Goal: Task Accomplishment & Management: Use online tool/utility

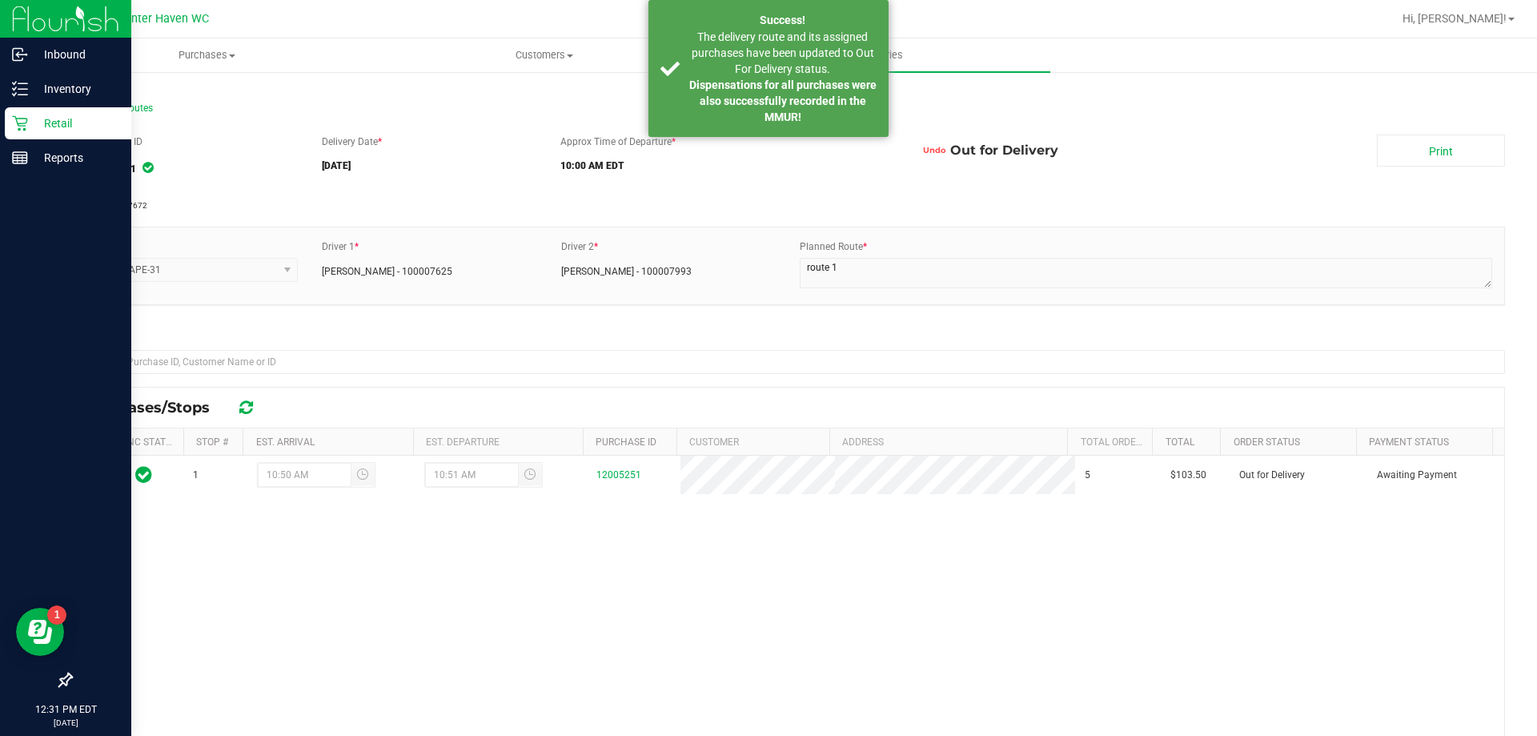
click at [34, 127] on p "Retail" at bounding box center [76, 123] width 96 height 19
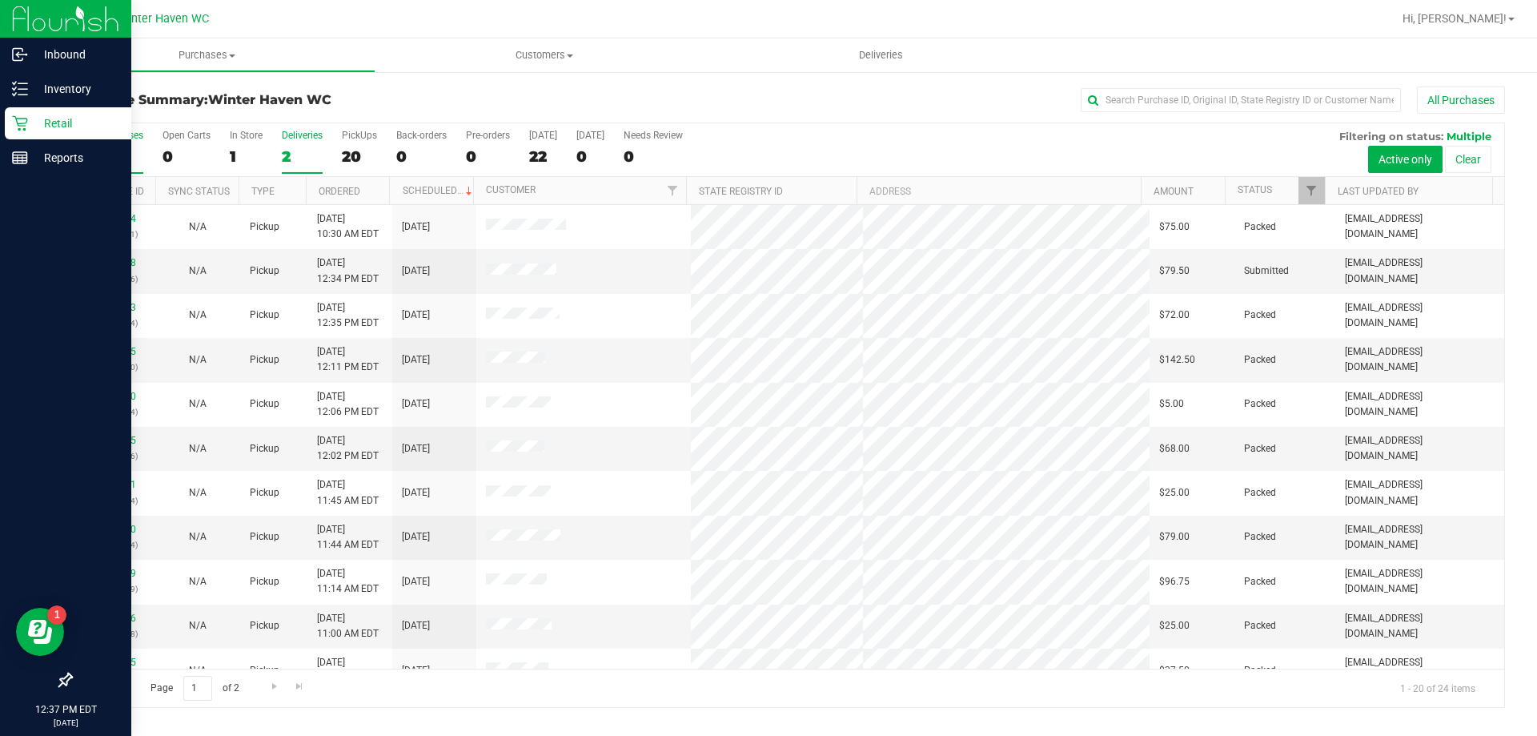
click at [297, 130] on div "Deliveries" at bounding box center [302, 135] width 41 height 11
click at [0, 0] on input "Deliveries 2" at bounding box center [0, 0] width 0 height 0
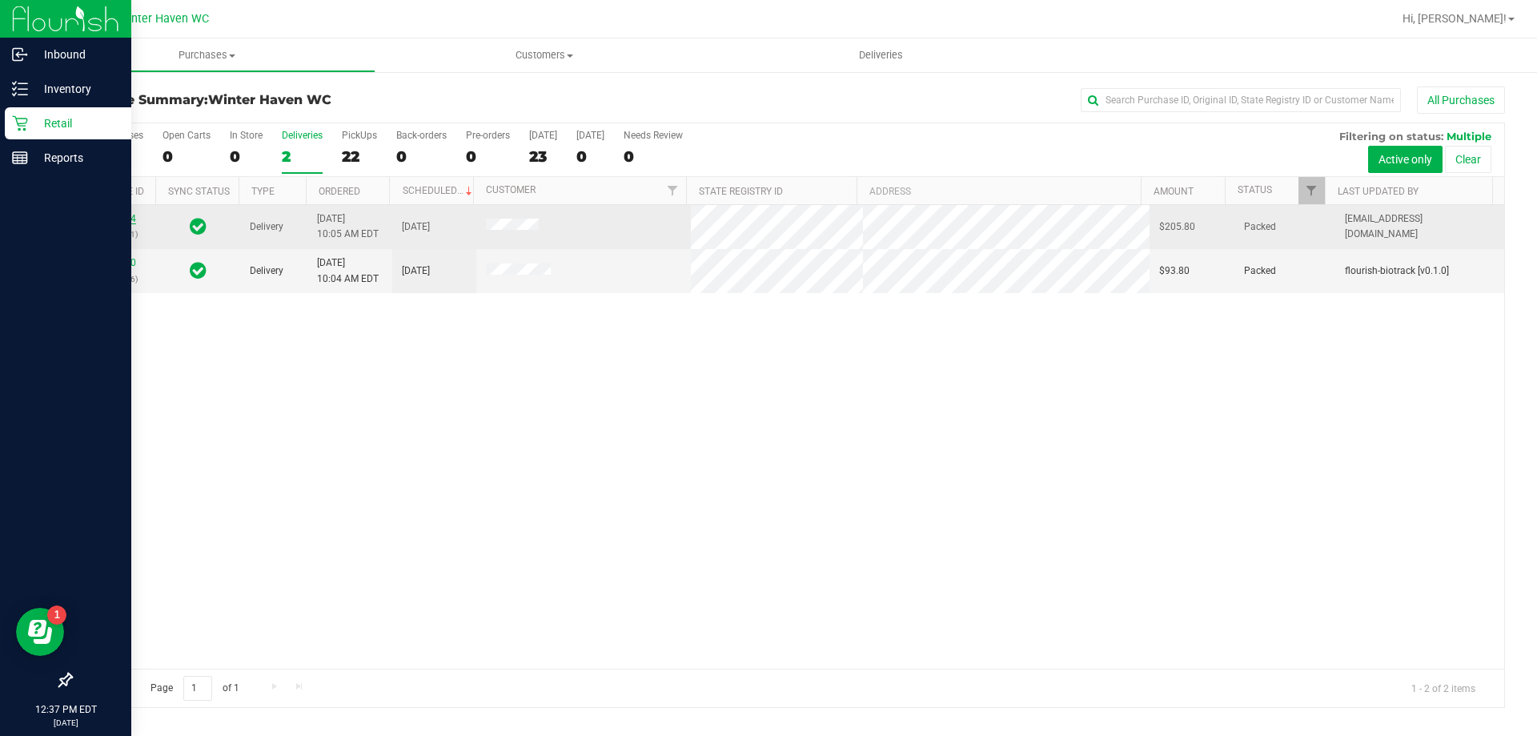
click at [132, 217] on link "12007304" at bounding box center [113, 218] width 45 height 11
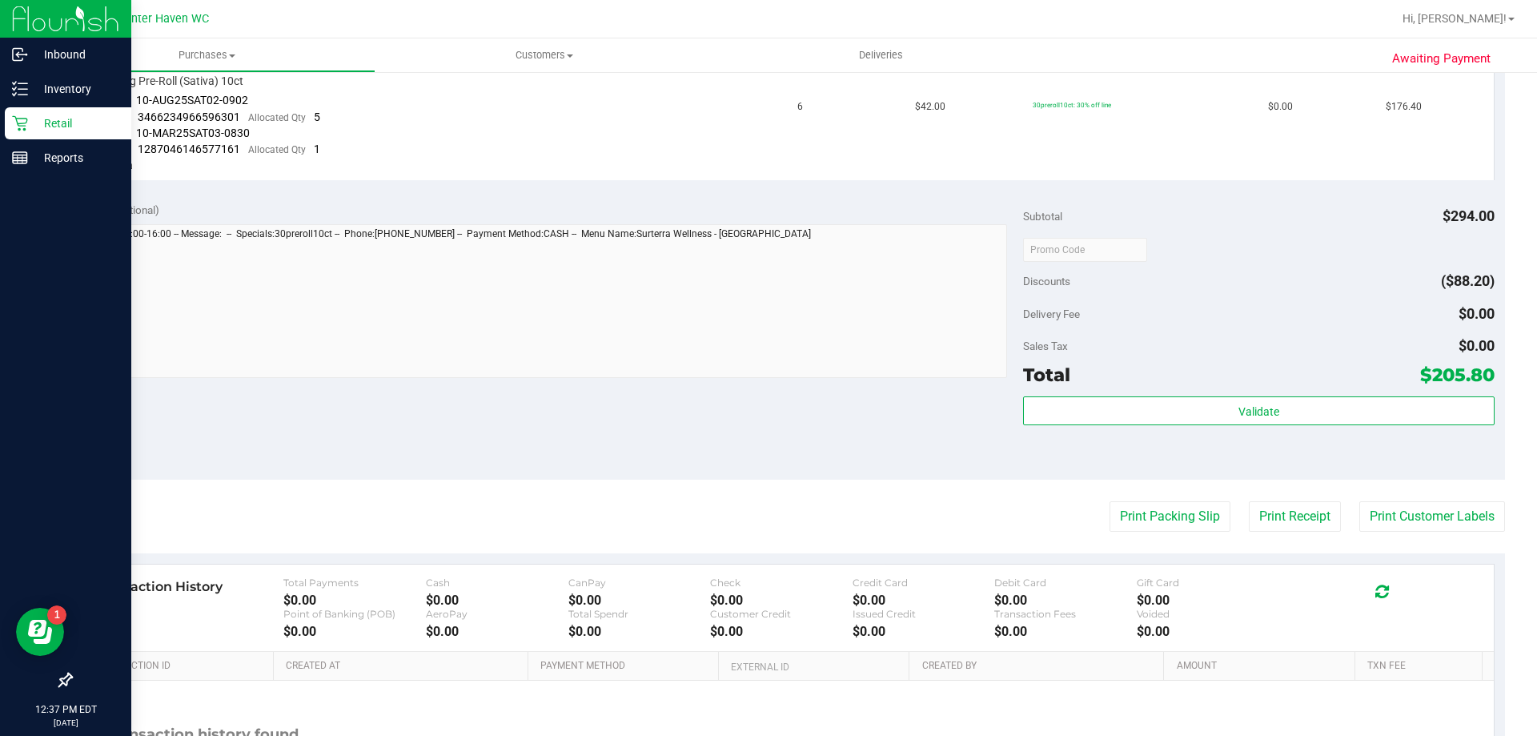
scroll to position [560, 0]
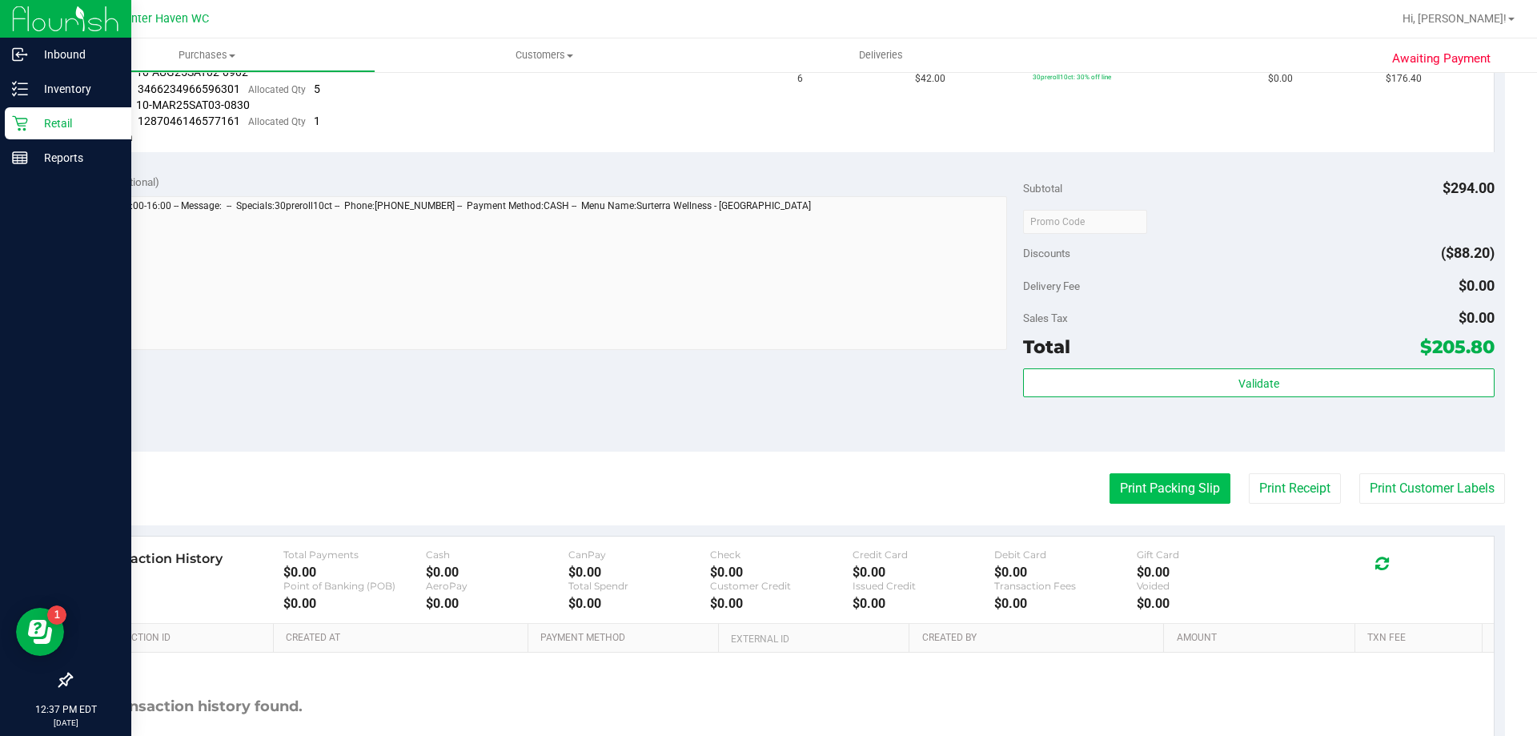
click at [1110, 478] on button "Print Packing Slip" at bounding box center [1169, 488] width 121 height 30
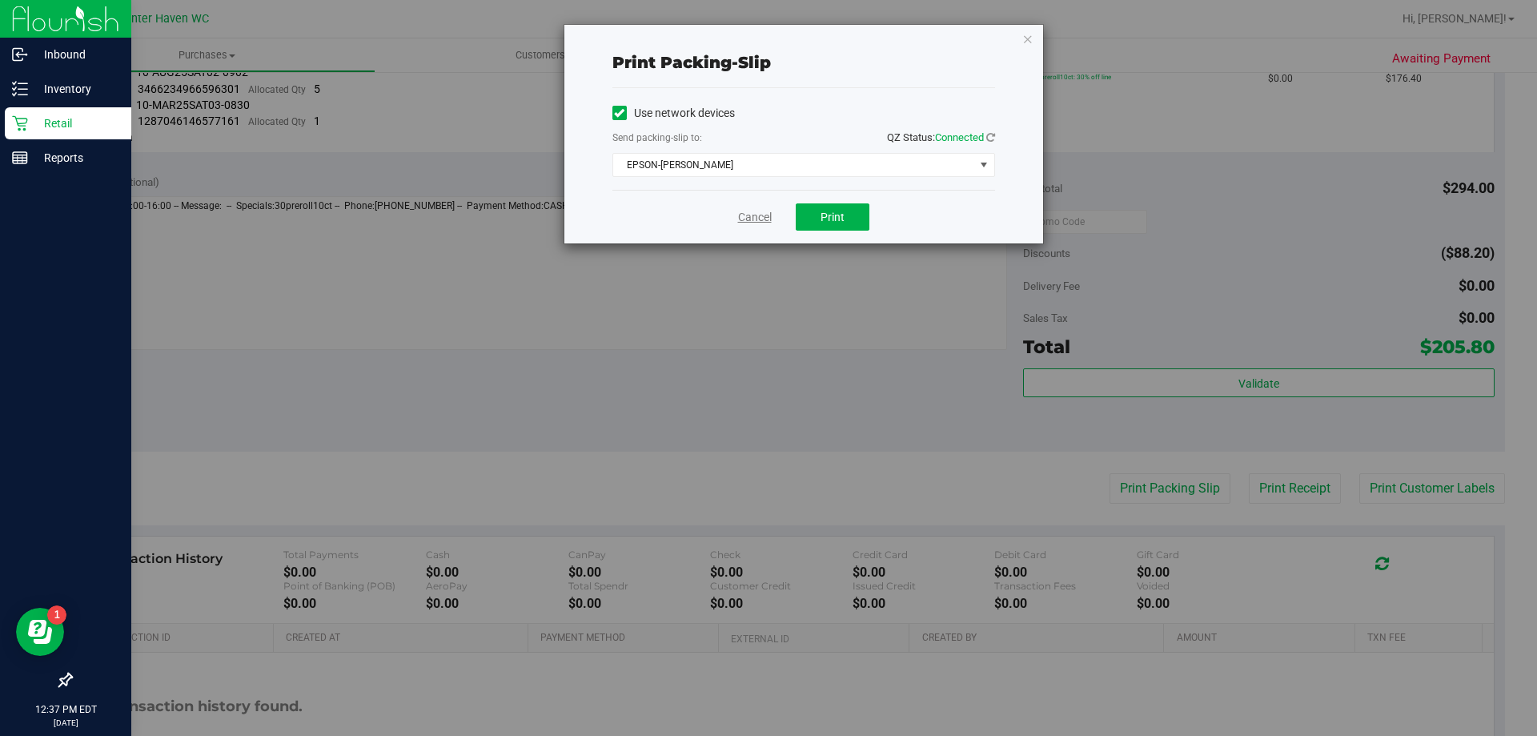
click at [756, 214] on link "Cancel" at bounding box center [755, 217] width 34 height 17
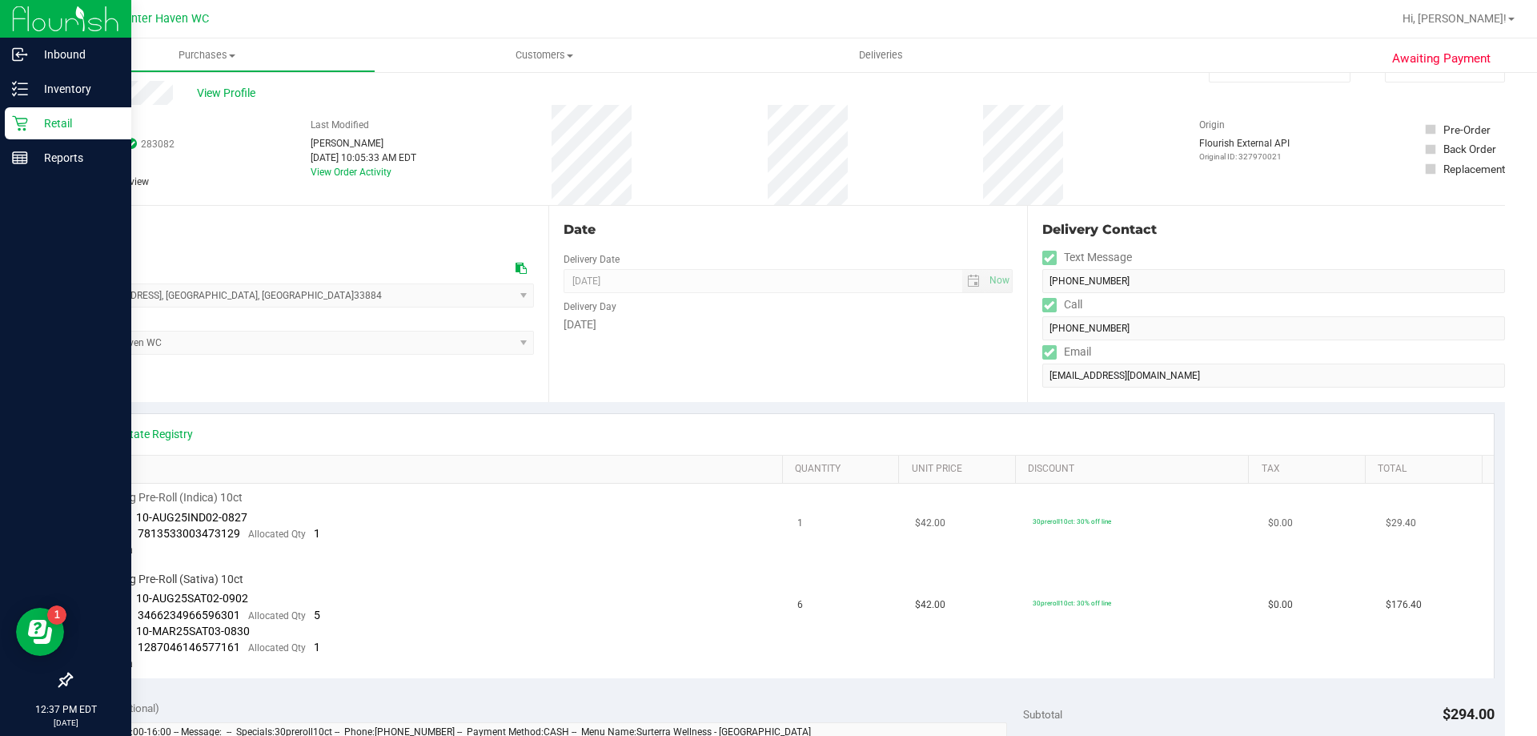
scroll to position [0, 0]
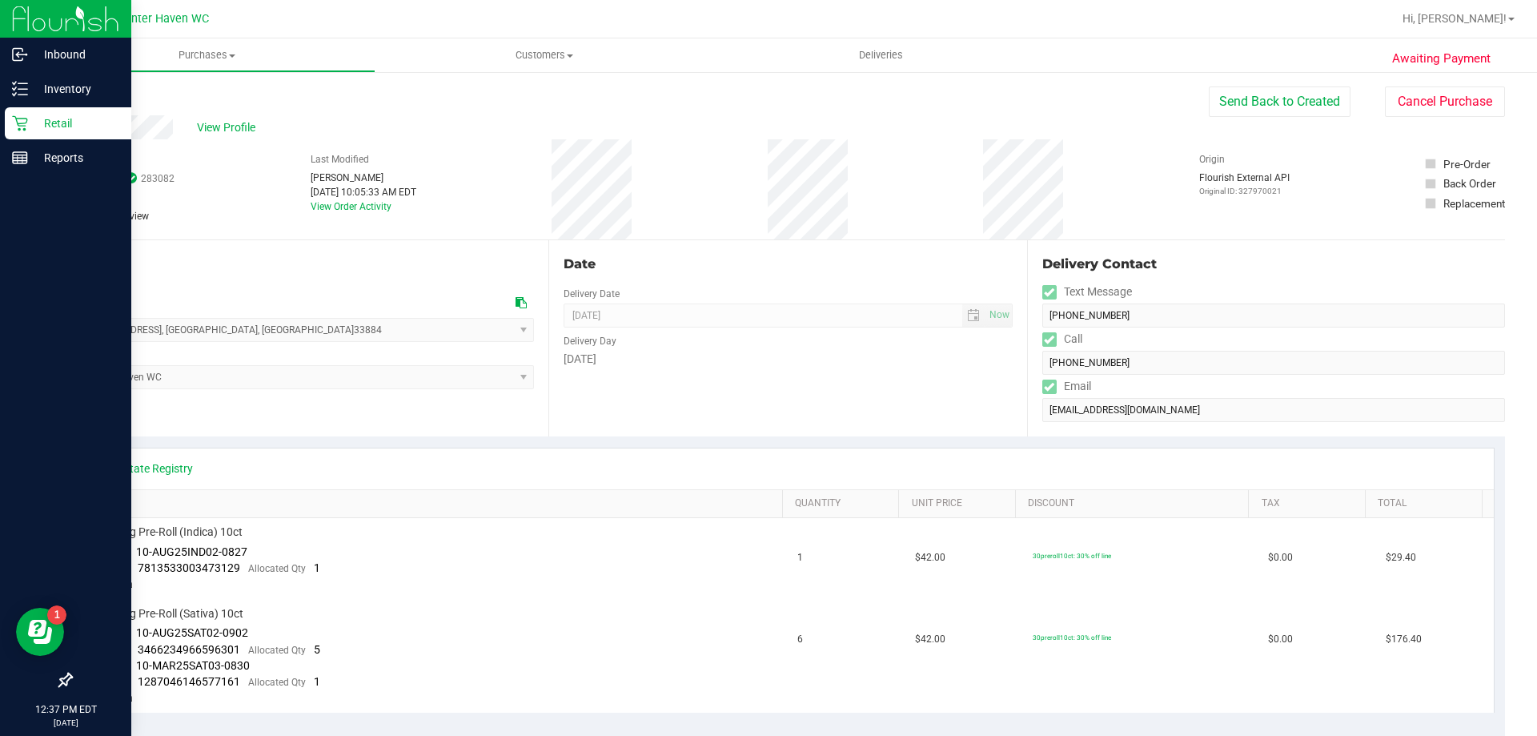
click at [29, 114] on p "Retail" at bounding box center [76, 123] width 96 height 19
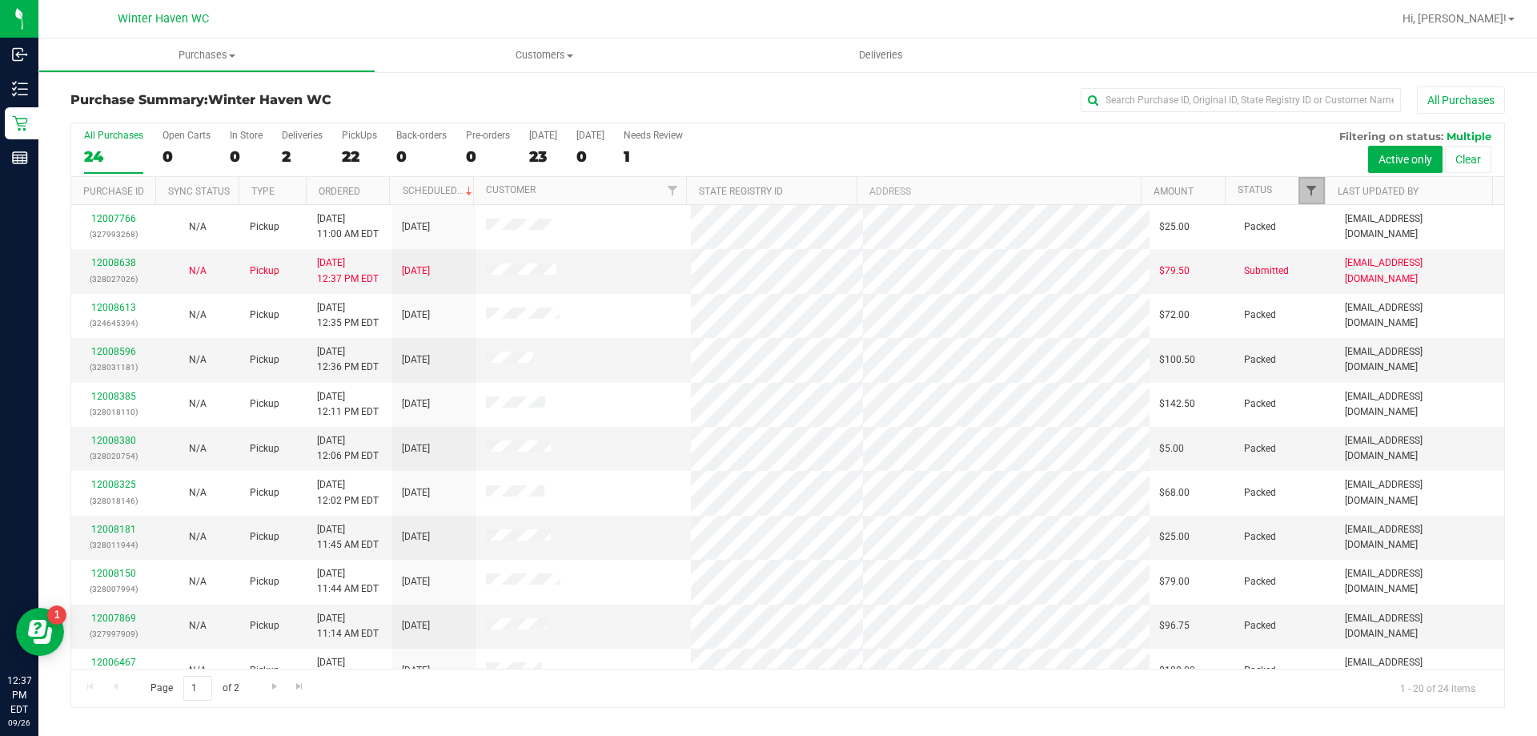
click at [1313, 188] on span "Filter" at bounding box center [1311, 190] width 13 height 13
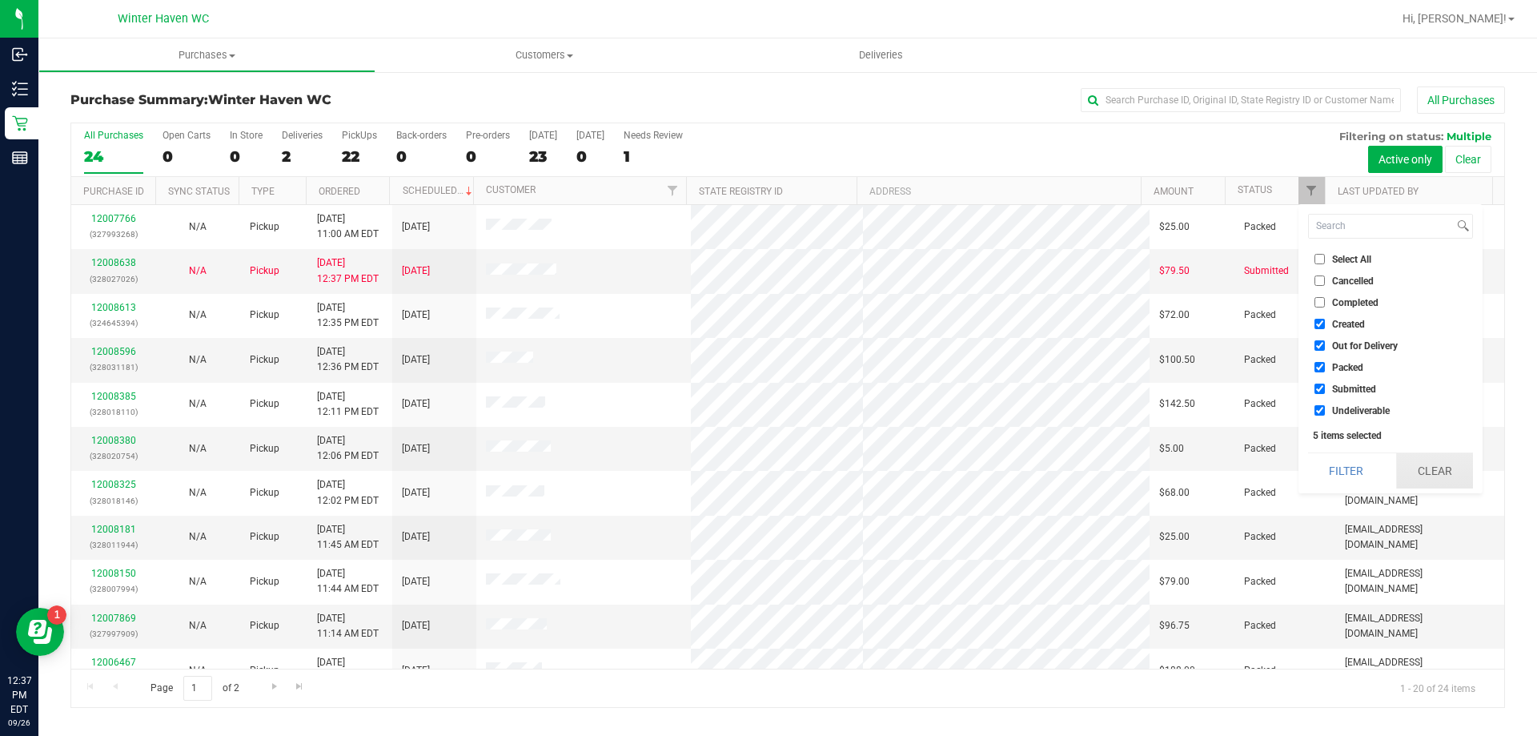
click at [1426, 455] on button "Clear" at bounding box center [1434, 470] width 77 height 35
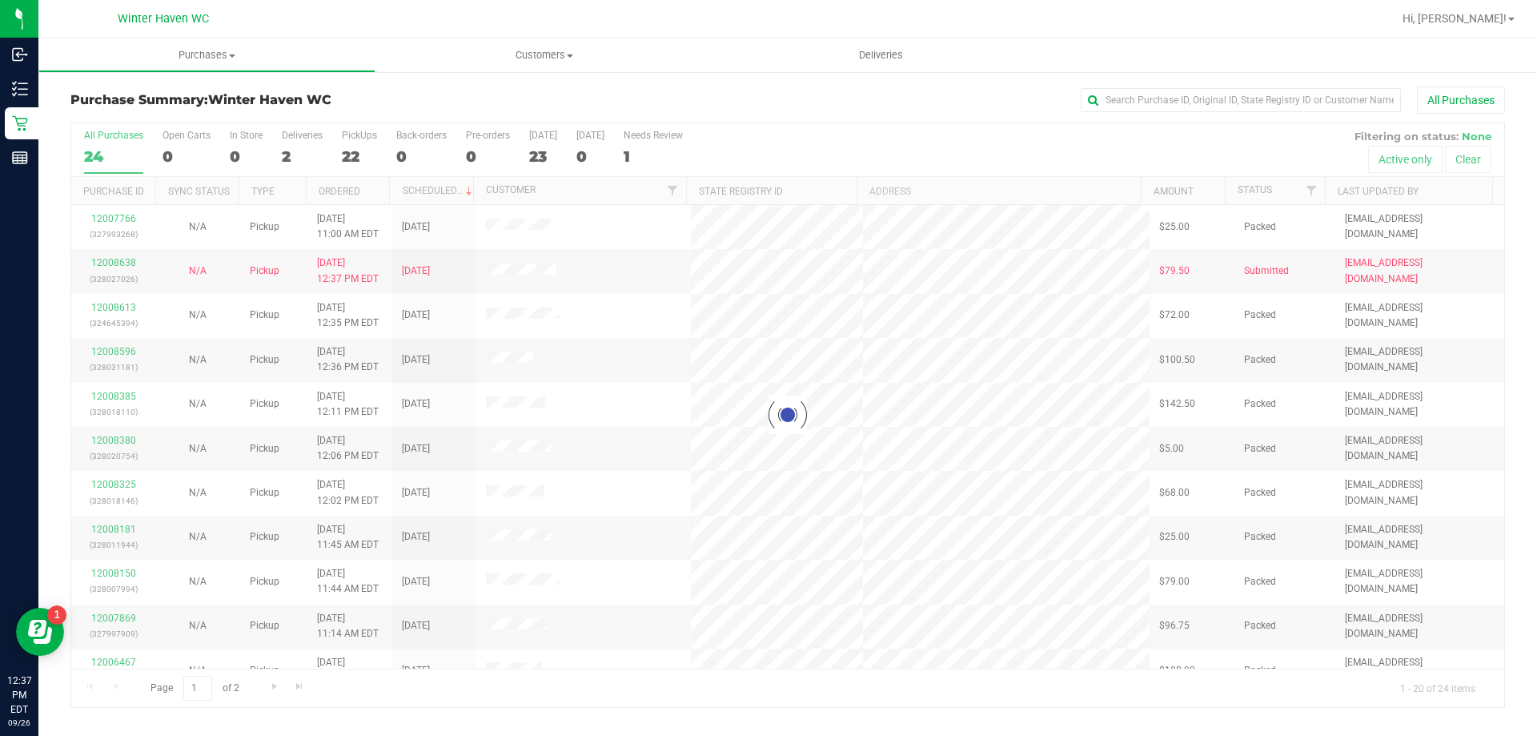
drag, startPoint x: 1311, startPoint y: 188, endPoint x: 1031, endPoint y: 25, distance: 324.3
click at [1308, 188] on div at bounding box center [787, 415] width 1433 height 584
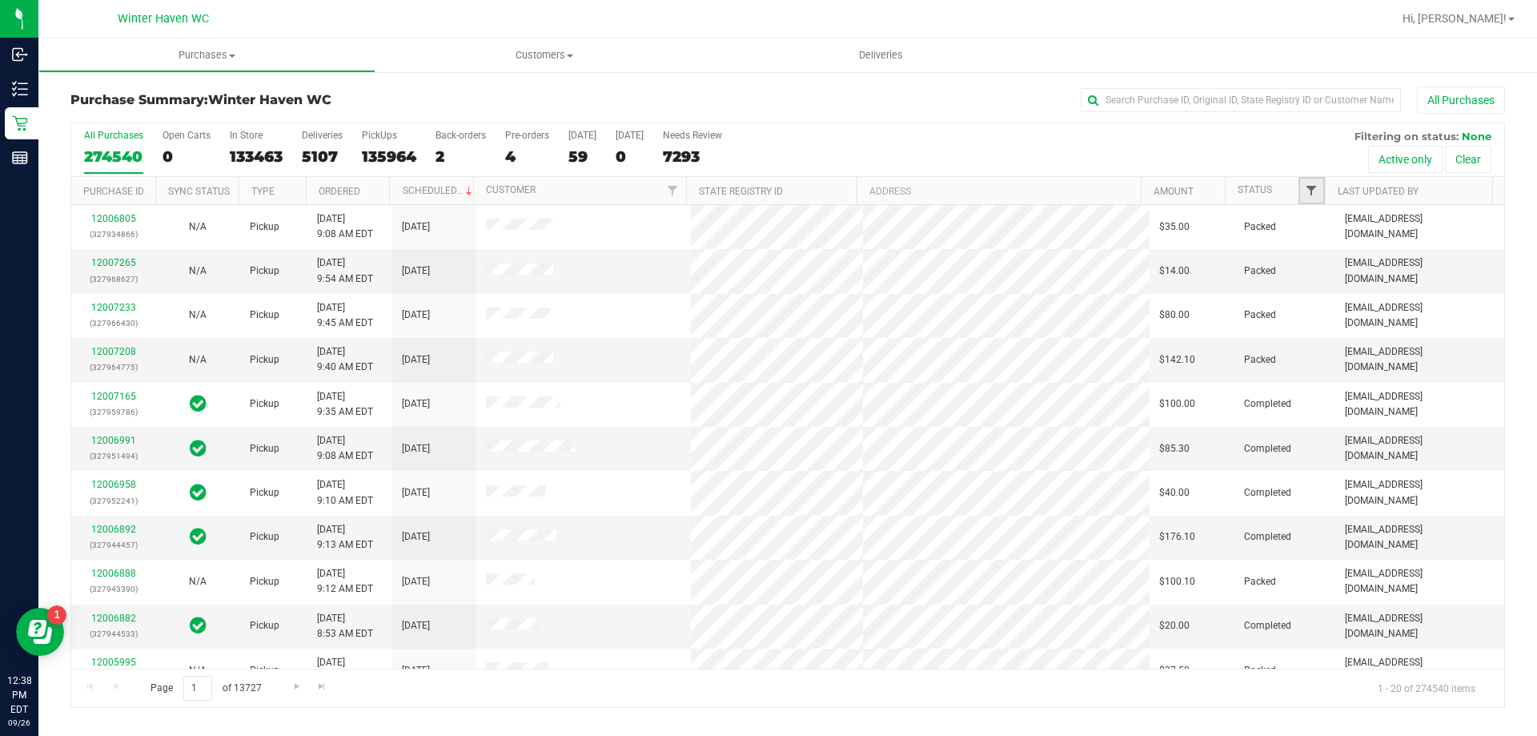
click at [1305, 184] on span "Filter" at bounding box center [1311, 190] width 13 height 13
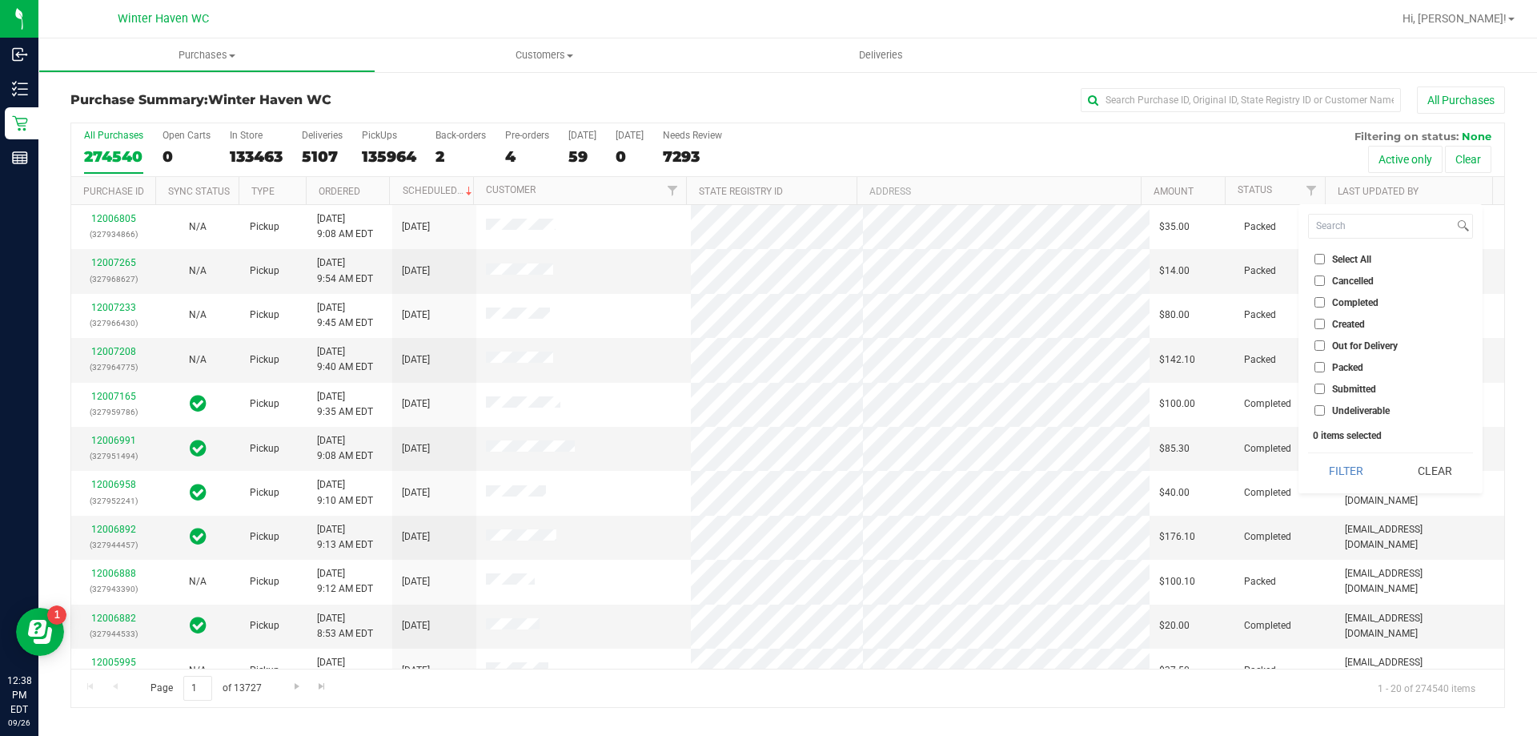
click at [1323, 384] on input "Submitted" at bounding box center [1319, 388] width 10 height 10
drag, startPoint x: 1357, startPoint y: 459, endPoint x: 1327, endPoint y: 455, distance: 30.0
click at [1357, 459] on button "Filter" at bounding box center [1346, 470] width 77 height 35
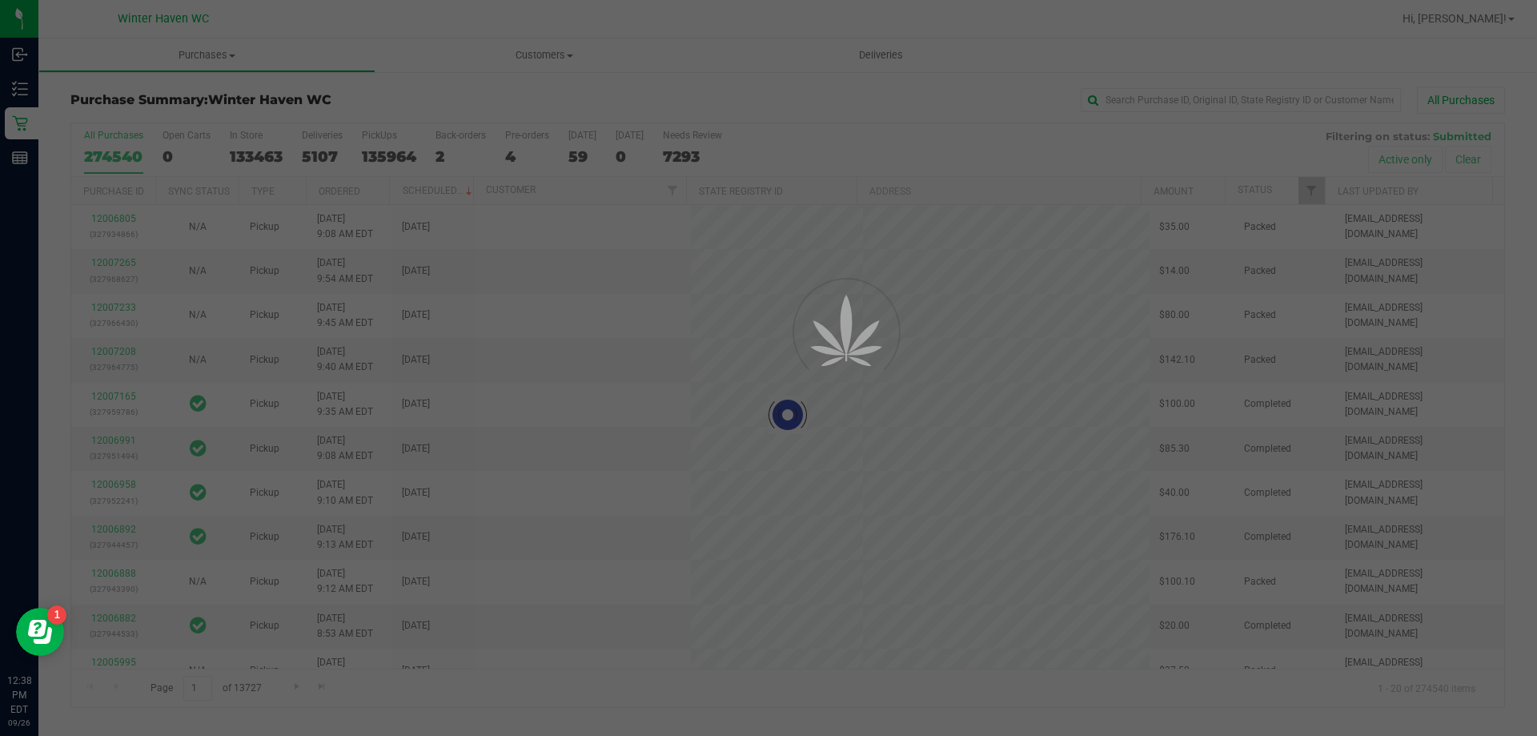
checkbox input "true"
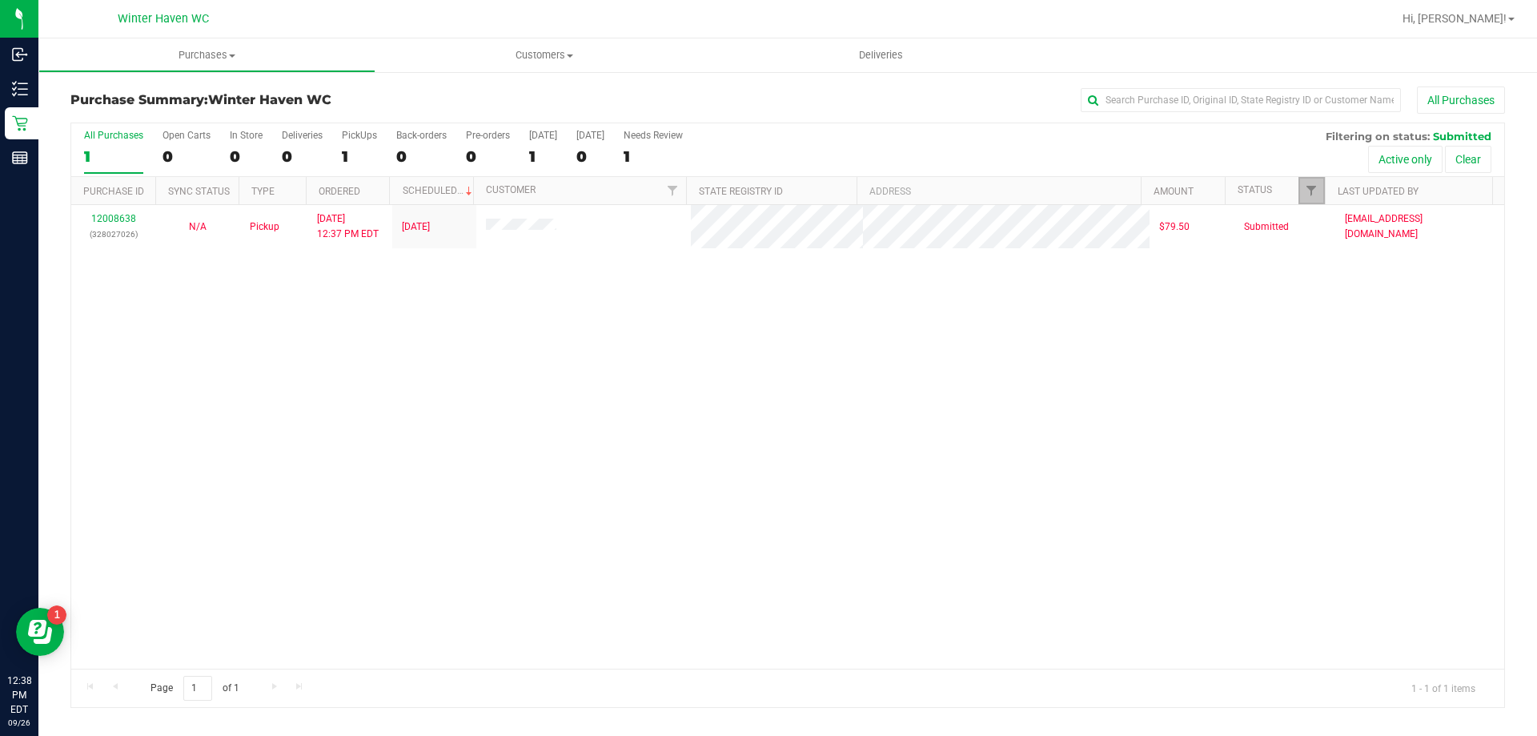
click at [1304, 197] on link "Filter" at bounding box center [1311, 190] width 26 height 27
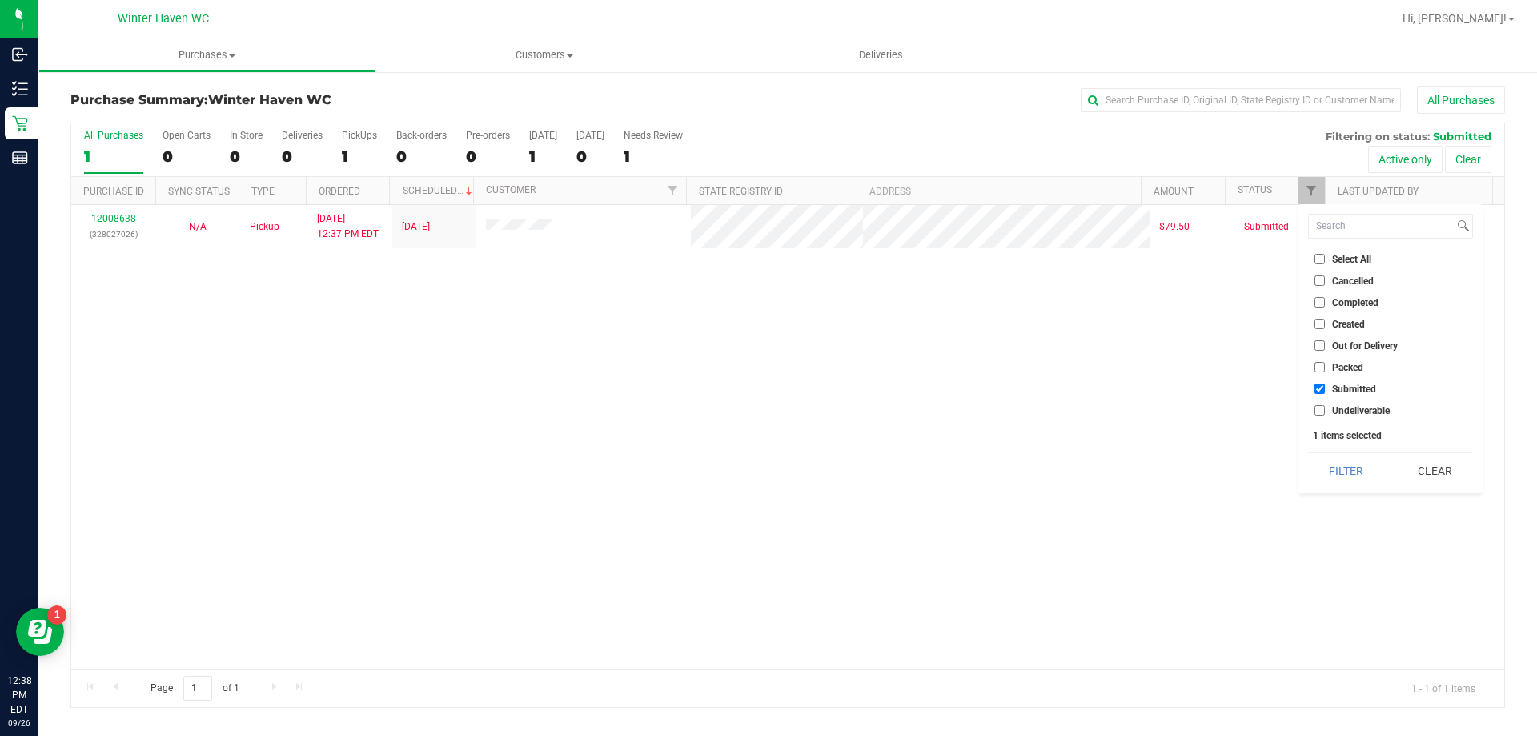
click at [1320, 363] on input "Packed" at bounding box center [1319, 367] width 10 height 10
checkbox input "true"
click at [1342, 448] on div "Select All Cancelled Completed Created Out for Delivery Packed Submitted Undeli…" at bounding box center [1390, 348] width 184 height 289
click at [1343, 468] on button "Filter" at bounding box center [1346, 470] width 77 height 35
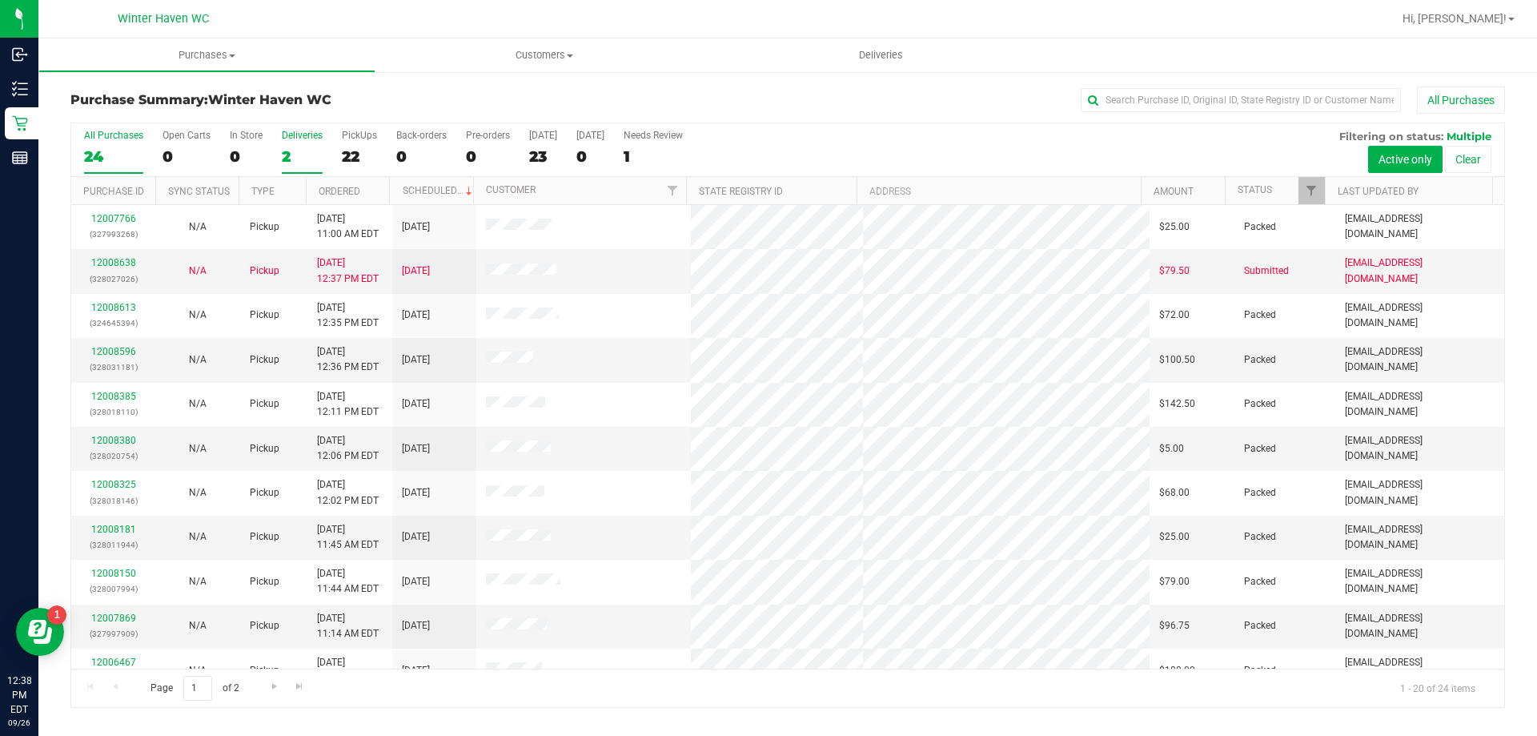
click at [284, 150] on div "2" at bounding box center [302, 156] width 41 height 18
click at [0, 0] on input "Deliveries 2" at bounding box center [0, 0] width 0 height 0
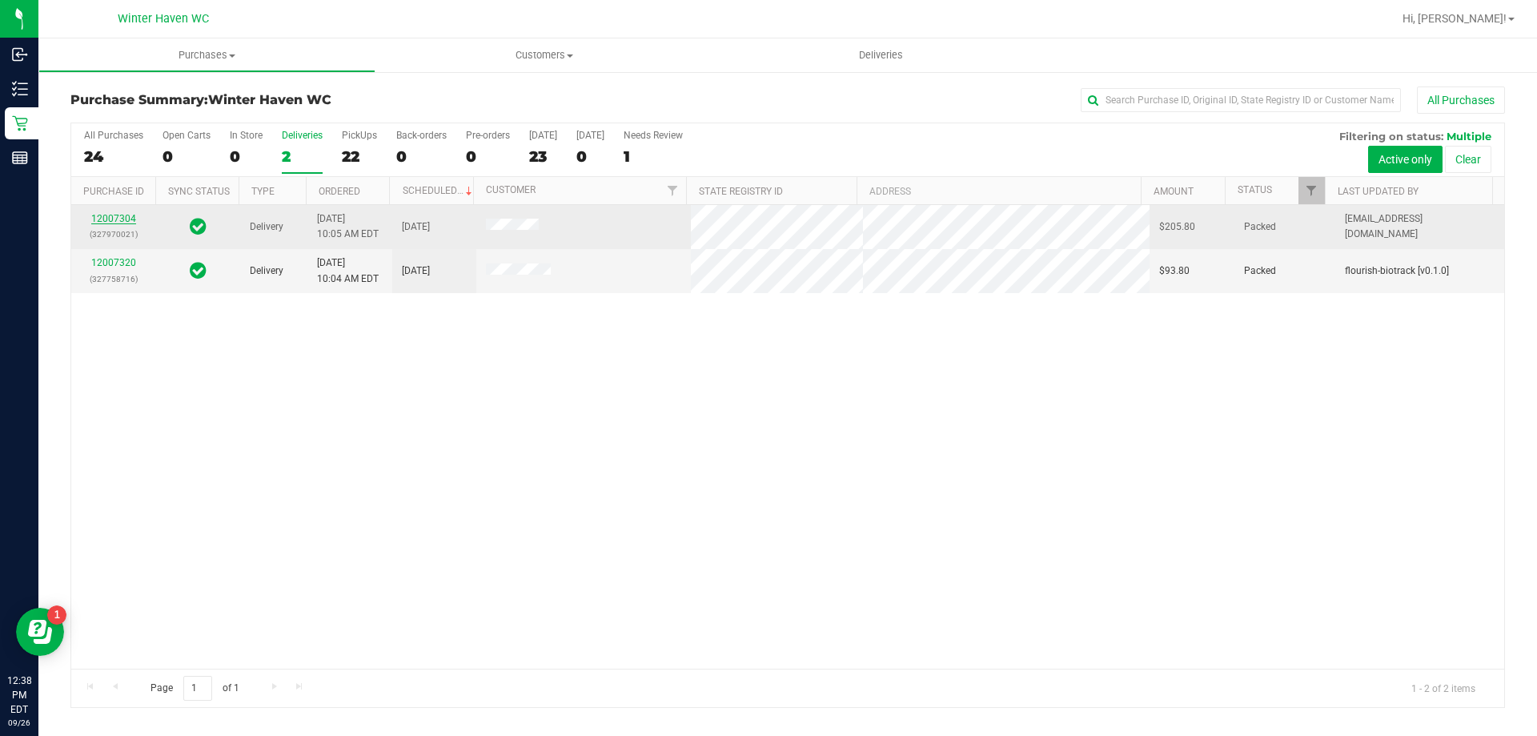
click at [117, 219] on link "12007304" at bounding box center [113, 218] width 45 height 11
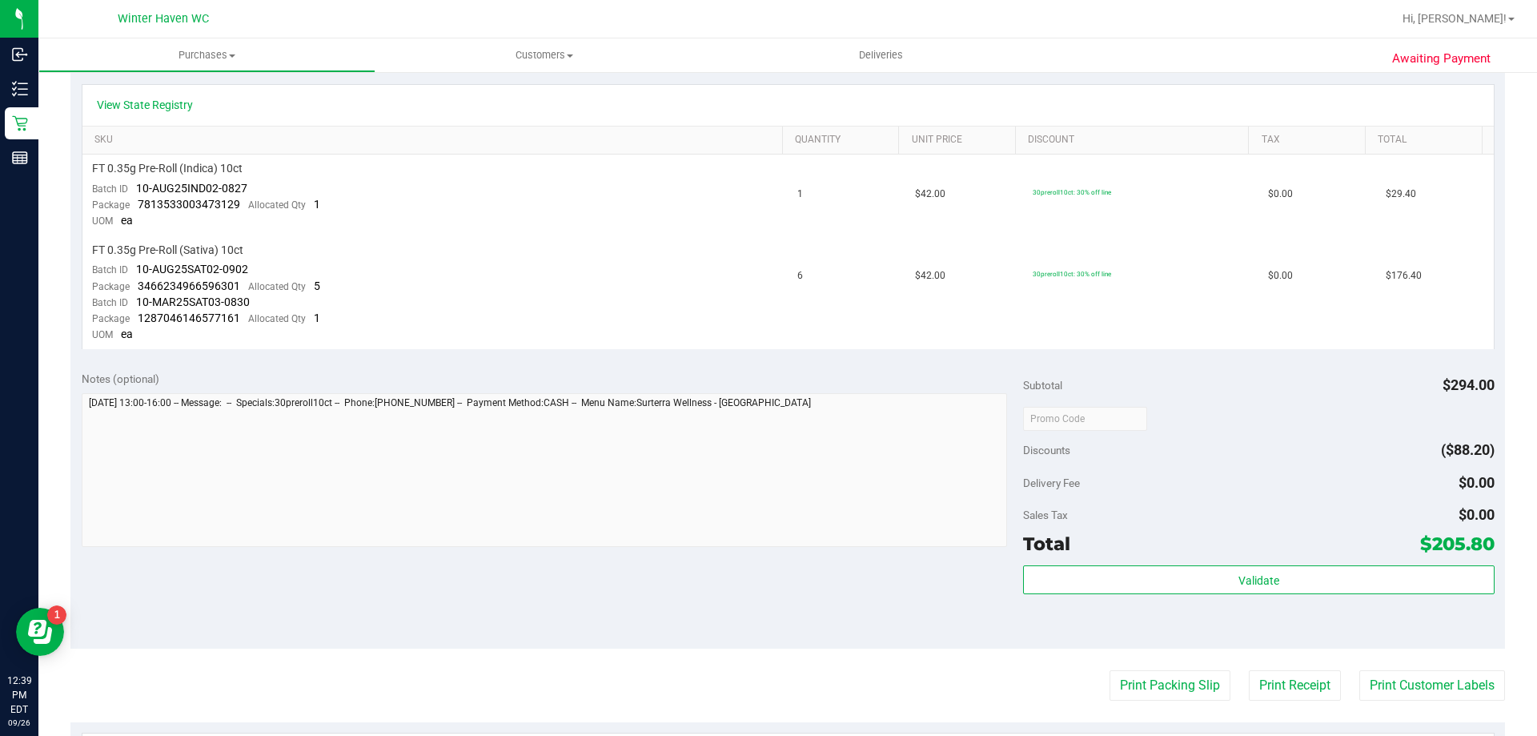
scroll to position [640, 0]
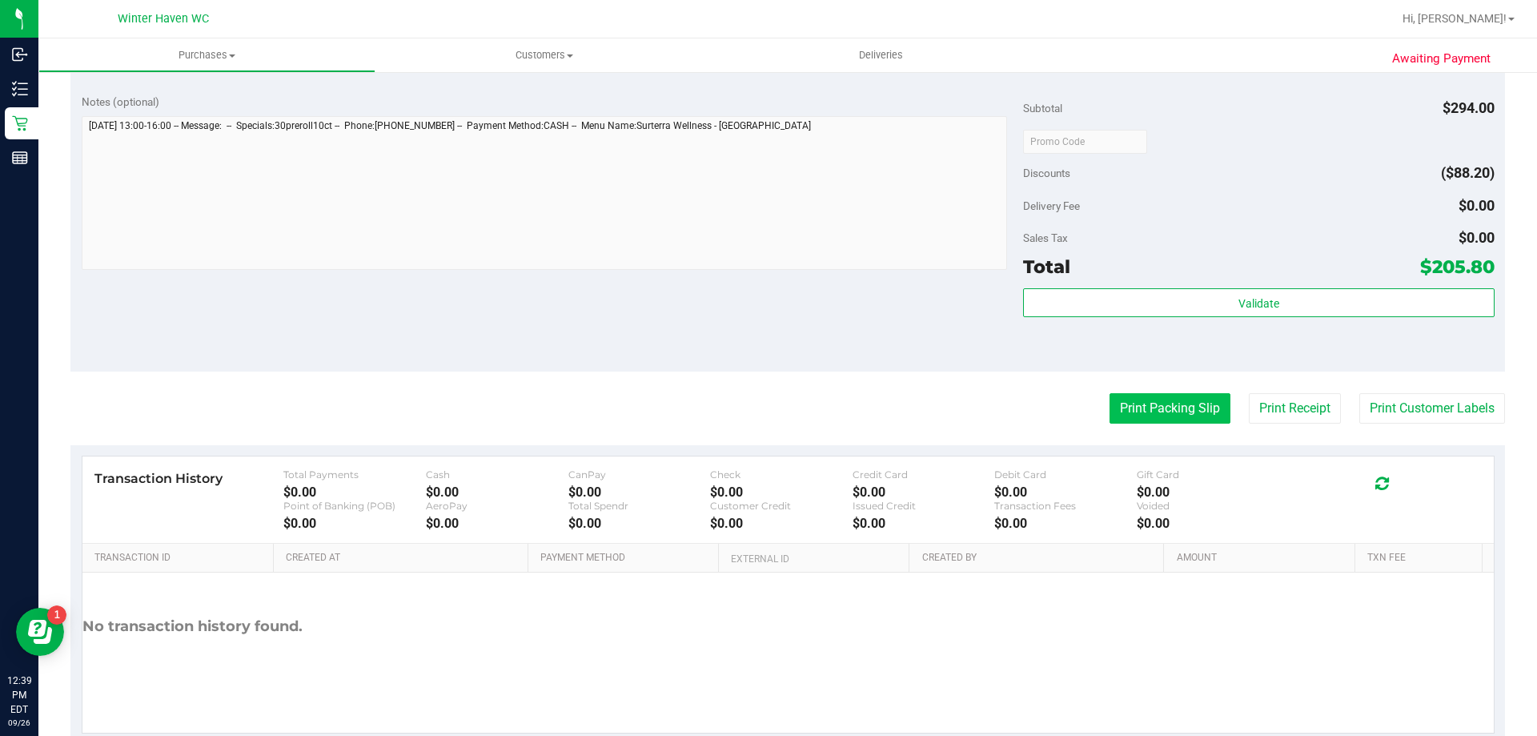
click at [1182, 400] on button "Print Packing Slip" at bounding box center [1169, 408] width 121 height 30
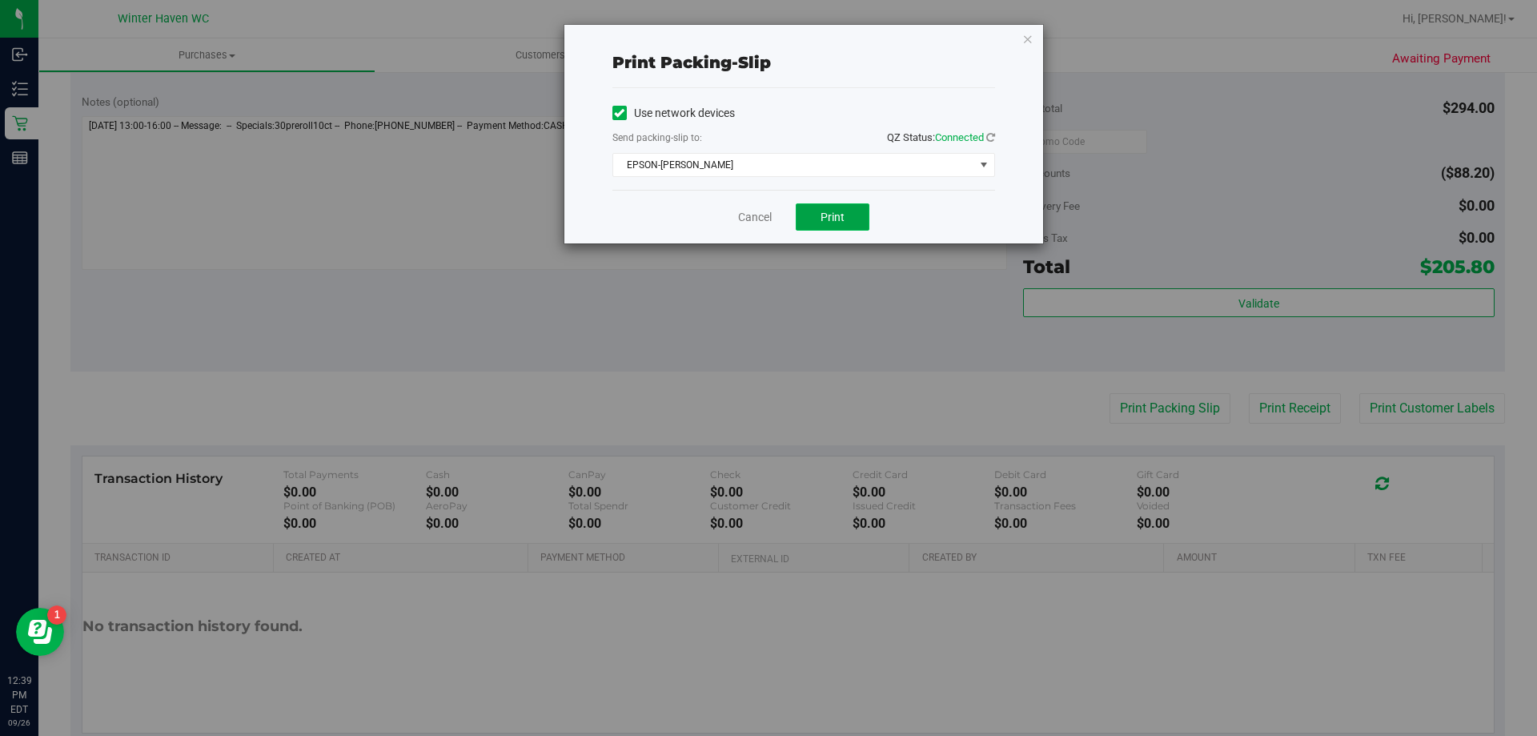
click at [842, 218] on span "Print" at bounding box center [832, 217] width 24 height 13
click at [772, 217] on link "Cancel" at bounding box center [755, 217] width 34 height 17
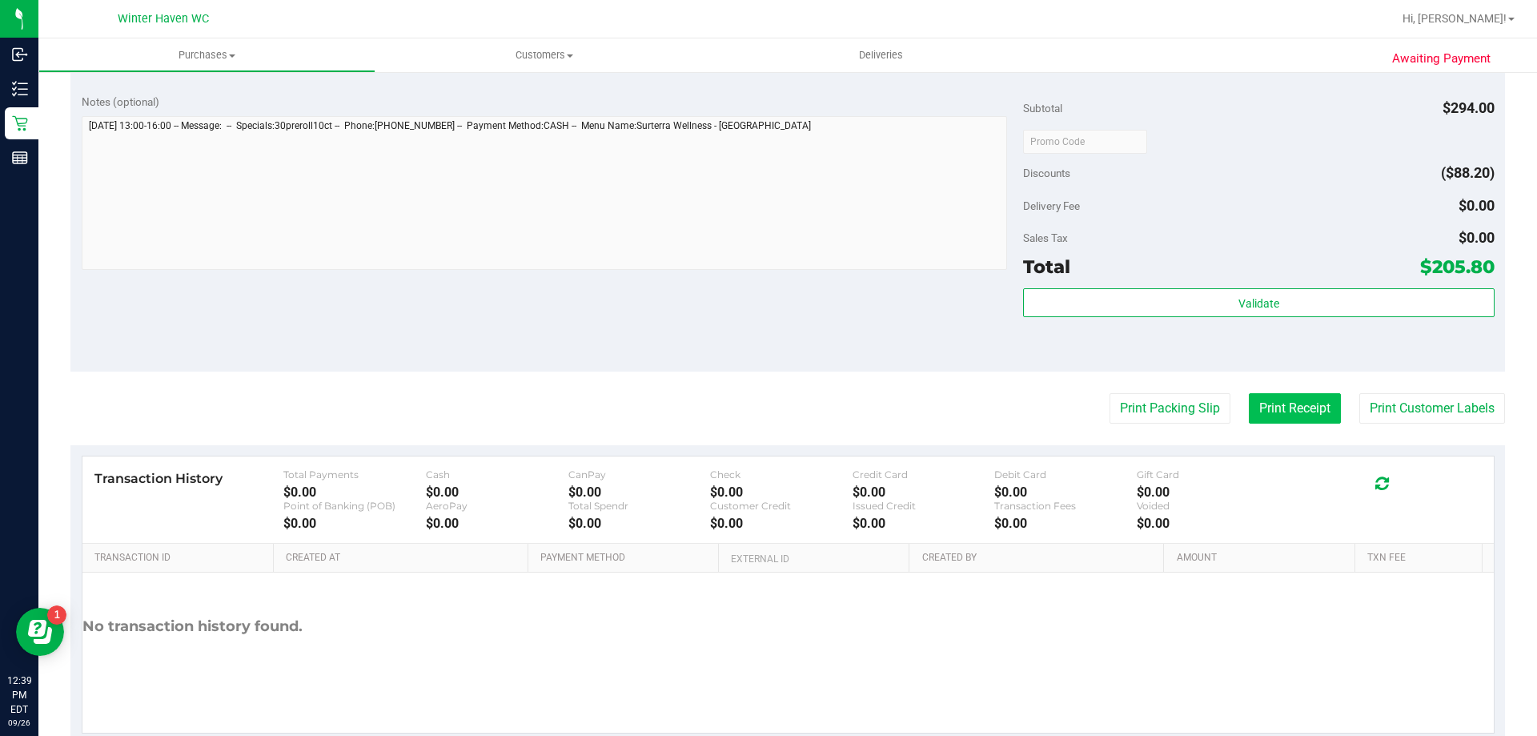
click at [1253, 417] on button "Print Receipt" at bounding box center [1295, 408] width 92 height 30
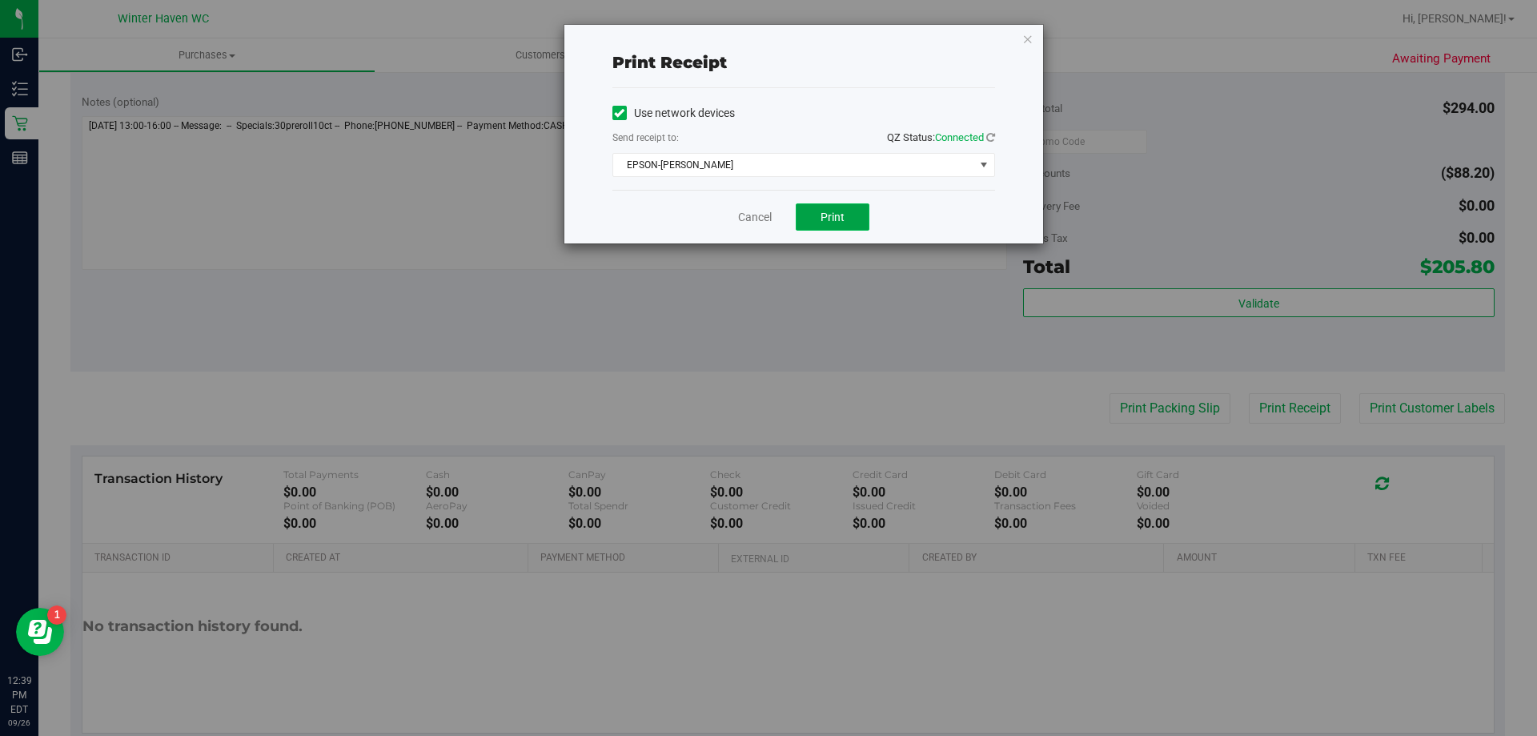
click at [812, 221] on button "Print" at bounding box center [833, 216] width 74 height 27
click at [770, 219] on div "Cancel Print" at bounding box center [803, 217] width 383 height 54
click at [745, 203] on div "Cancel Print" at bounding box center [803, 217] width 383 height 54
click at [751, 219] on link "Cancel" at bounding box center [755, 217] width 34 height 17
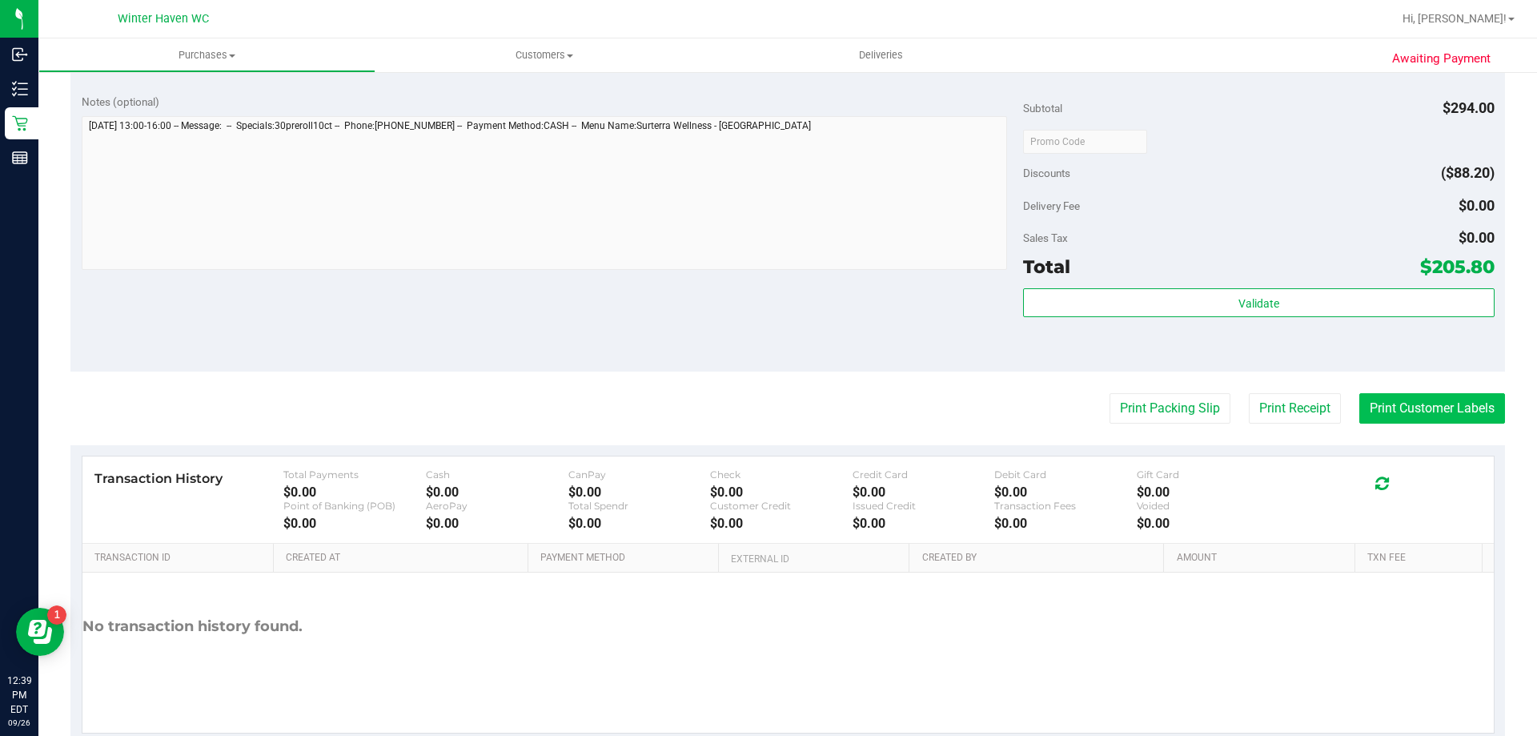
click at [1435, 403] on button "Print Customer Labels" at bounding box center [1432, 408] width 146 height 30
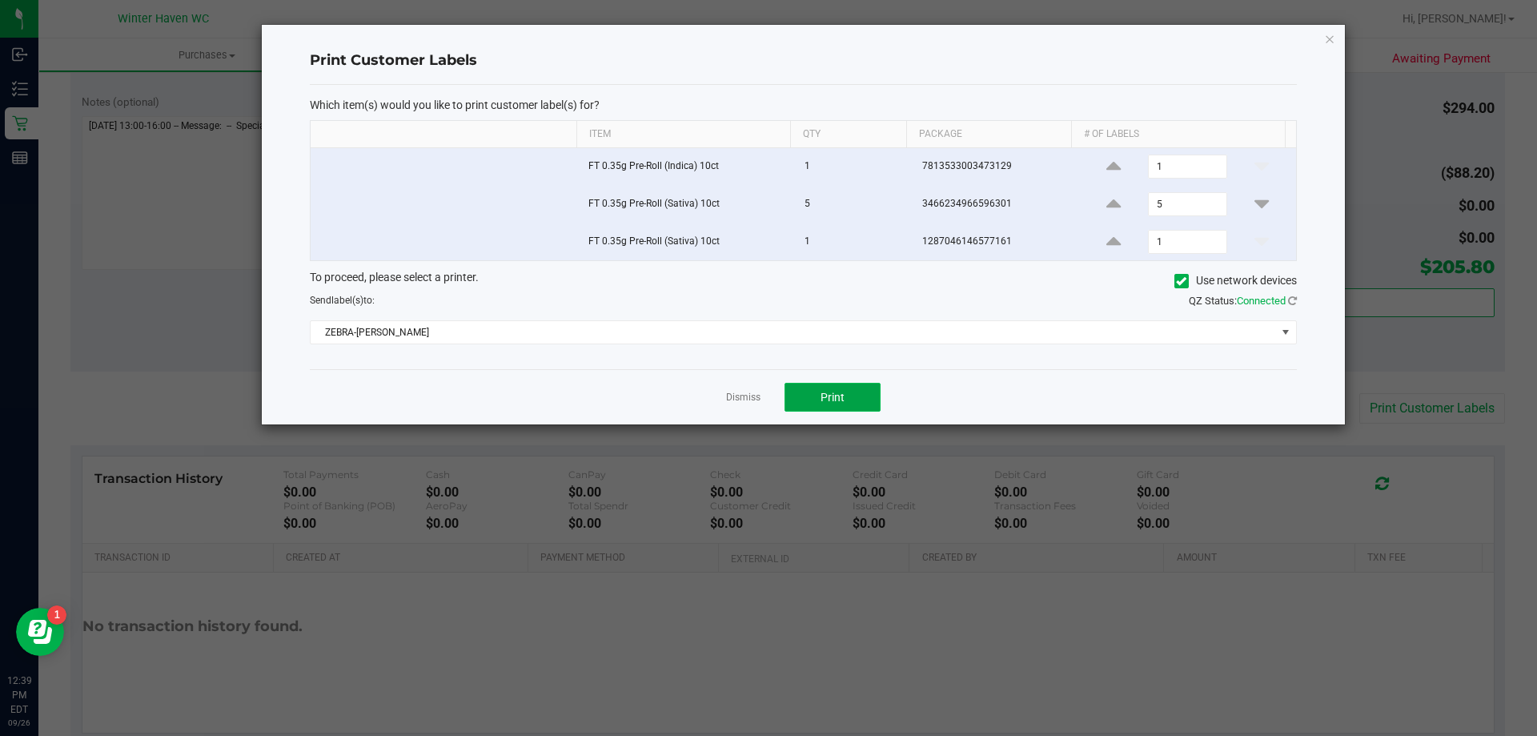
click at [858, 404] on button "Print" at bounding box center [832, 397] width 96 height 29
click at [759, 393] on link "Dismiss" at bounding box center [743, 398] width 34 height 14
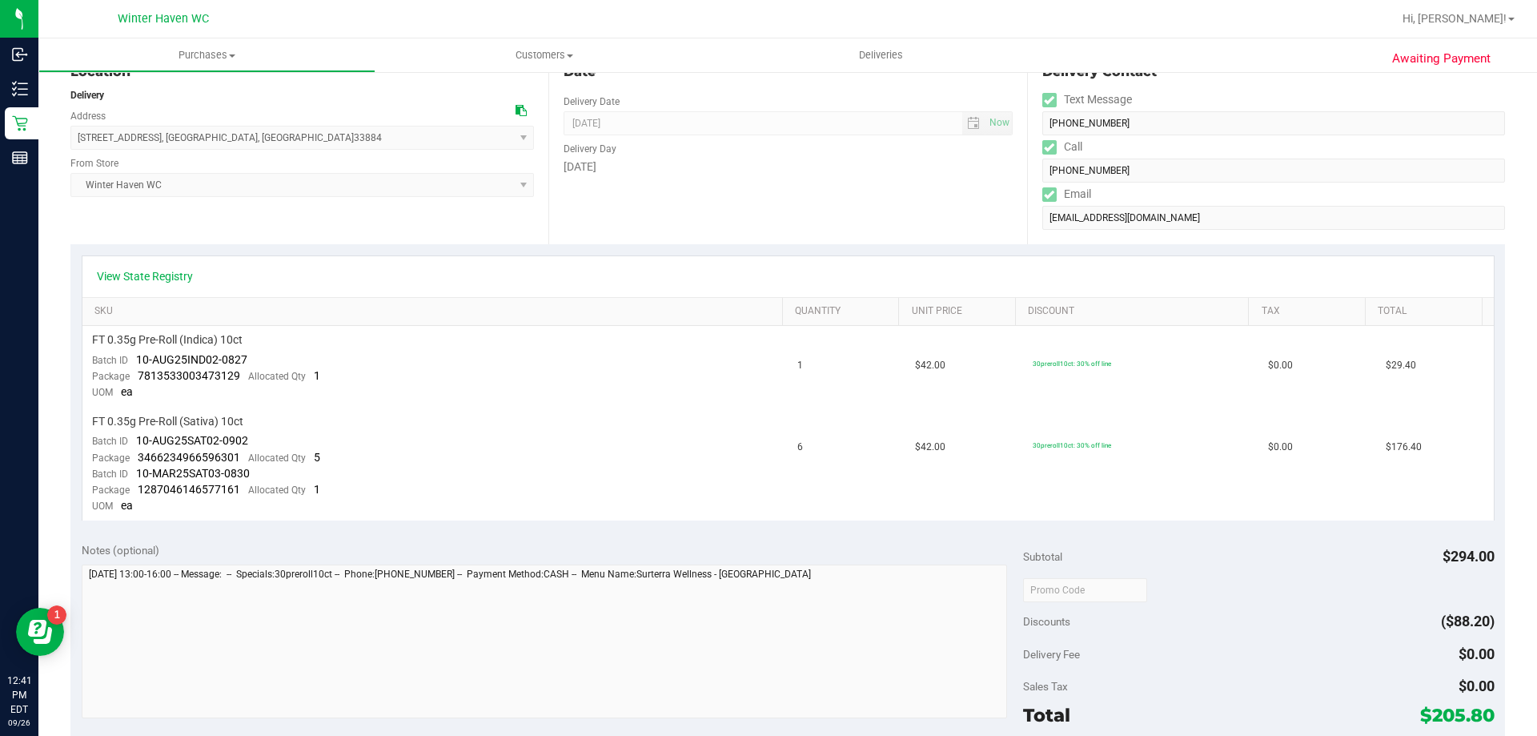
scroll to position [0, 0]
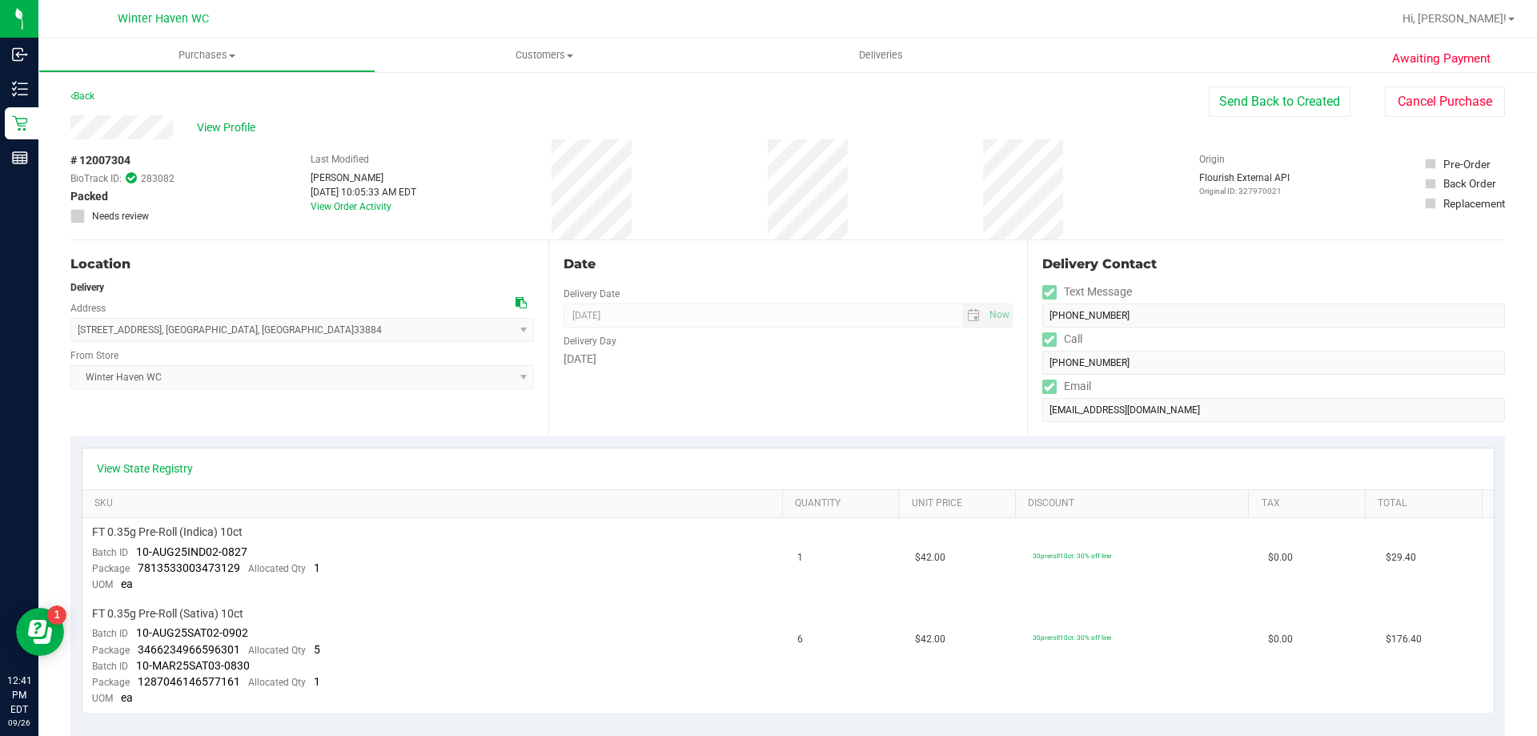
click at [78, 88] on div "Back" at bounding box center [82, 95] width 24 height 19
click at [87, 96] on link "Back" at bounding box center [82, 95] width 24 height 11
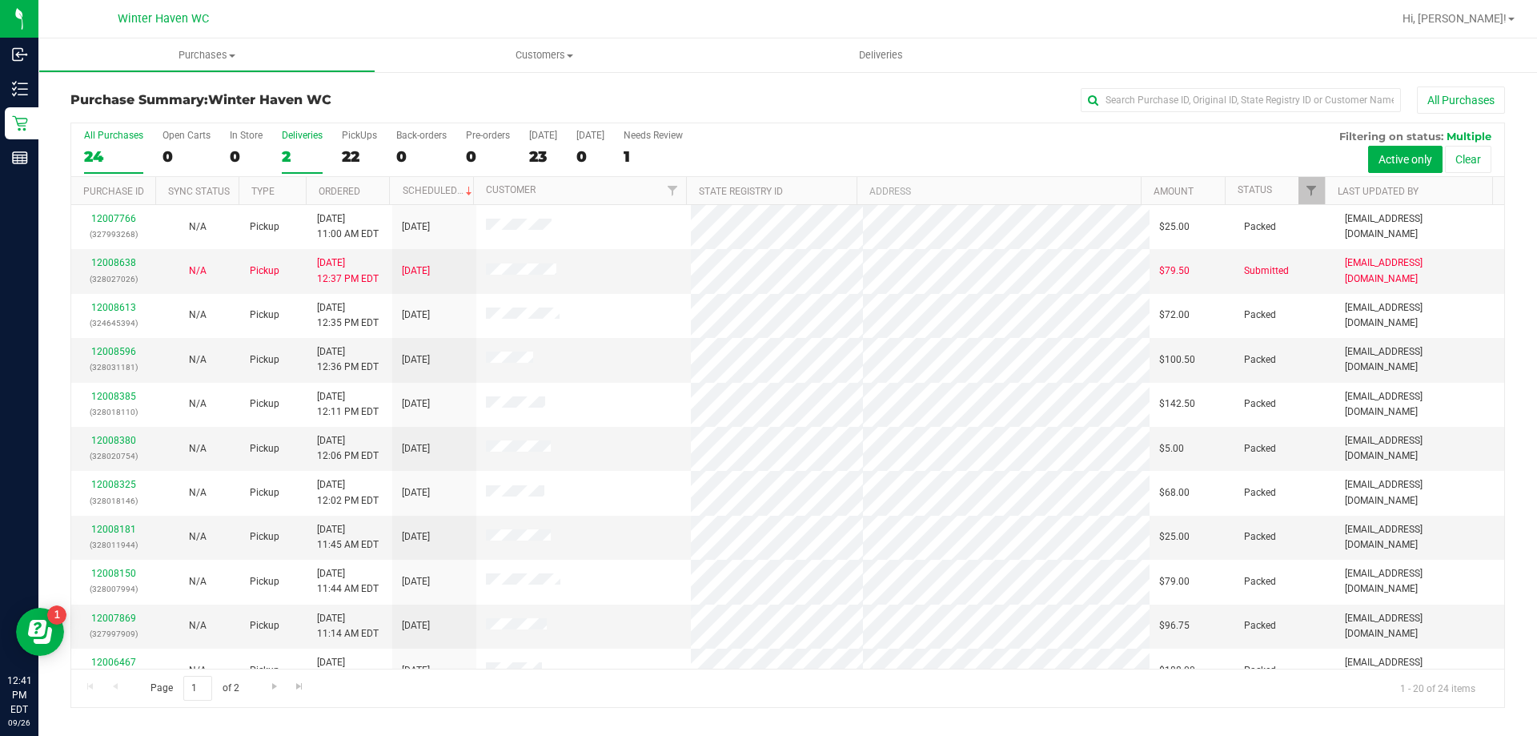
click at [291, 145] on label "Deliveries 2" at bounding box center [302, 152] width 41 height 44
click at [0, 0] on input "Deliveries 2" at bounding box center [0, 0] width 0 height 0
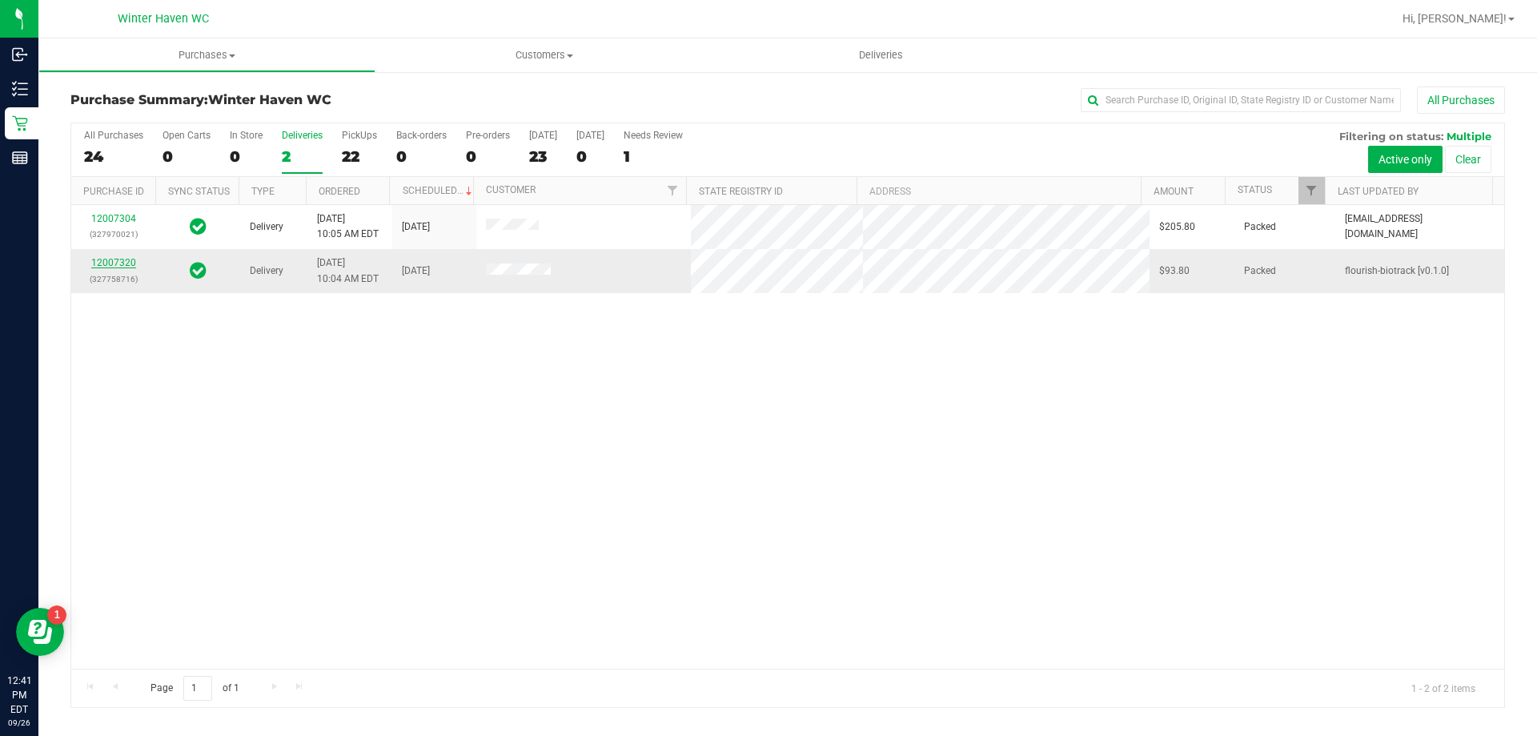
click at [118, 265] on link "12007320" at bounding box center [113, 262] width 45 height 11
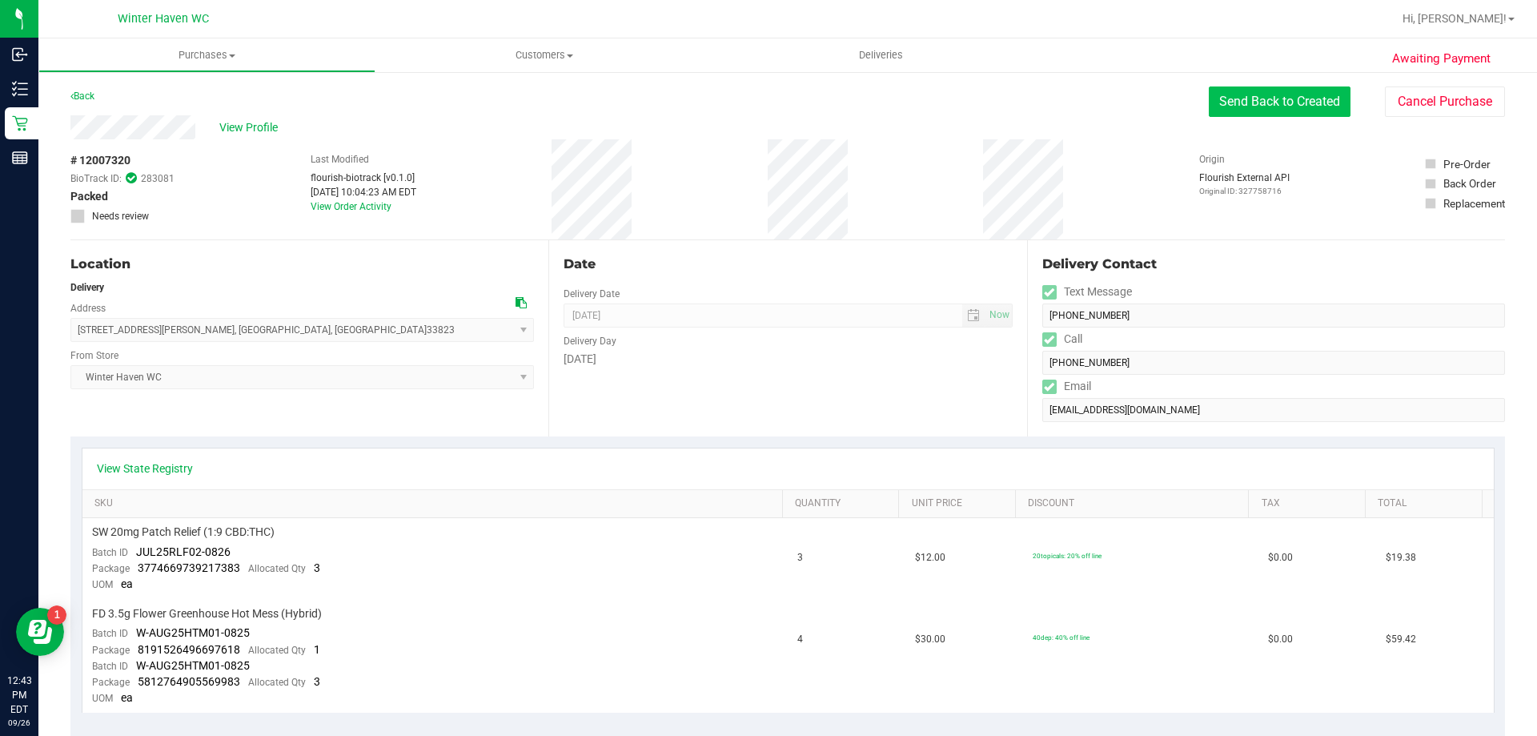
click at [1224, 106] on button "Send Back to Created" at bounding box center [1280, 101] width 142 height 30
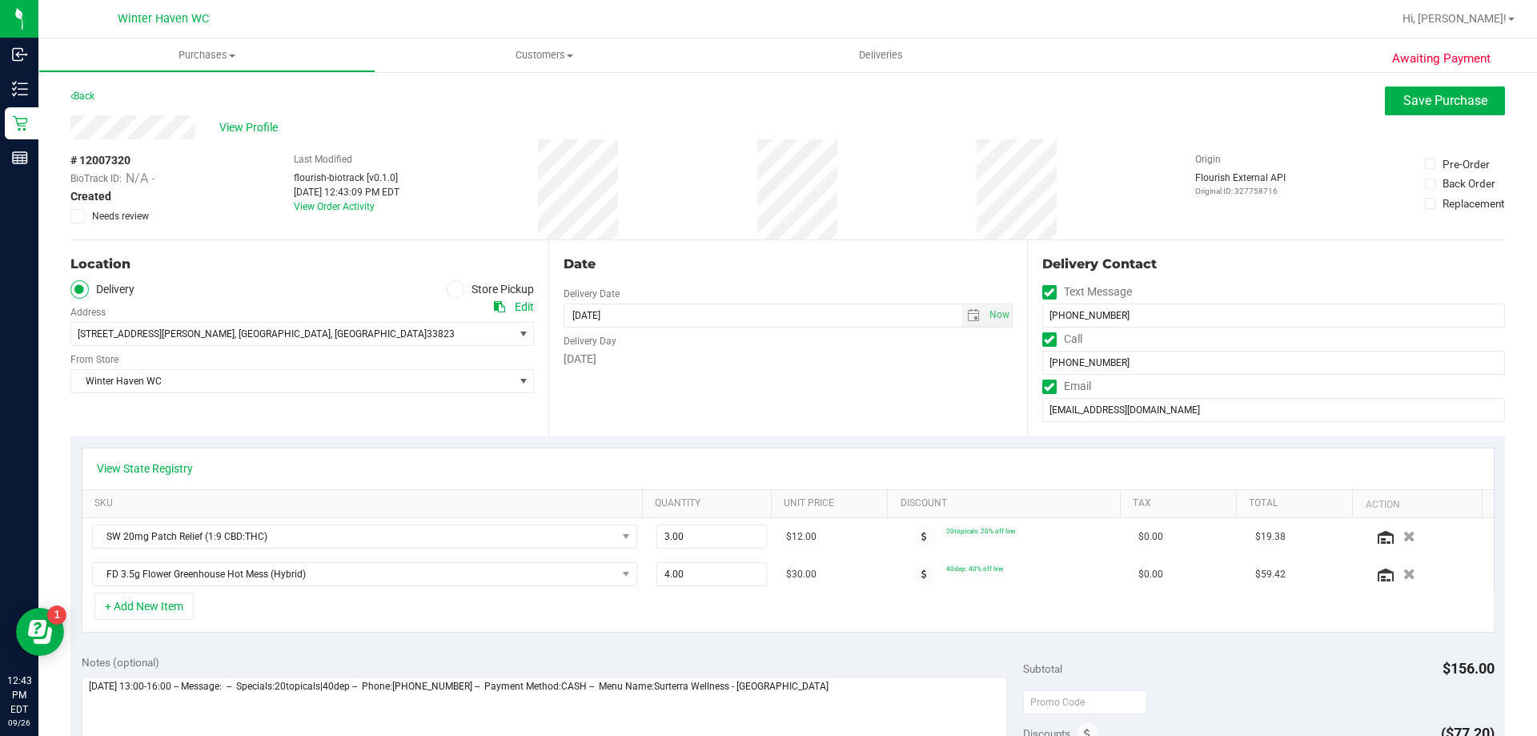
scroll to position [160, 0]
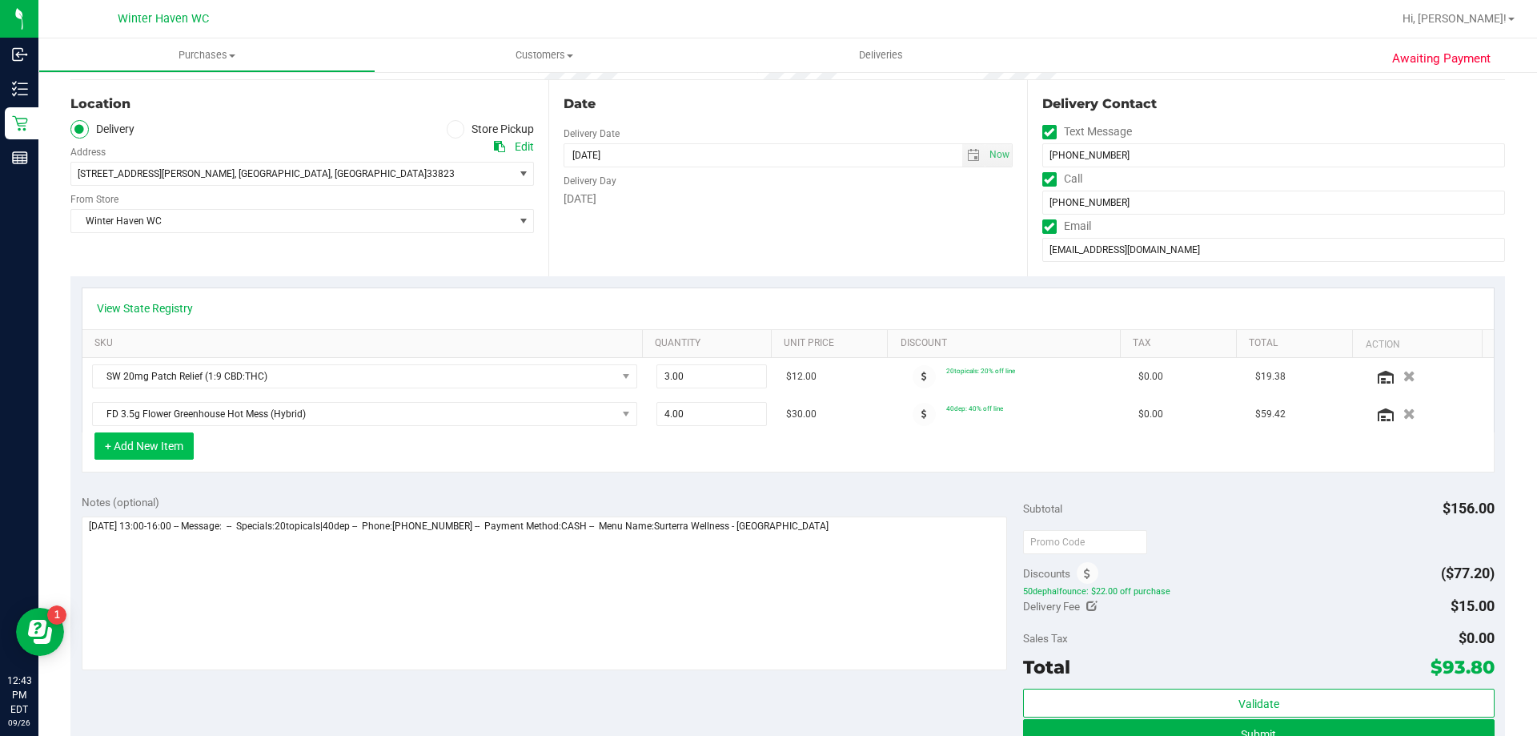
click at [149, 443] on button "+ Add New Item" at bounding box center [143, 445] width 99 height 27
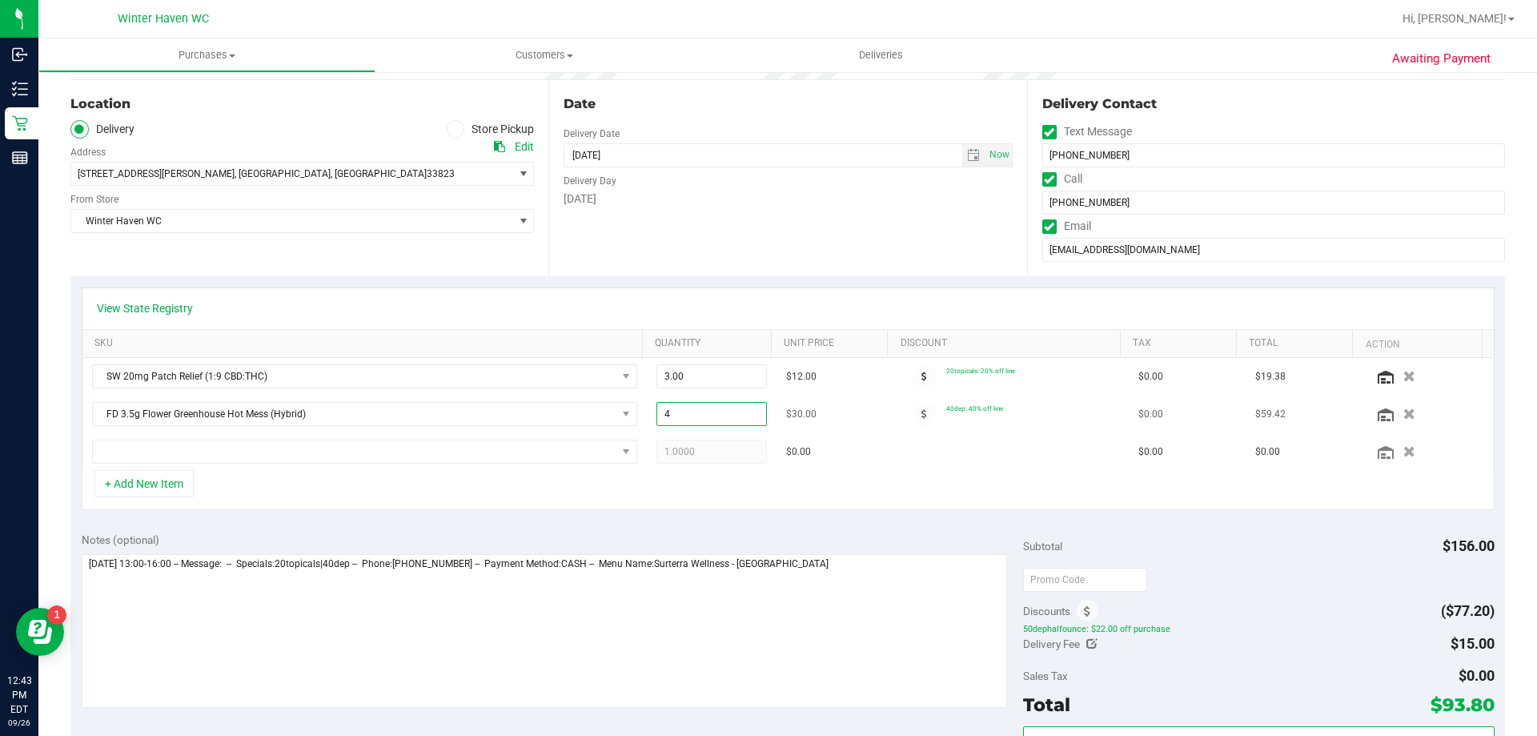
click at [665, 420] on span "4.00 4" at bounding box center [711, 414] width 111 height 24
click at [665, 420] on input "4" at bounding box center [712, 414] width 110 height 22
type input "5"
type input "5.00"
click at [665, 481] on div "+ Add New Item" at bounding box center [788, 490] width 1413 height 40
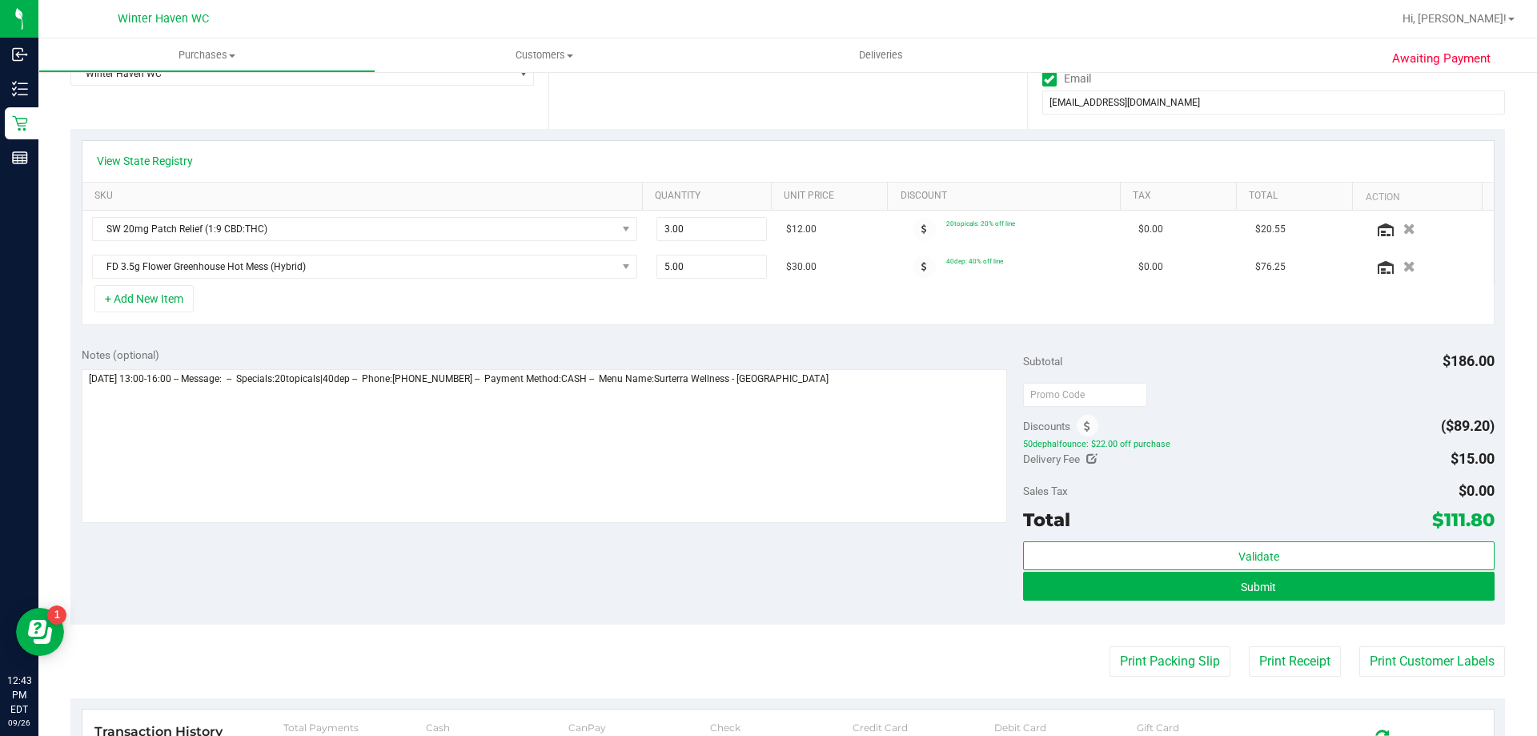
scroll to position [320, 0]
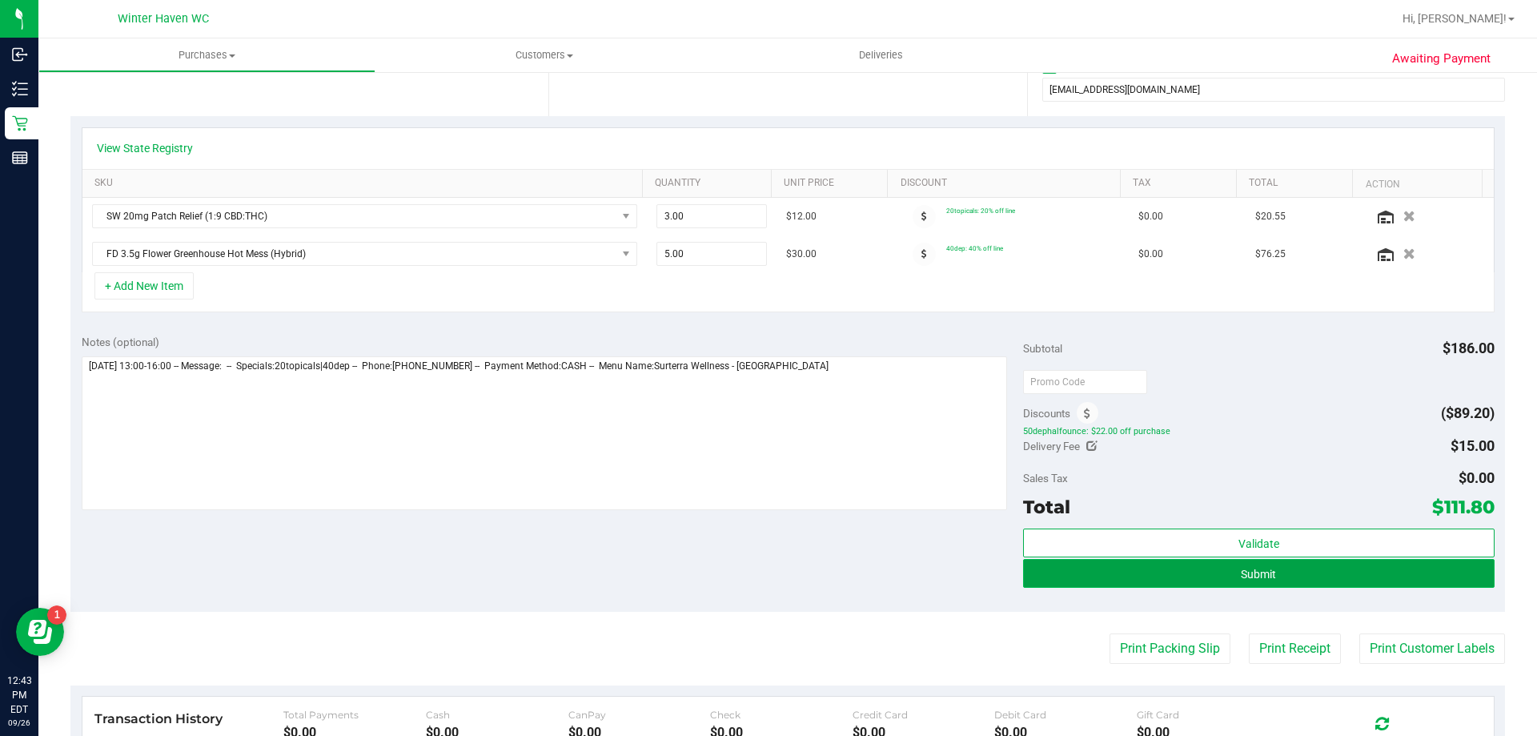
click at [1169, 568] on button "Submit" at bounding box center [1258, 573] width 471 height 29
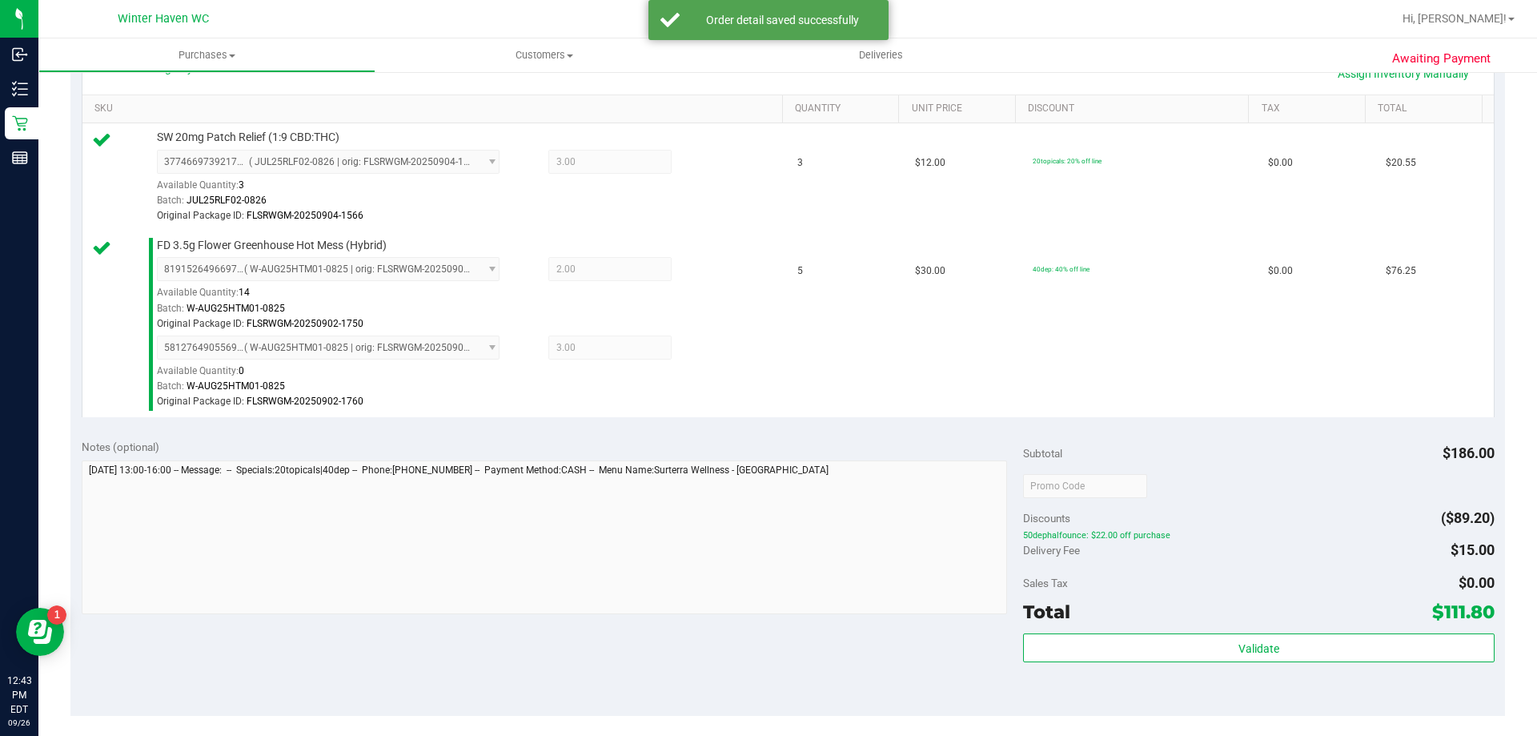
scroll to position [560, 0]
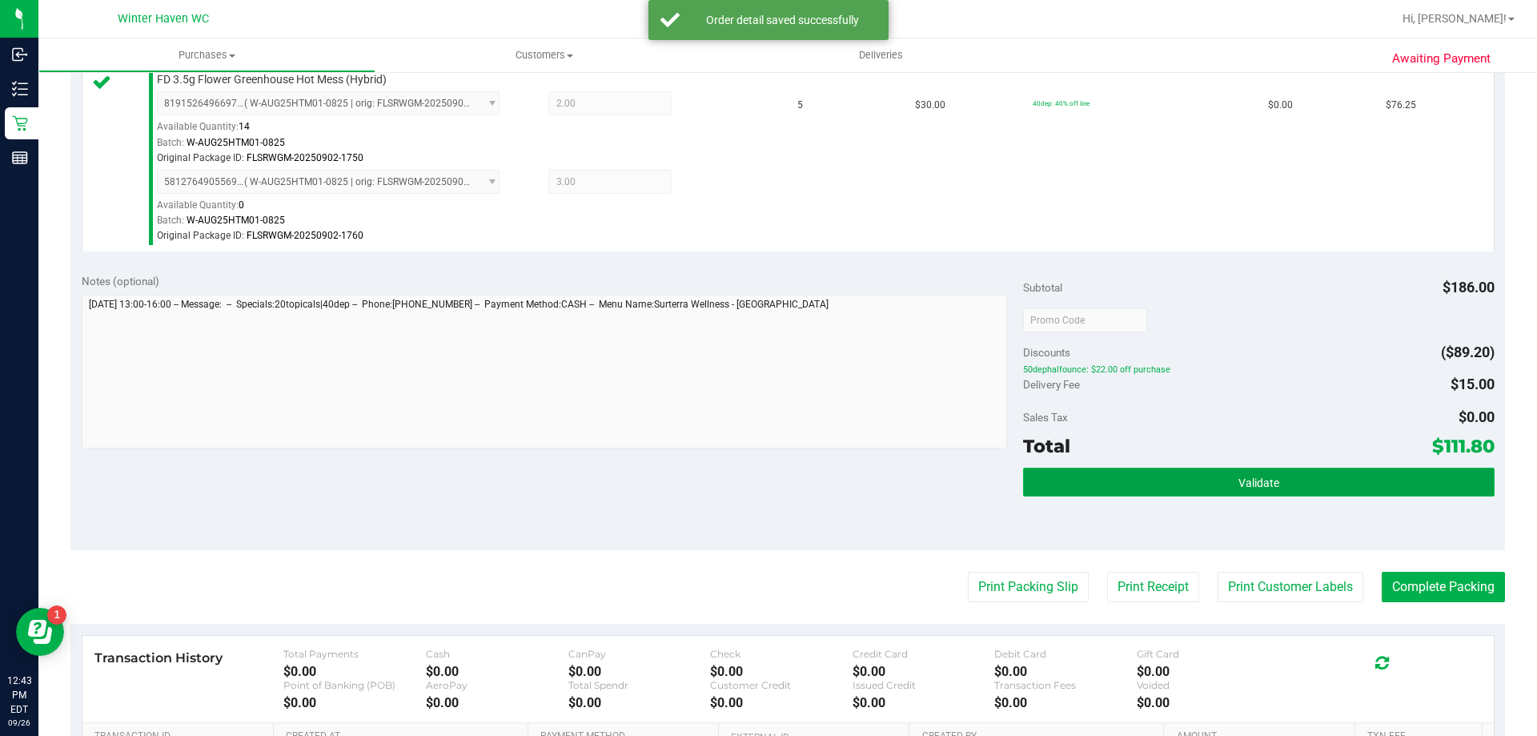
click at [1292, 483] on button "Validate" at bounding box center [1258, 481] width 471 height 29
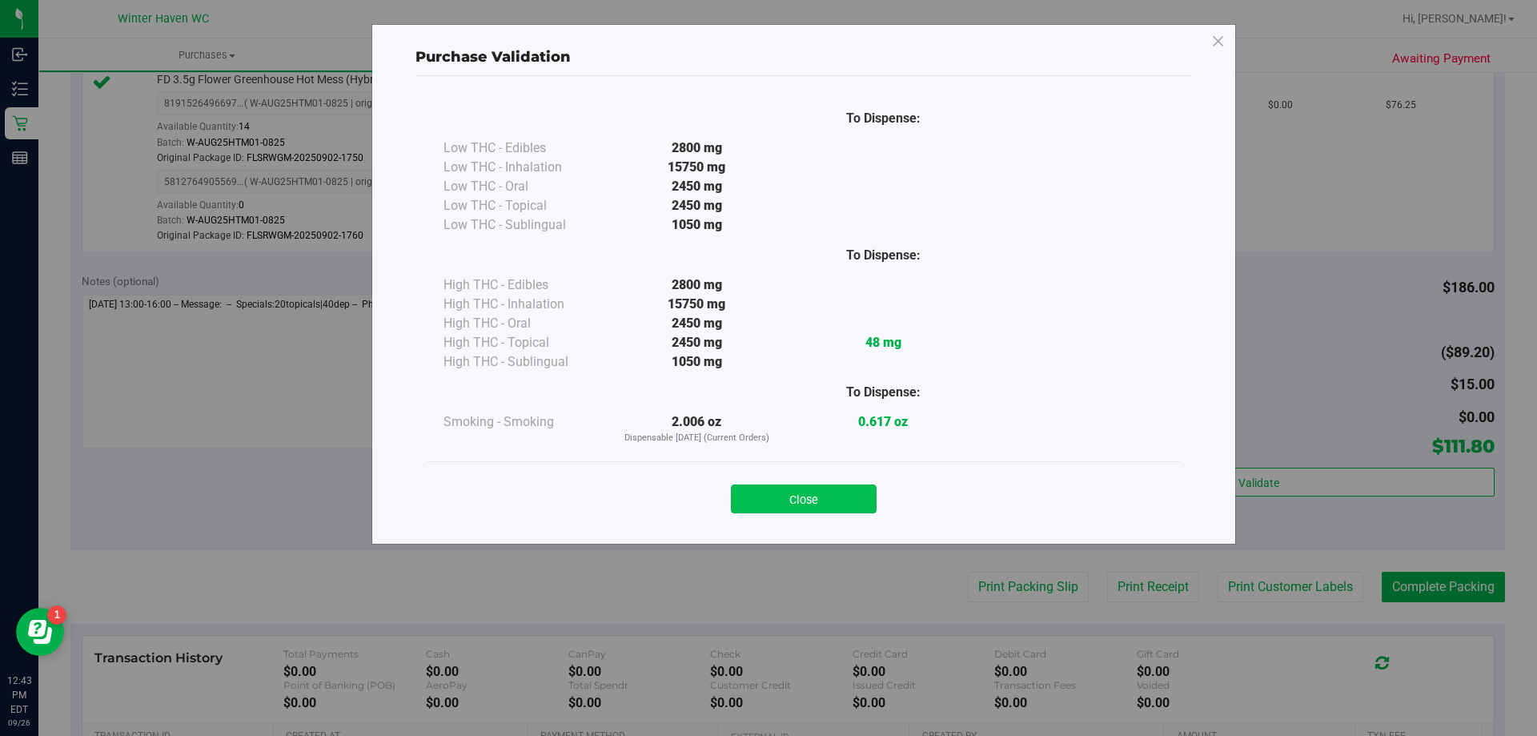
click at [731, 491] on button "Close" at bounding box center [804, 498] width 146 height 29
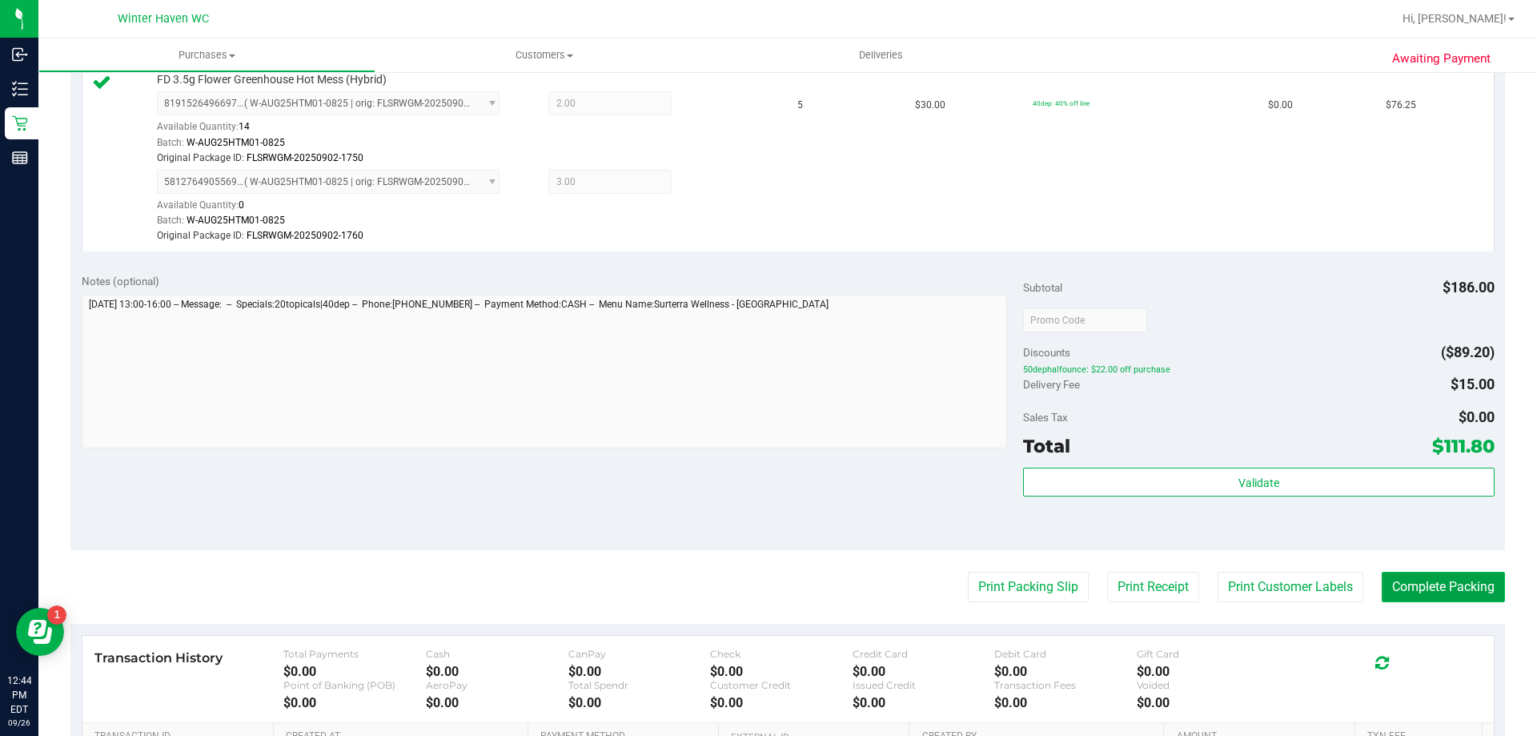
click at [1442, 591] on button "Complete Packing" at bounding box center [1443, 587] width 123 height 30
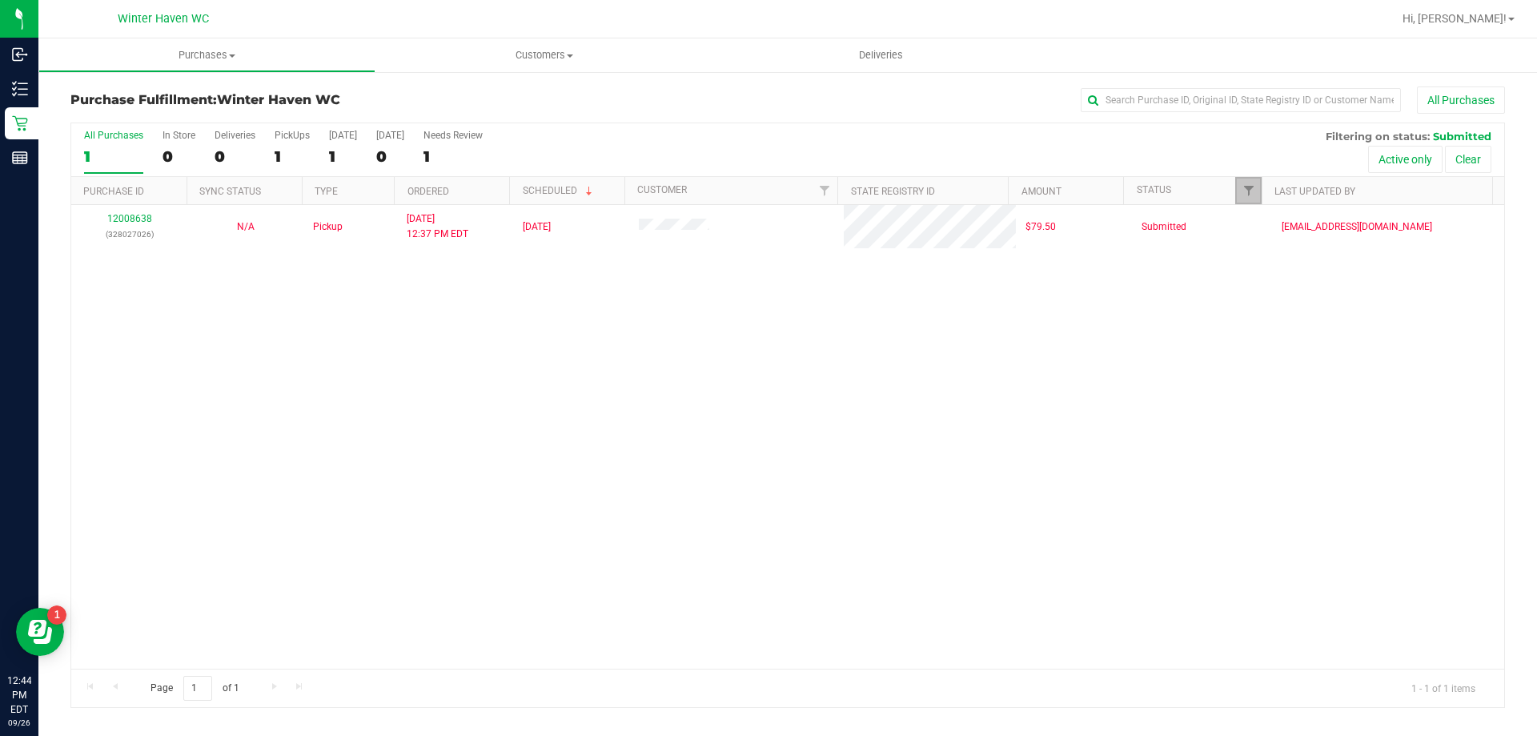
click at [1240, 183] on link "Filter" at bounding box center [1248, 190] width 26 height 27
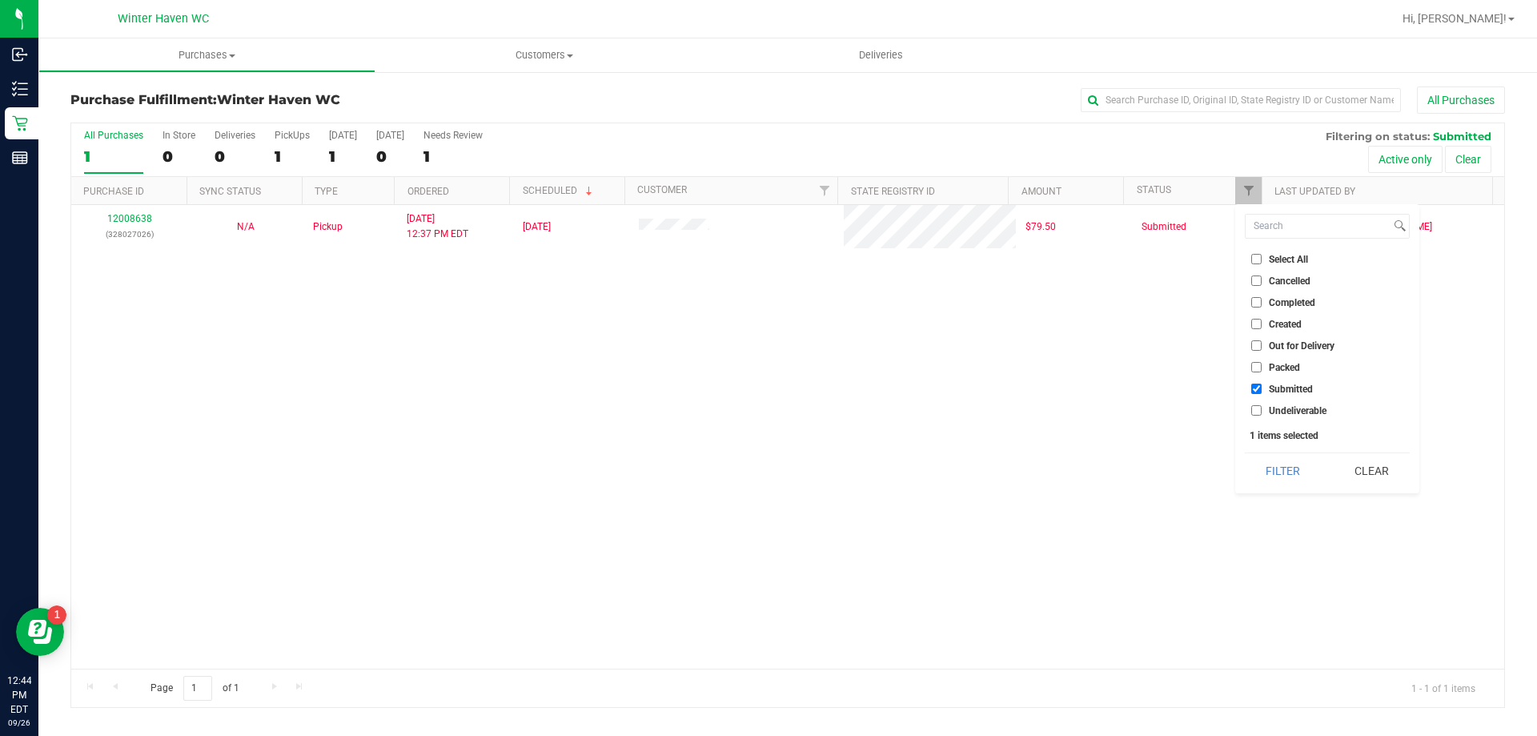
click at [1256, 366] on input "Packed" at bounding box center [1256, 367] width 10 height 10
checkbox input "true"
click at [1278, 479] on button "Filter" at bounding box center [1283, 470] width 77 height 35
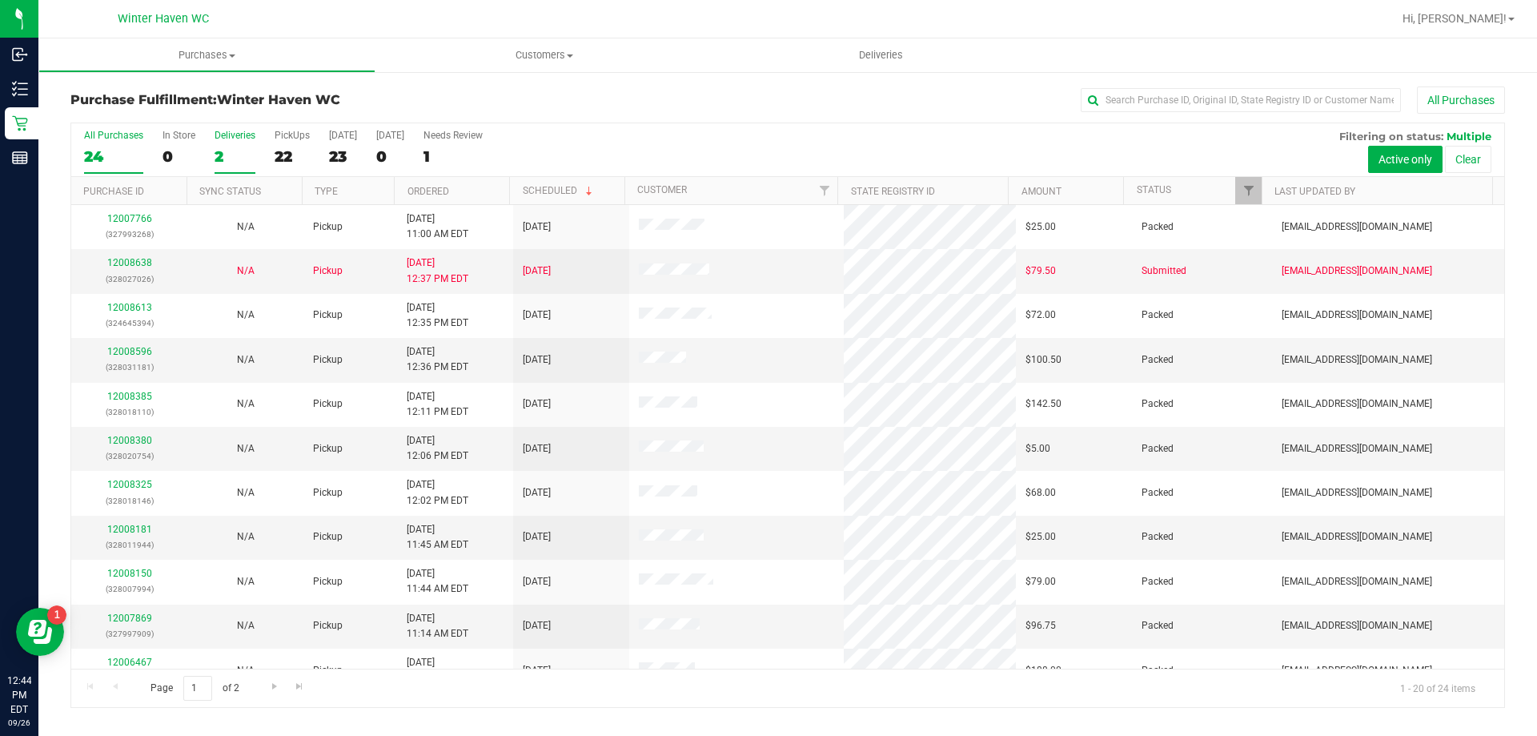
click at [231, 154] on div "2" at bounding box center [235, 156] width 41 height 18
click at [0, 0] on input "Deliveries 2" at bounding box center [0, 0] width 0 height 0
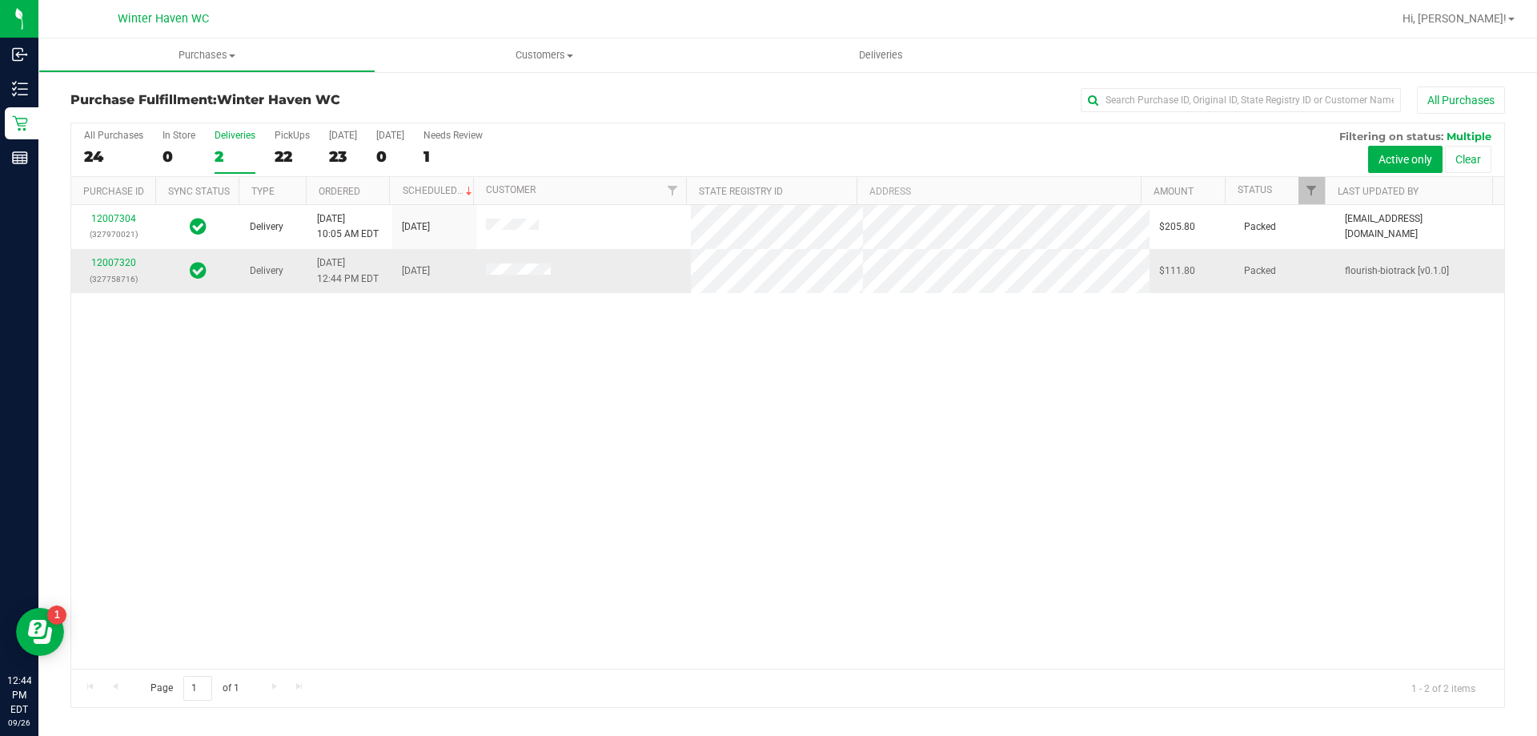
click at [125, 269] on div "12007320 (327758716)" at bounding box center [113, 270] width 65 height 30
click at [125, 263] on link "12007320" at bounding box center [113, 262] width 45 height 11
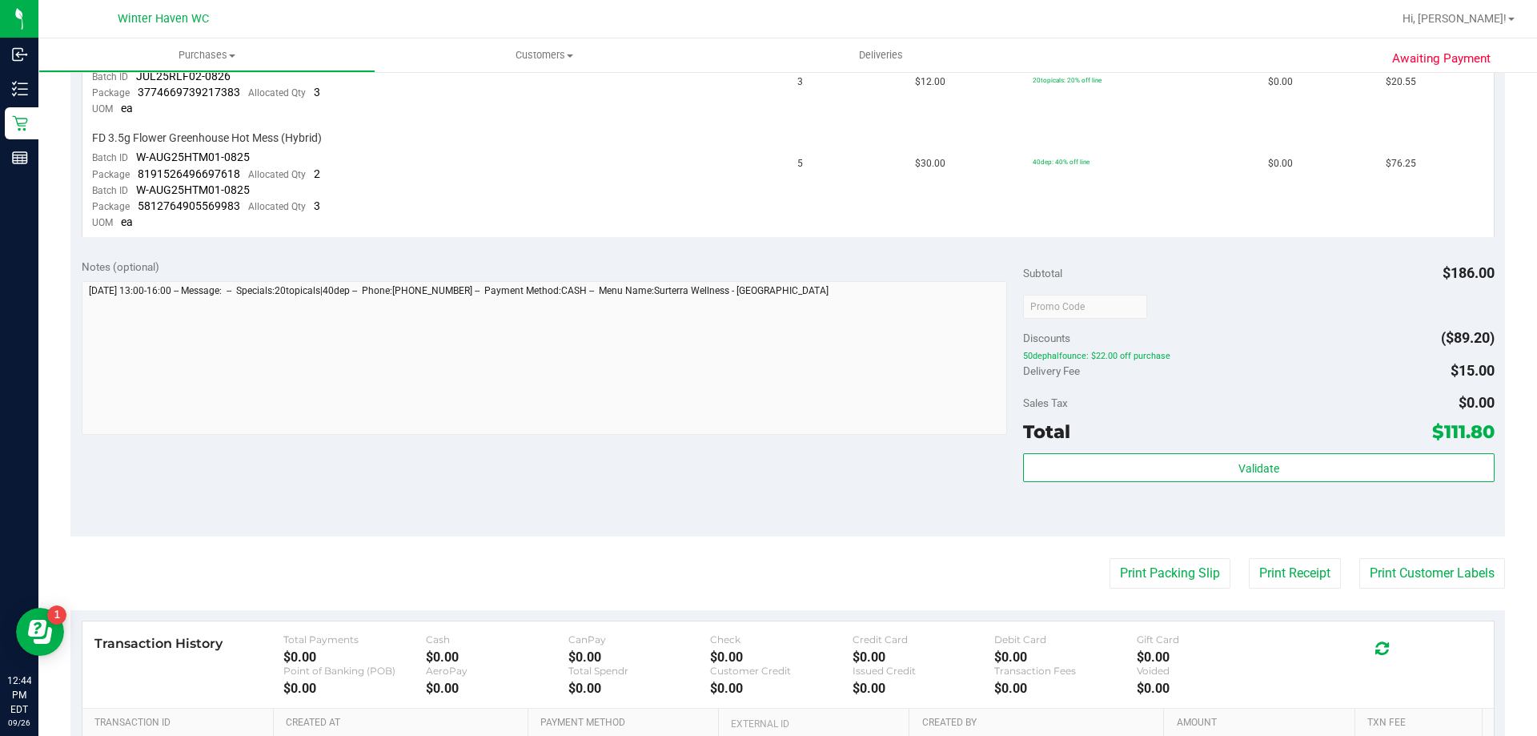
scroll to position [480, 0]
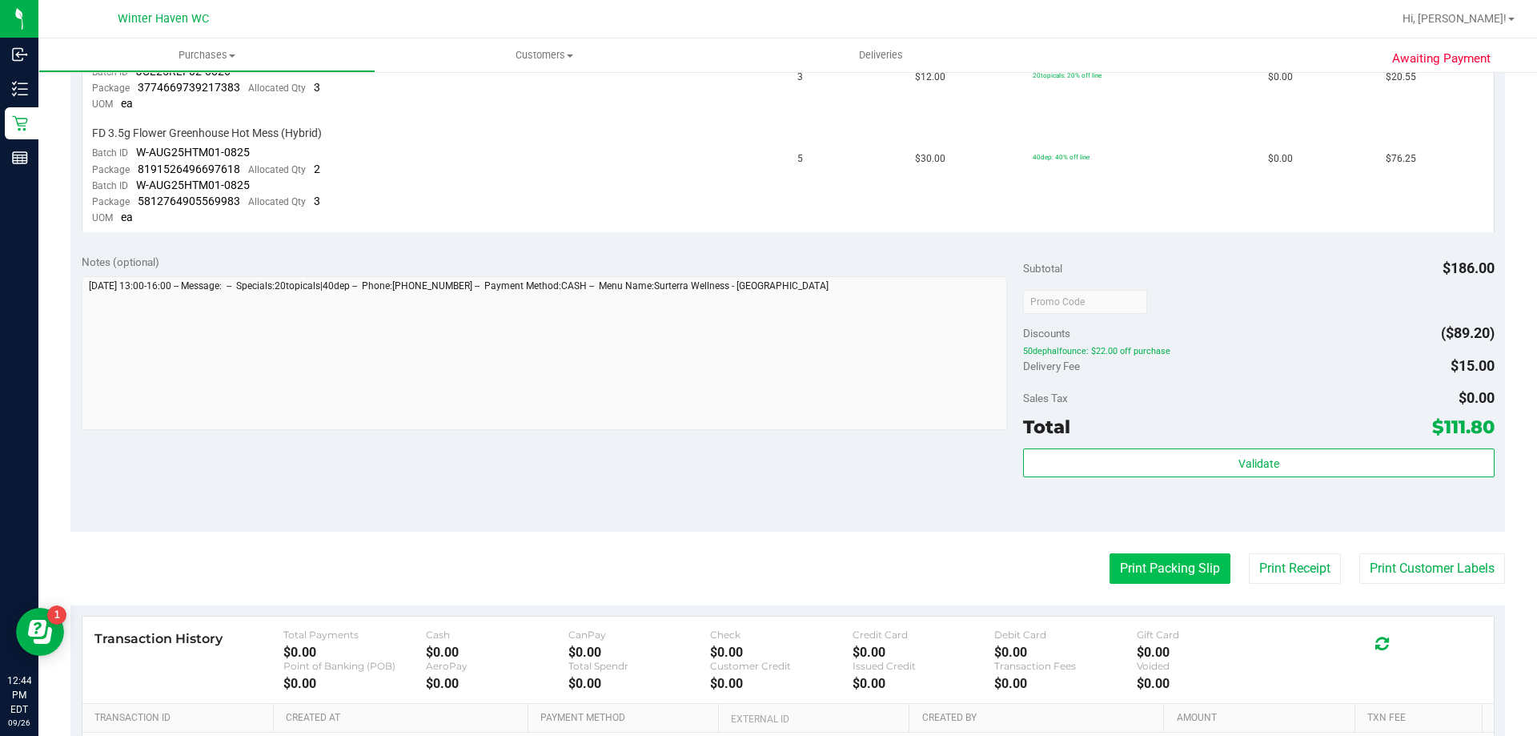
click at [1182, 573] on button "Print Packing Slip" at bounding box center [1169, 568] width 121 height 30
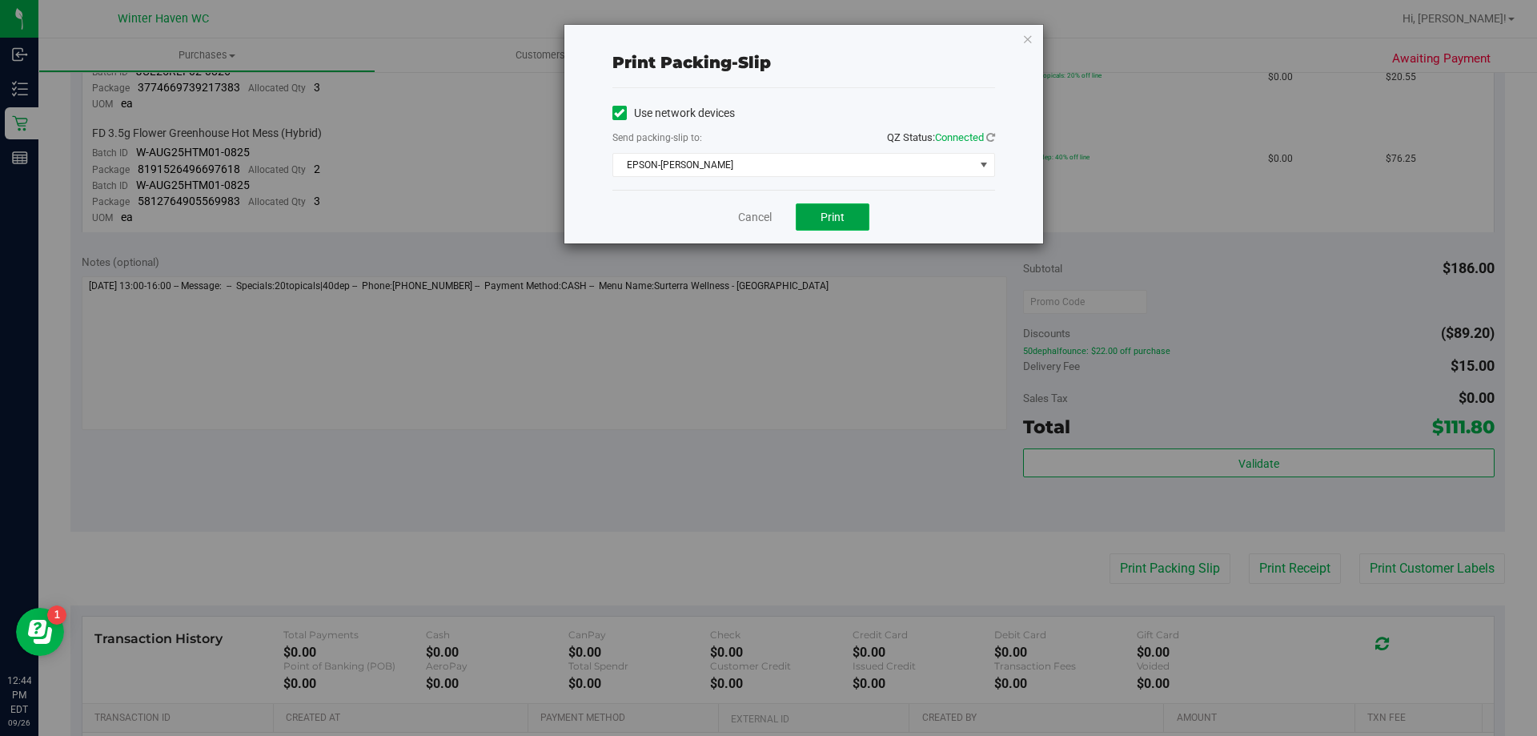
click at [834, 214] on span "Print" at bounding box center [832, 217] width 24 height 13
click at [733, 206] on div "Cancel Print" at bounding box center [803, 217] width 383 height 54
click at [740, 217] on link "Cancel" at bounding box center [755, 217] width 34 height 17
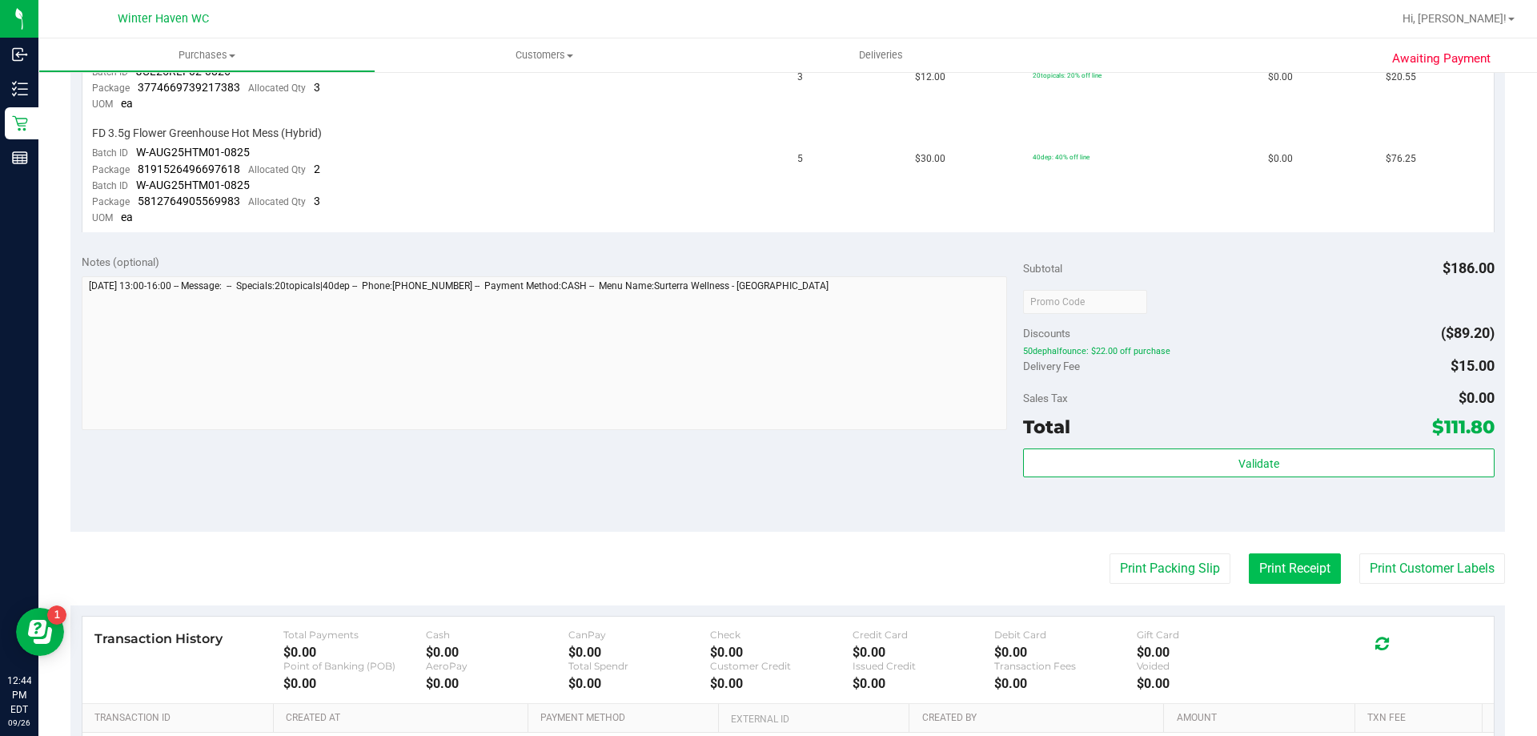
click at [1286, 579] on button "Print Receipt" at bounding box center [1295, 568] width 92 height 30
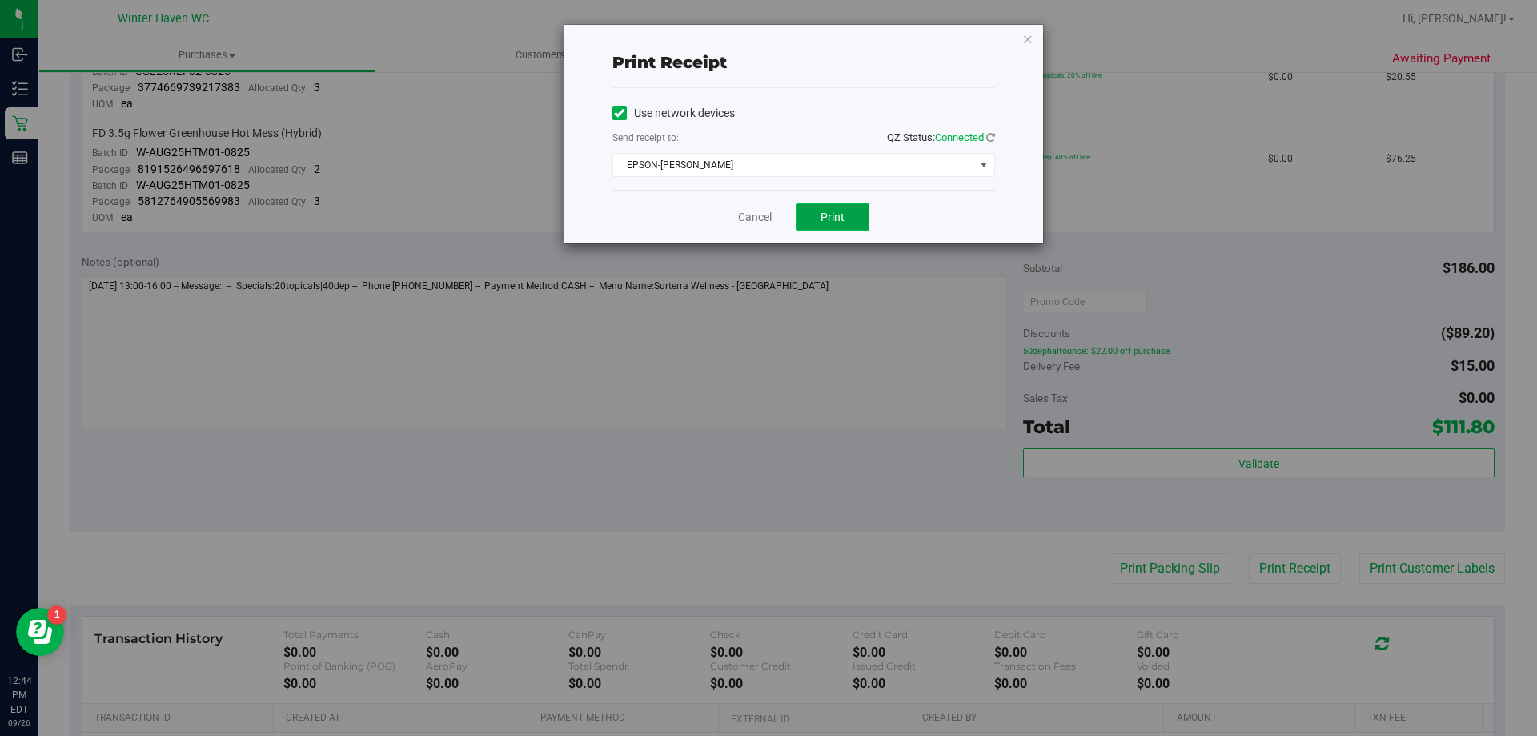
click at [861, 223] on button "Print" at bounding box center [833, 216] width 74 height 27
click at [772, 216] on link "Cancel" at bounding box center [755, 217] width 34 height 17
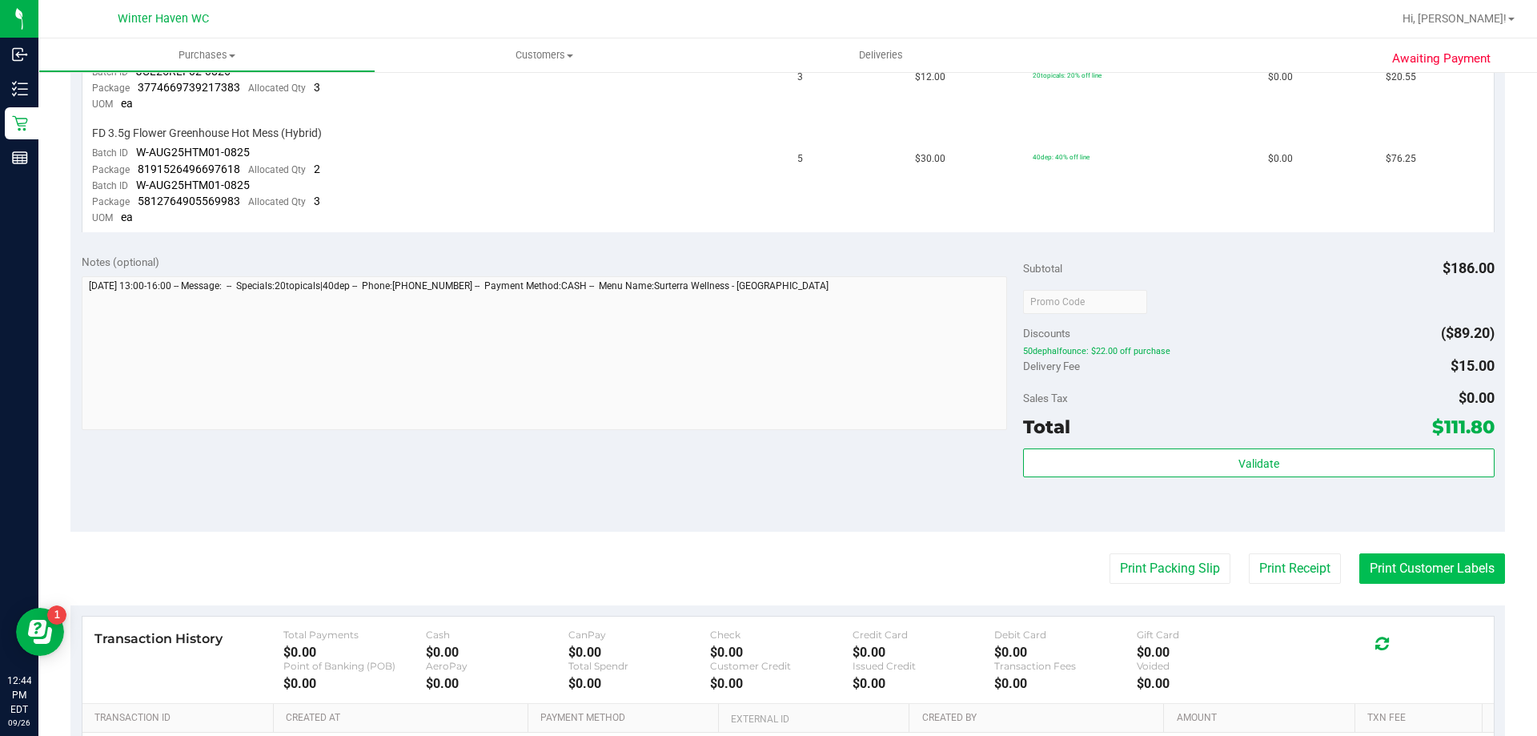
click at [1372, 562] on button "Print Customer Labels" at bounding box center [1432, 568] width 146 height 30
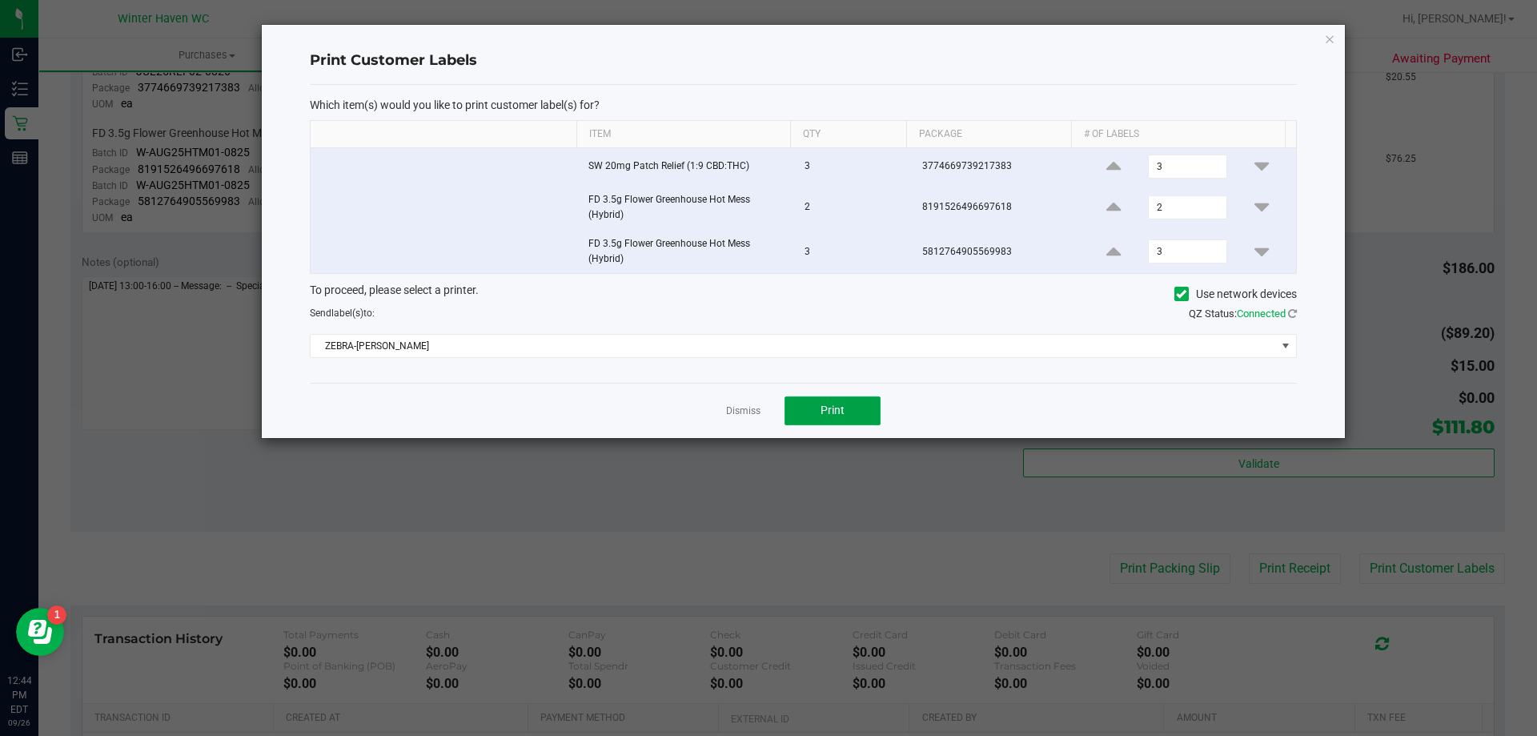
click at [852, 413] on button "Print" at bounding box center [832, 410] width 96 height 29
click at [733, 405] on link "Dismiss" at bounding box center [743, 411] width 34 height 14
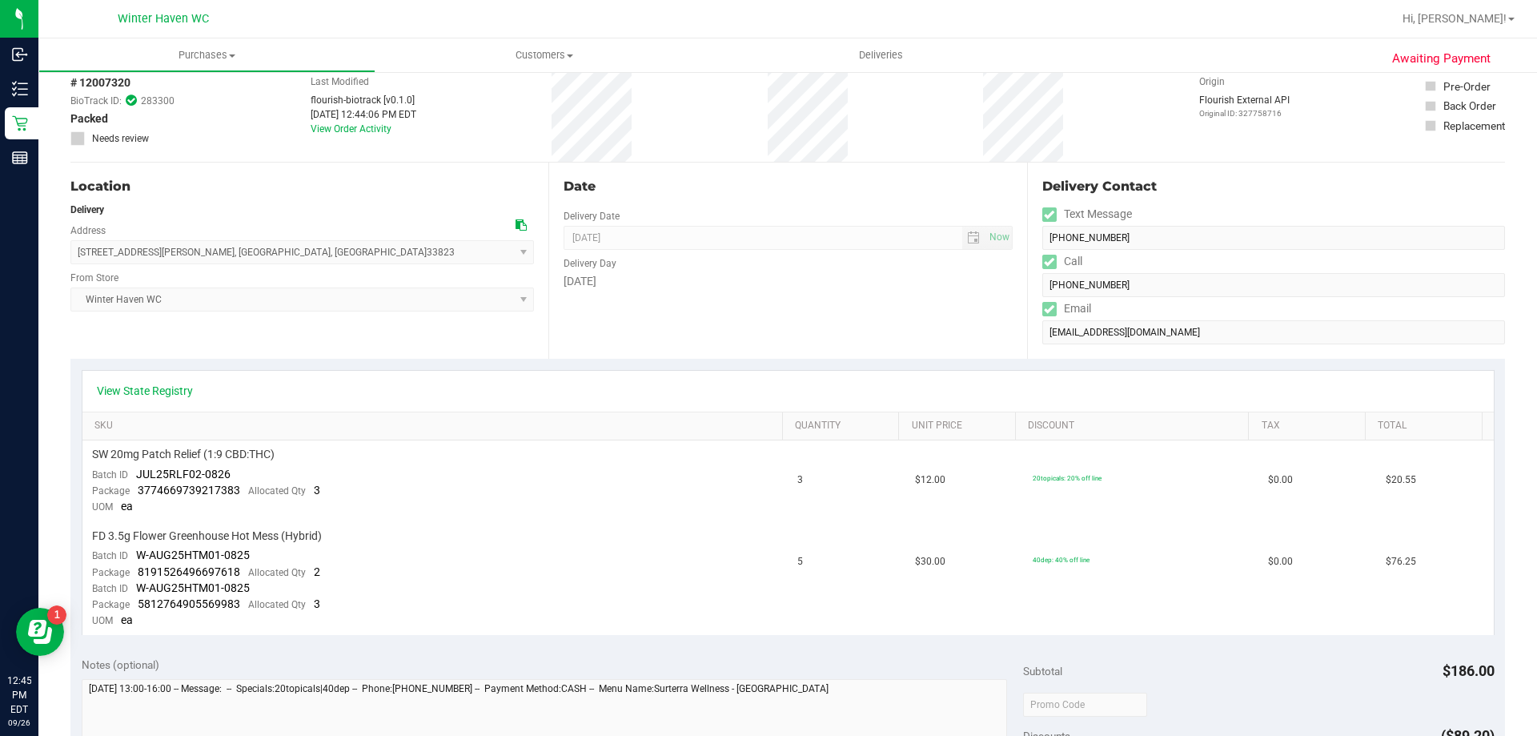
scroll to position [0, 0]
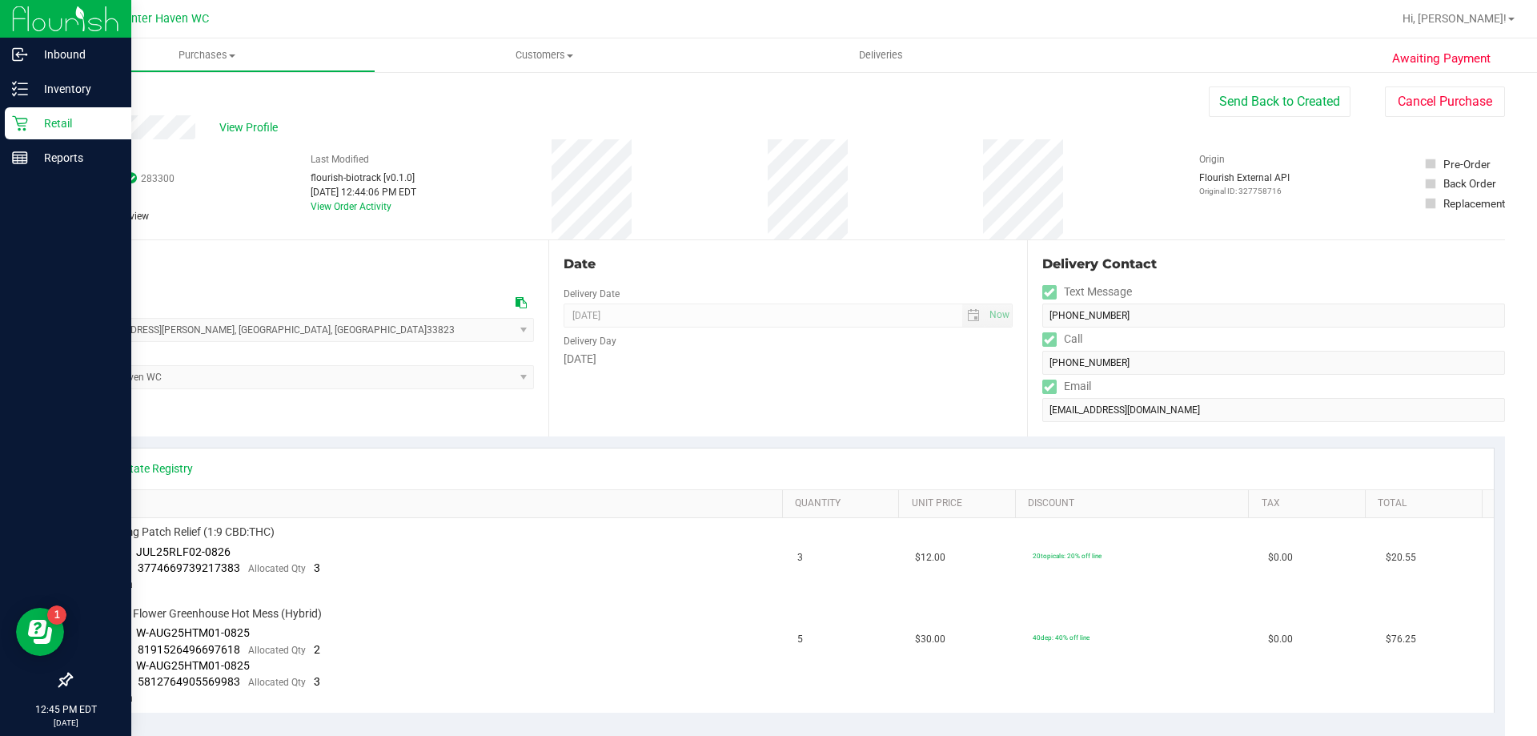
click at [11, 131] on div "Retail" at bounding box center [68, 123] width 126 height 32
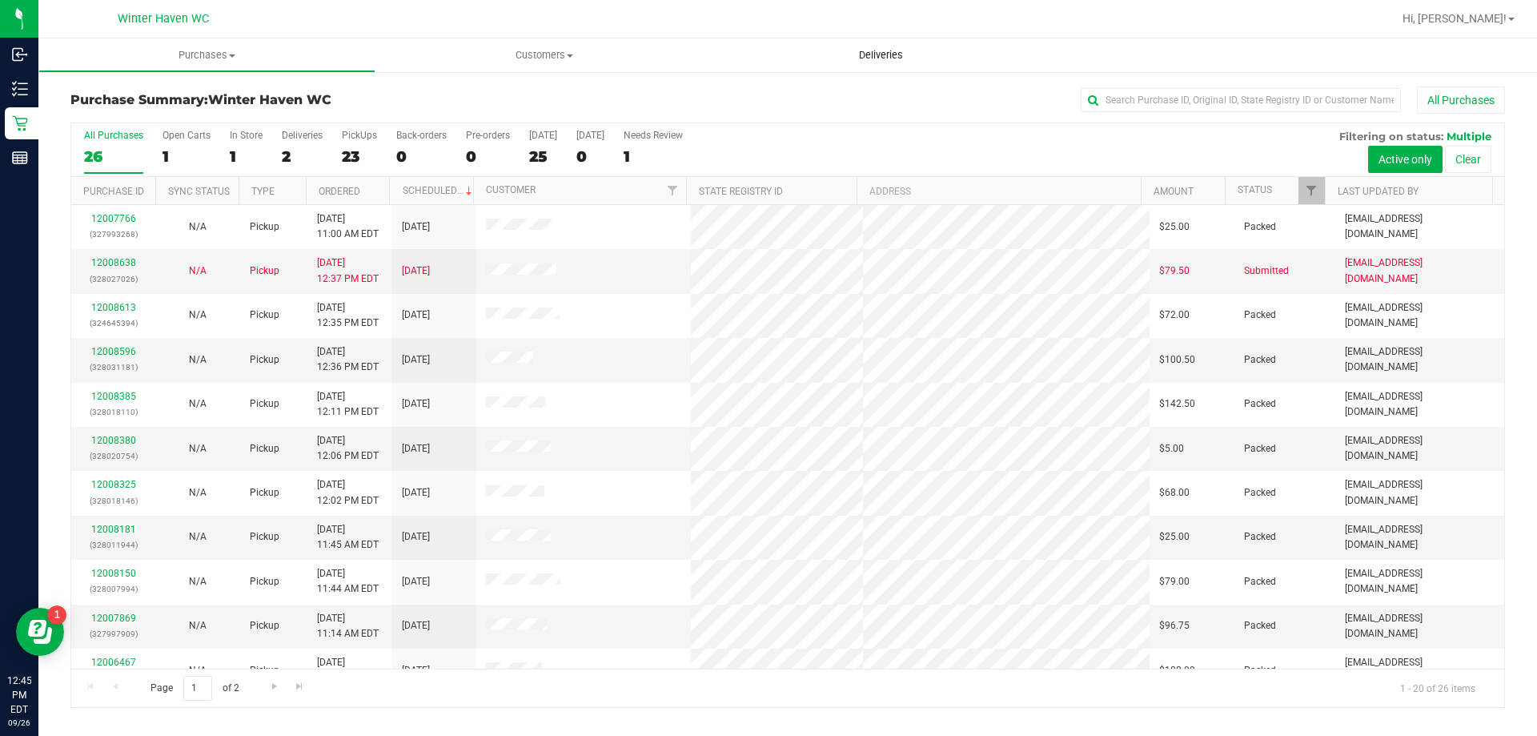
click at [869, 58] on span "Deliveries" at bounding box center [880, 55] width 87 height 14
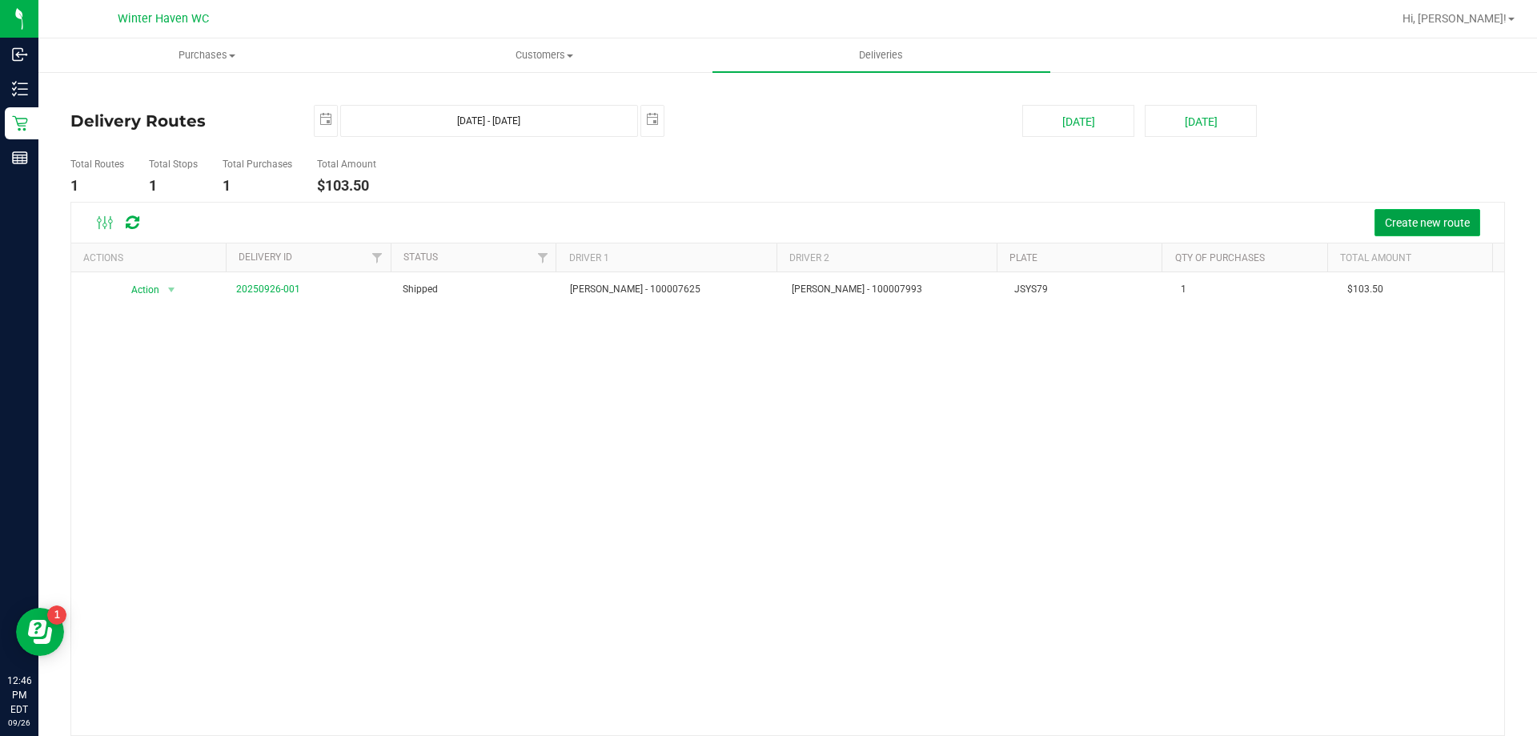
click at [1385, 218] on span "Create new route" at bounding box center [1427, 222] width 85 height 13
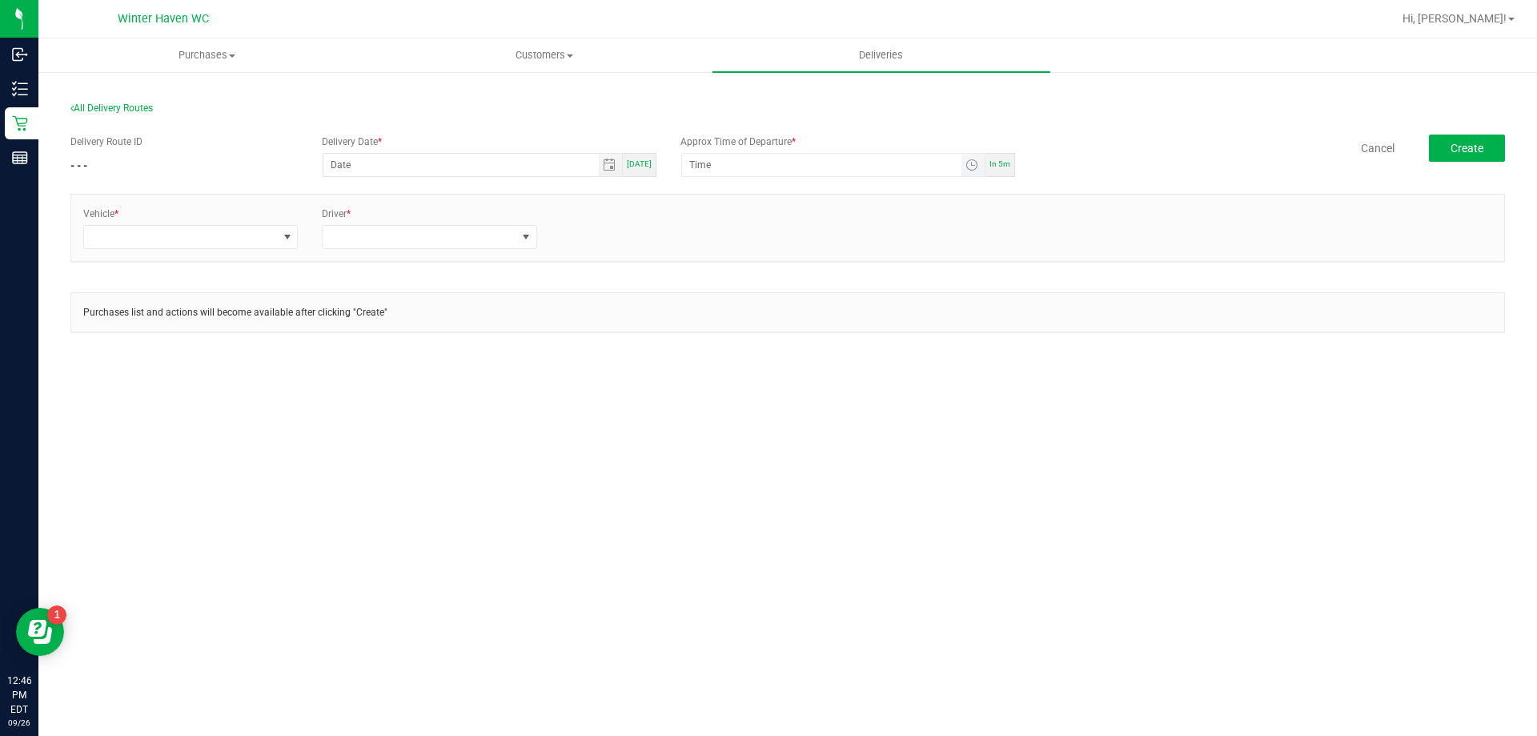
drag, startPoint x: 629, startPoint y: 162, endPoint x: 682, endPoint y: 162, distance: 52.8
click at [630, 162] on span "[DATE]" at bounding box center [639, 163] width 25 height 9
type input "[DATE]"
click at [808, 162] on input "12:00 AM" at bounding box center [821, 165] width 279 height 22
click at [993, 166] on span "In 5m" at bounding box center [999, 163] width 21 height 9
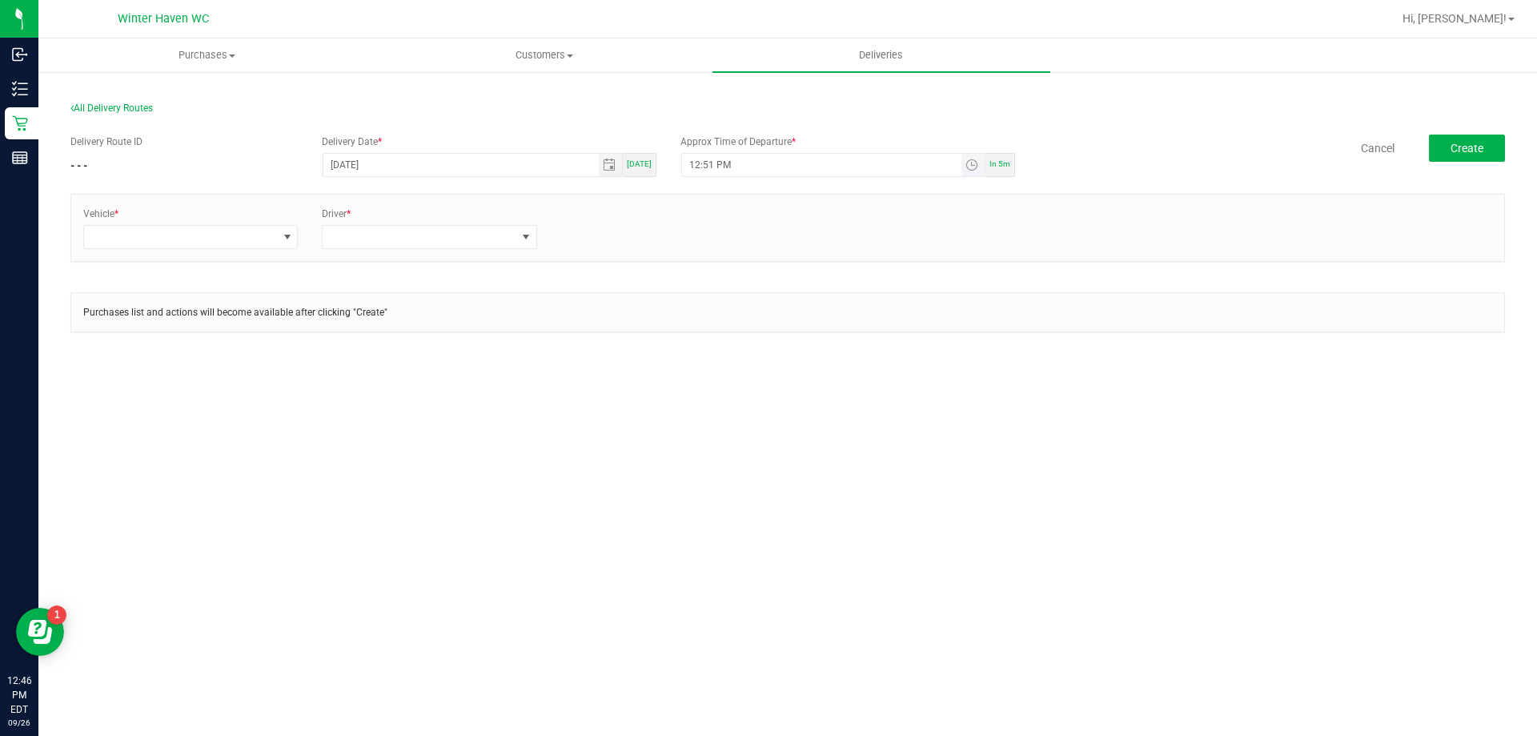
click at [695, 163] on input "12:51 PM" at bounding box center [821, 165] width 279 height 22
click at [967, 162] on span "Toggle time list" at bounding box center [971, 164] width 13 height 13
click at [712, 370] on li "1" at bounding box center [714, 366] width 38 height 22
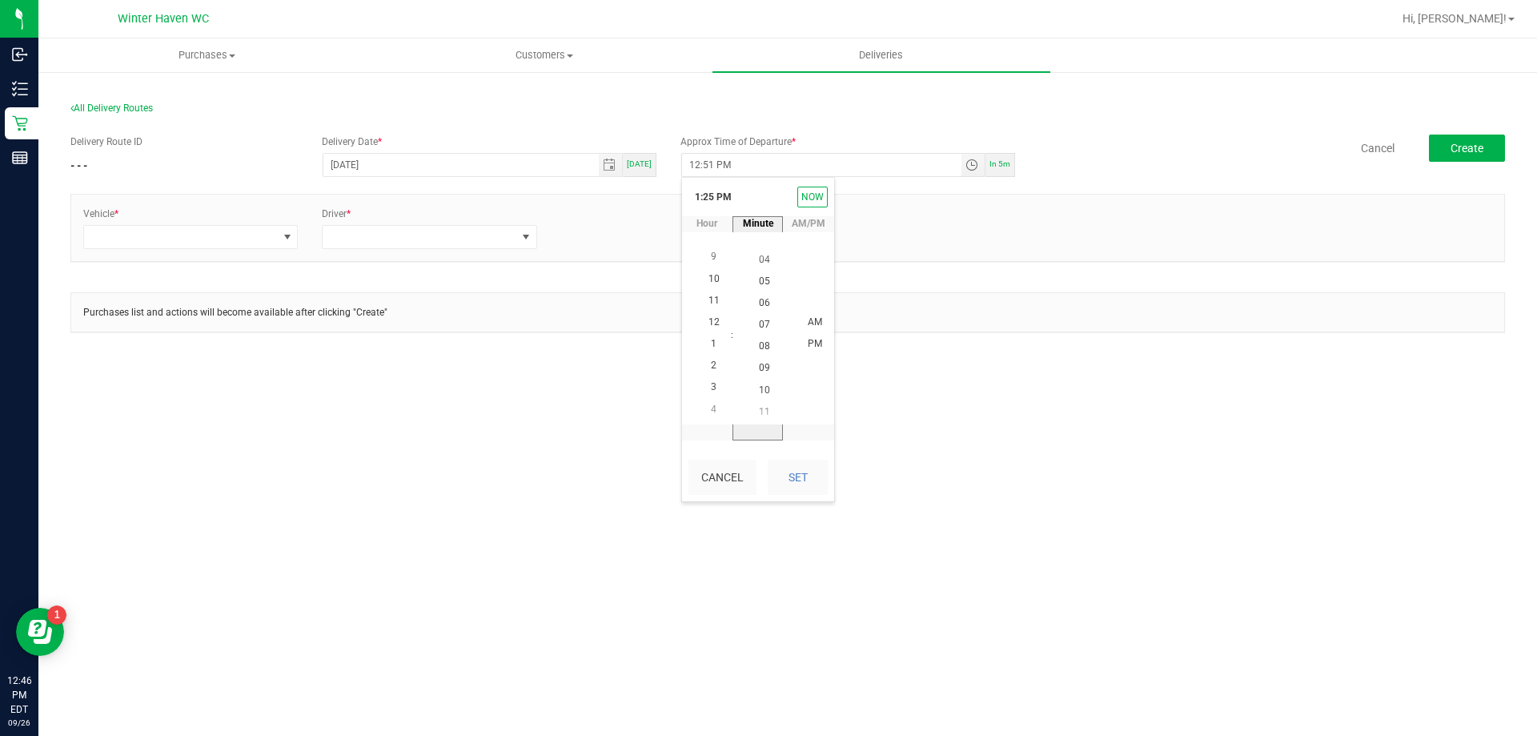
scroll to position [0, 0]
click at [760, 348] on span "00" at bounding box center [764, 343] width 11 height 11
click at [814, 342] on span "PM" at bounding box center [815, 344] width 14 height 11
click at [807, 480] on button "Set" at bounding box center [798, 476] width 60 height 35
type input "1:00 PM"
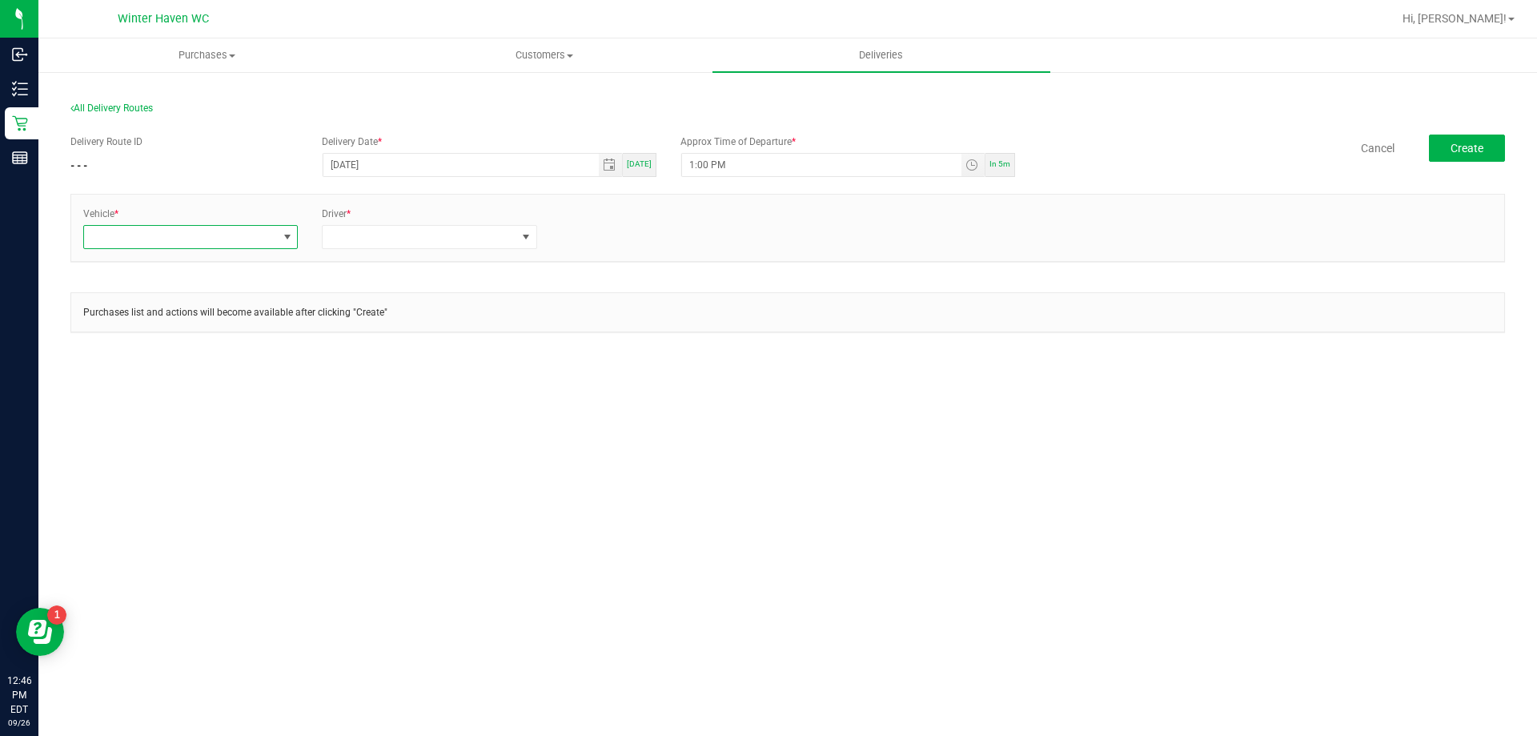
click at [272, 240] on span at bounding box center [180, 237] width 193 height 22
type input "31"
click at [231, 310] on li "FL-ESCAPE-31" at bounding box center [190, 305] width 213 height 27
click at [451, 235] on span at bounding box center [419, 237] width 193 height 22
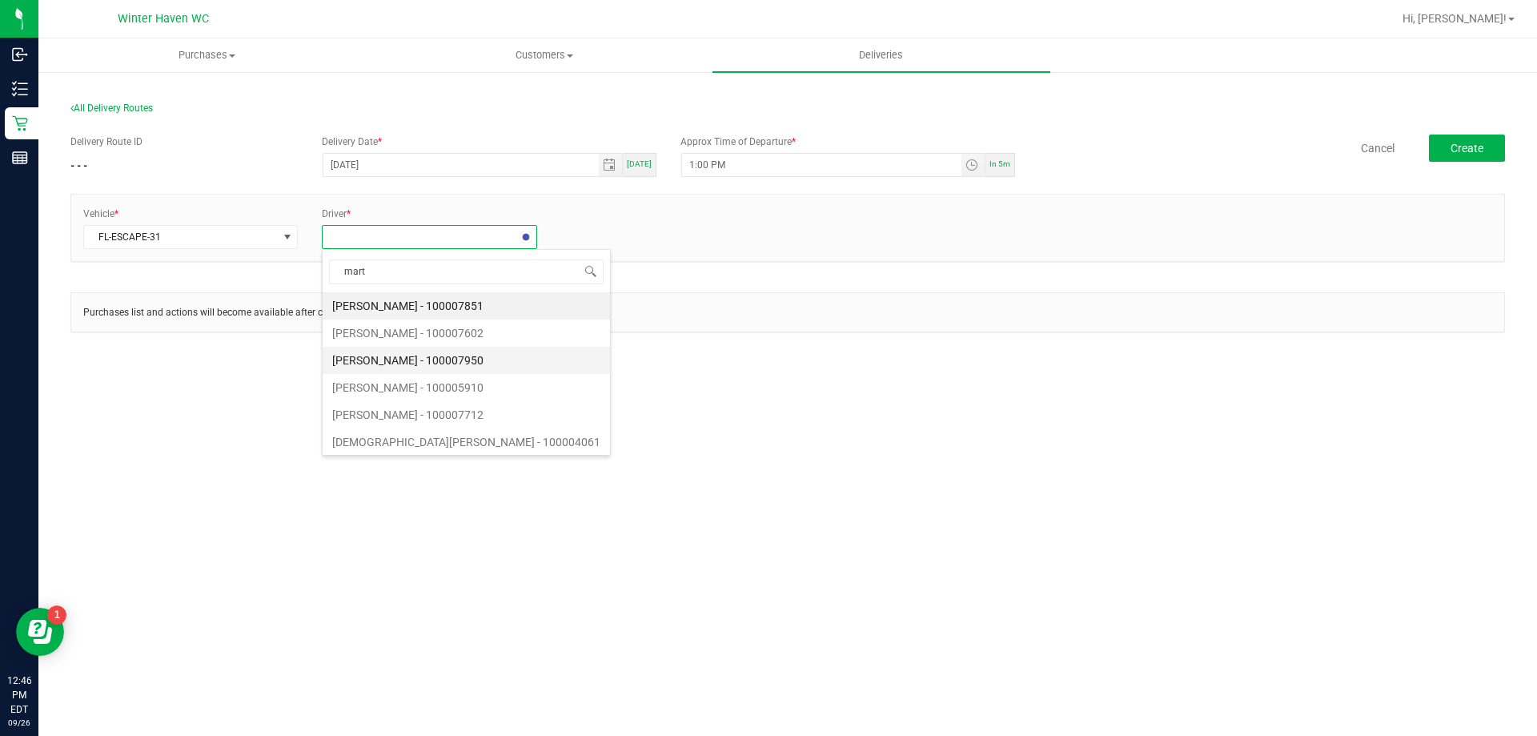
type input "[PERSON_NAME]"
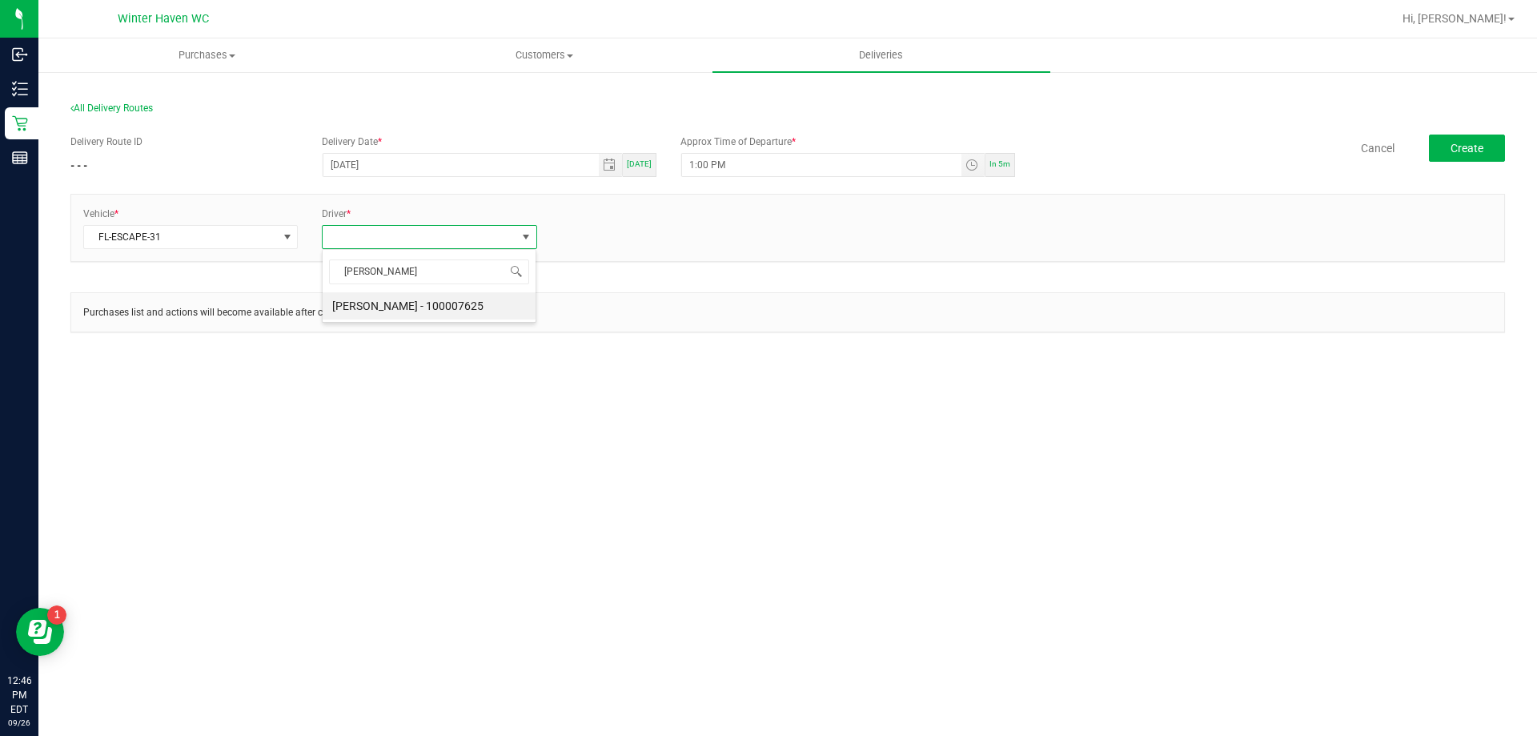
click at [465, 295] on li "[PERSON_NAME] - 100007625" at bounding box center [429, 305] width 213 height 27
click at [583, 223] on div "+ Add Driver" at bounding box center [668, 223] width 239 height 33
click at [574, 232] on link "+ Add Driver" at bounding box center [587, 232] width 53 height 11
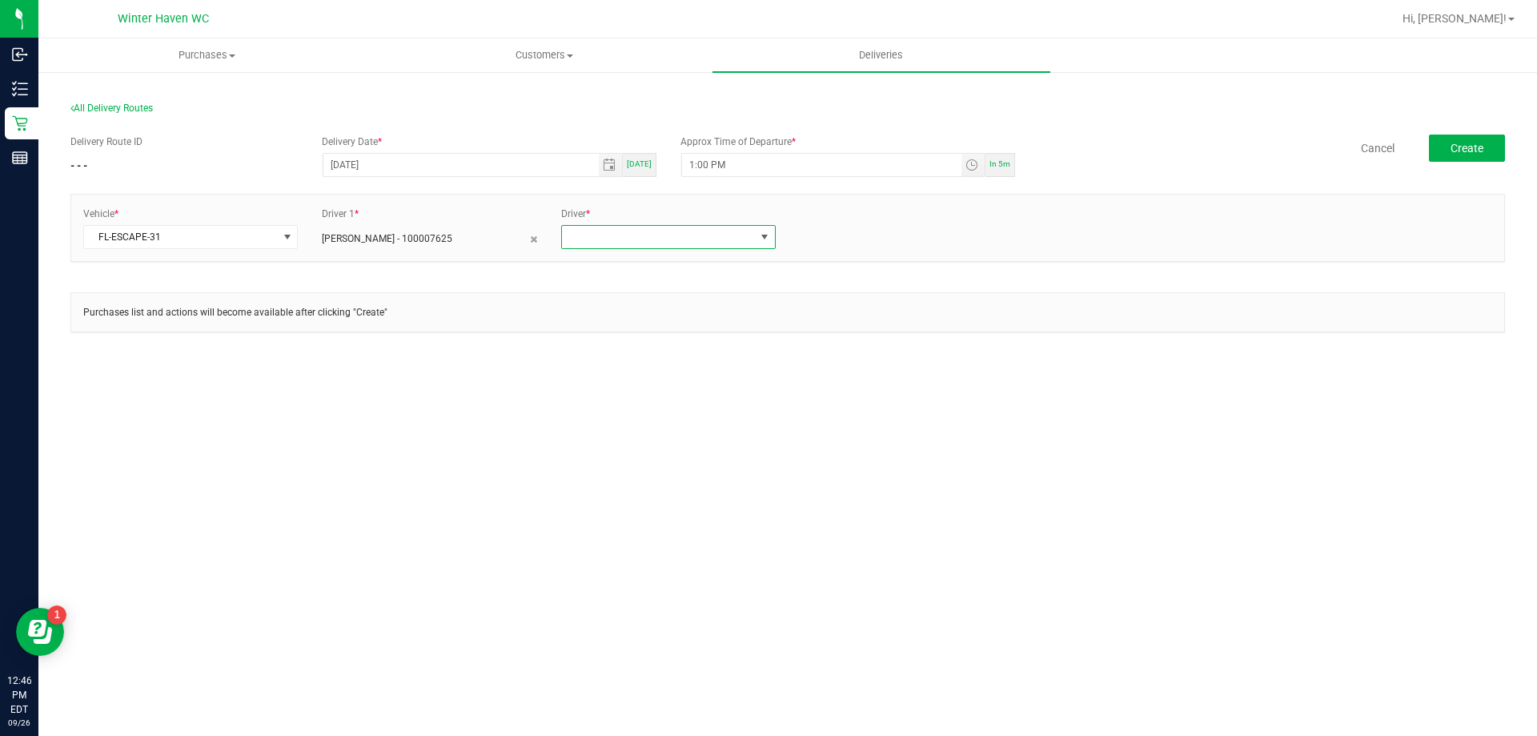
click at [656, 235] on span at bounding box center [658, 237] width 193 height 22
type input "jorda"
click at [660, 315] on li "[PERSON_NAME] - 100007993" at bounding box center [668, 305] width 213 height 27
click at [1459, 142] on span "Create" at bounding box center [1466, 148] width 33 height 13
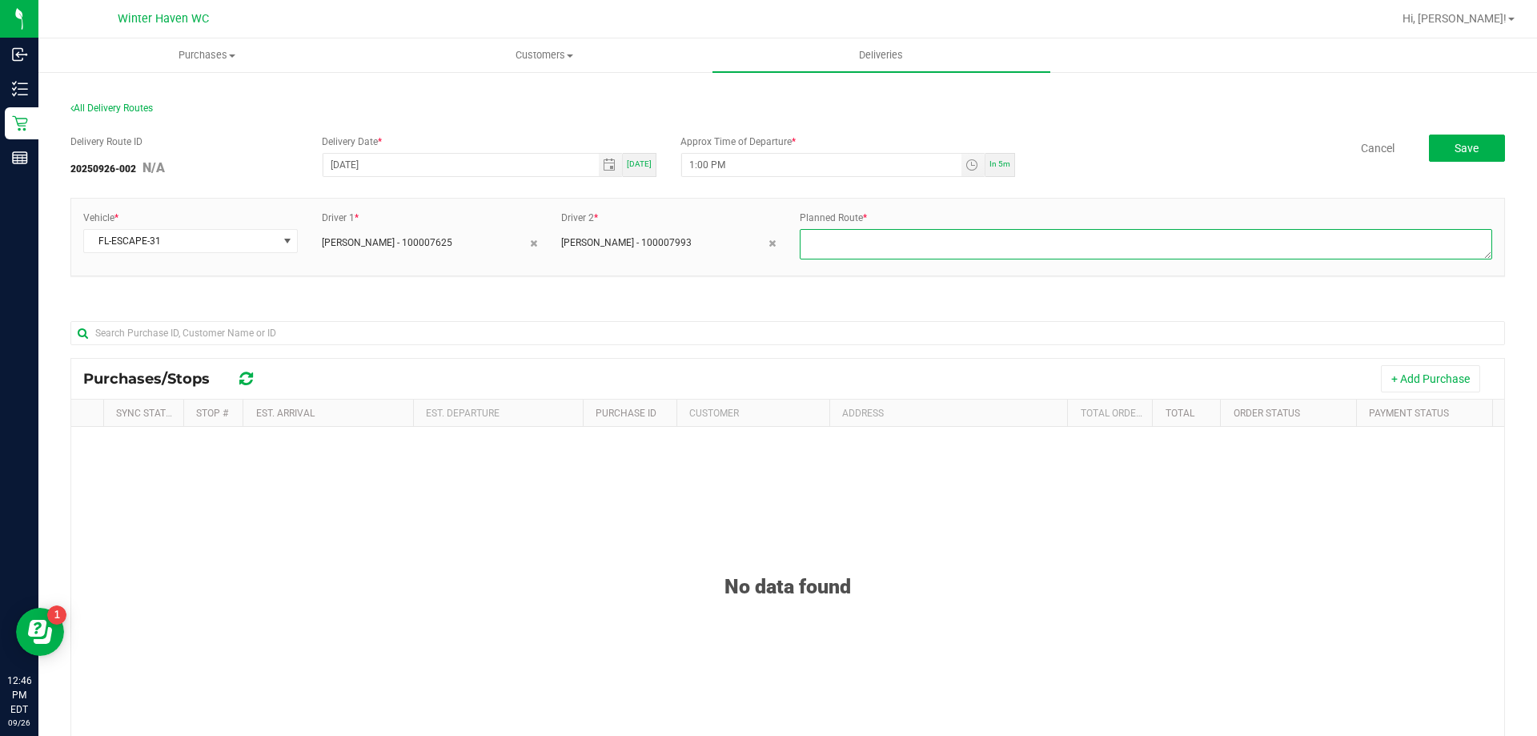
click at [918, 243] on textarea at bounding box center [1146, 244] width 692 height 30
type textarea "route 2"
click at [1438, 379] on button "+ Add Purchase" at bounding box center [1430, 378] width 99 height 27
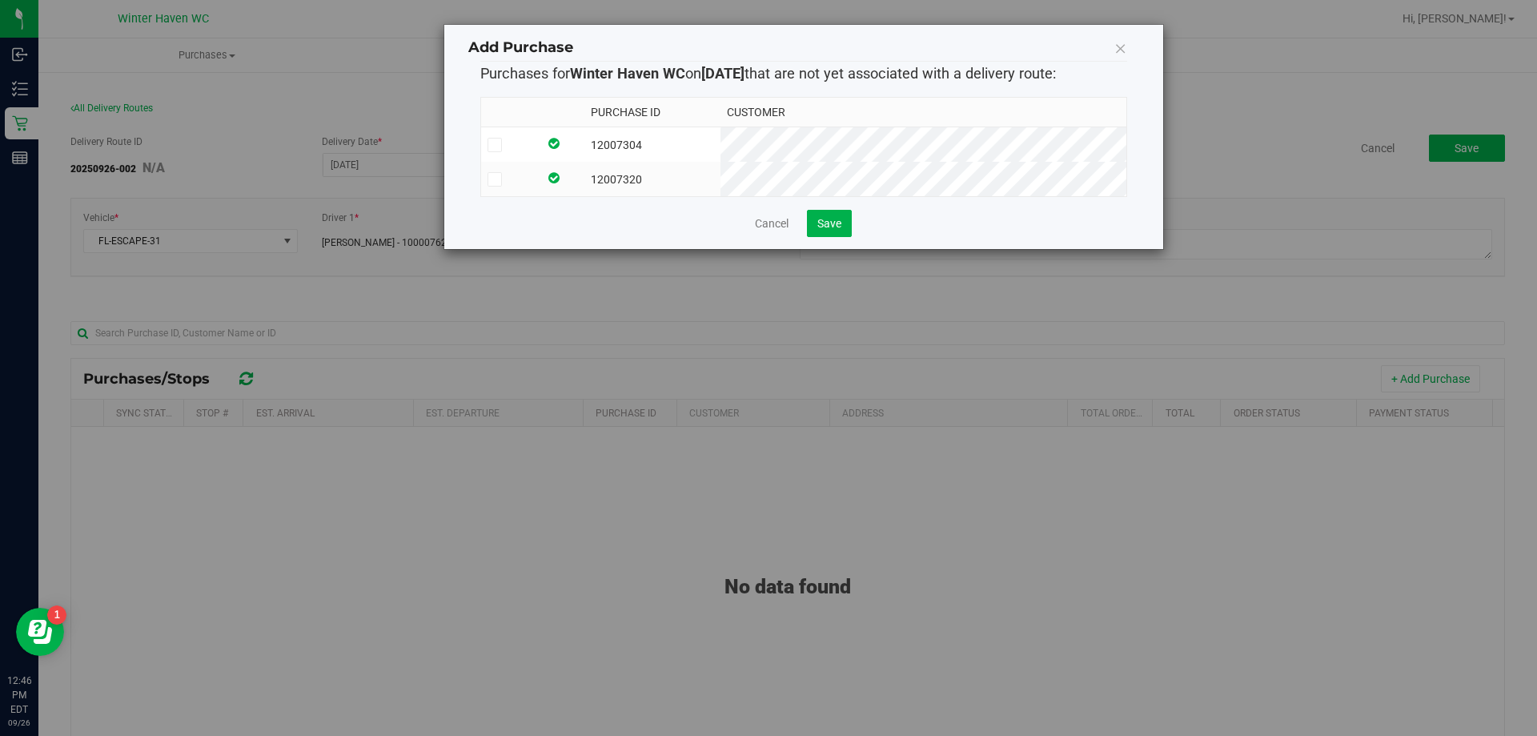
click at [495, 145] on icon at bounding box center [494, 145] width 10 height 0
click at [0, 0] on input "checkbox" at bounding box center [0, 0] width 0 height 0
click at [494, 179] on icon at bounding box center [494, 179] width 10 height 0
click at [0, 0] on input "checkbox" at bounding box center [0, 0] width 0 height 0
click at [834, 230] on span "Save" at bounding box center [829, 223] width 24 height 13
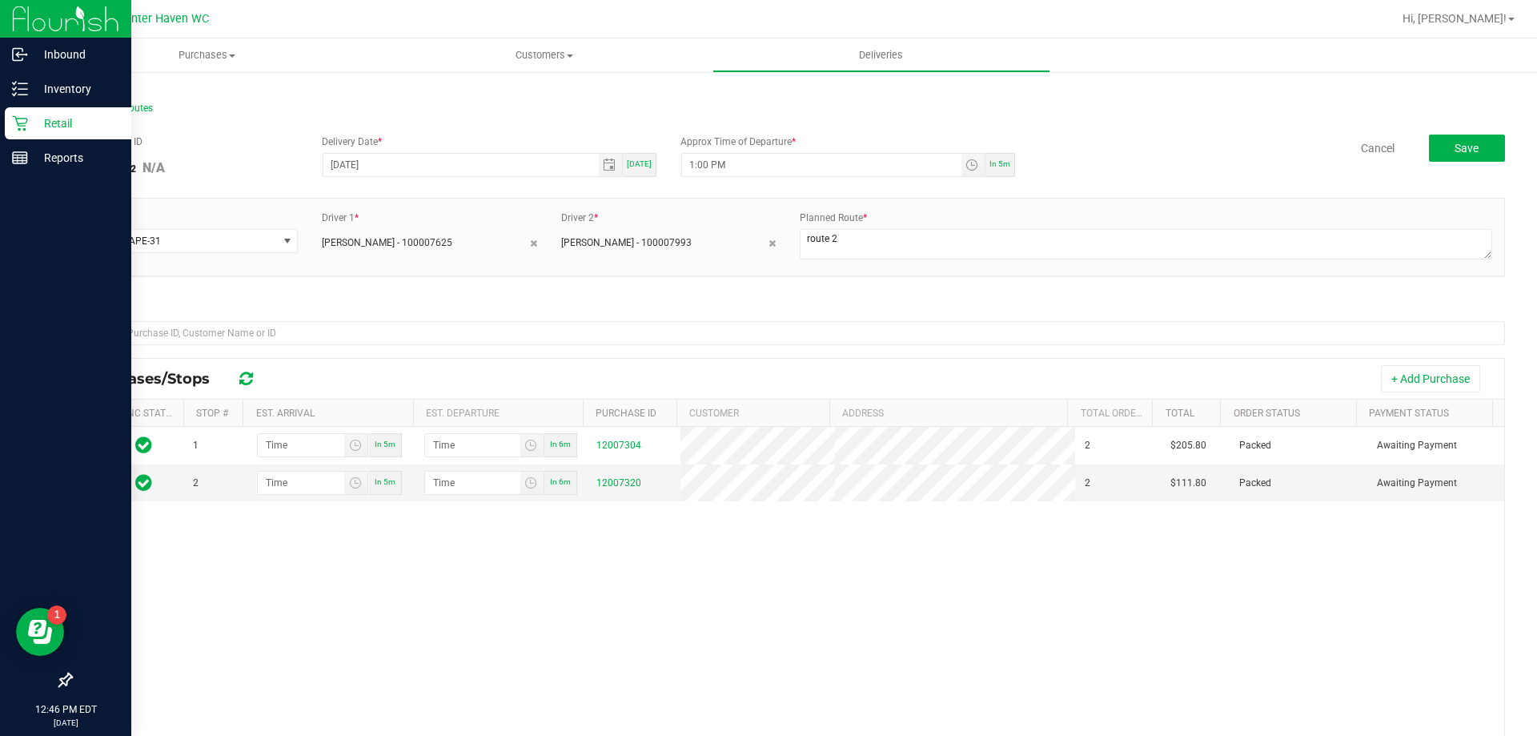
click at [26, 120] on icon at bounding box center [20, 123] width 16 height 16
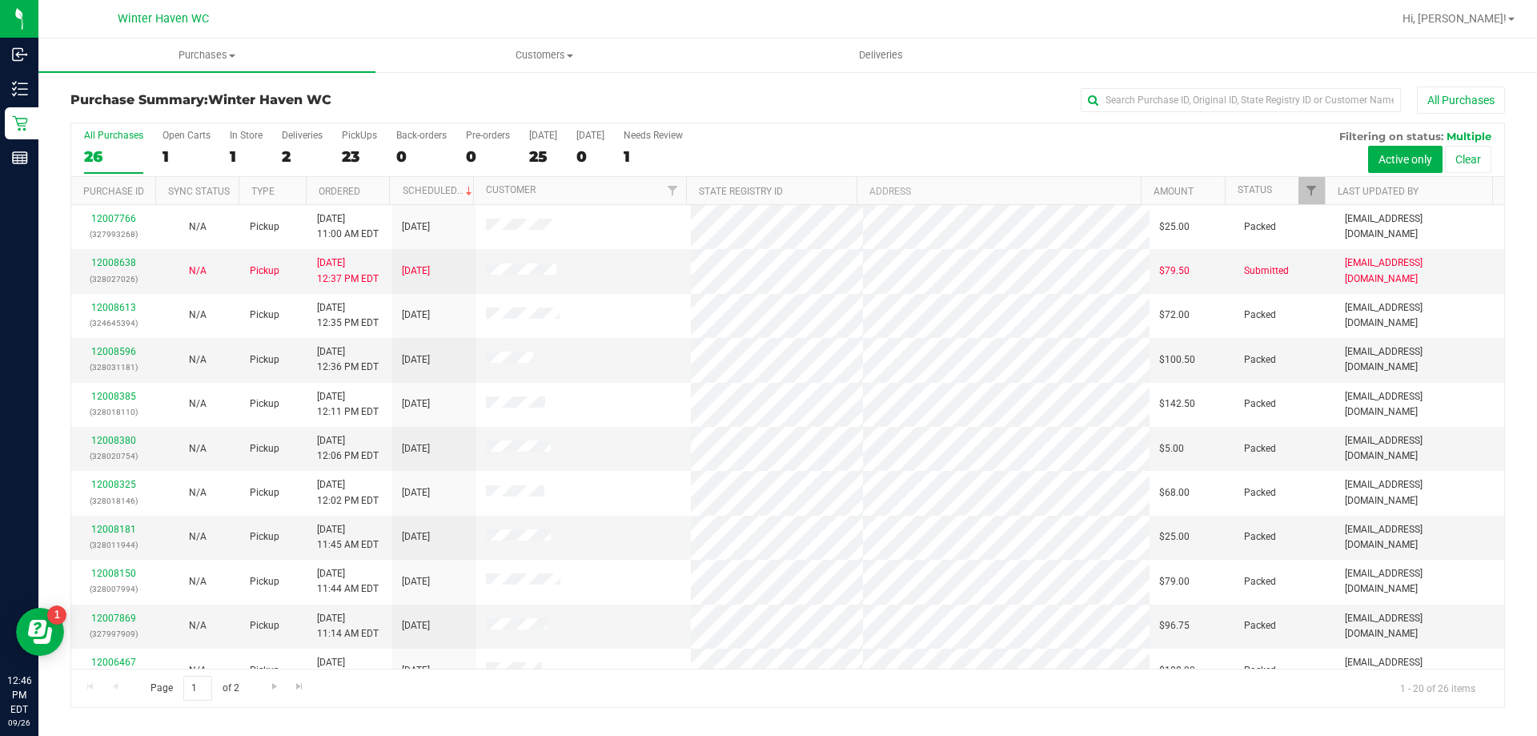
click at [295, 156] on div "2" at bounding box center [302, 156] width 41 height 18
click at [0, 0] on input "Deliveries 2" at bounding box center [0, 0] width 0 height 0
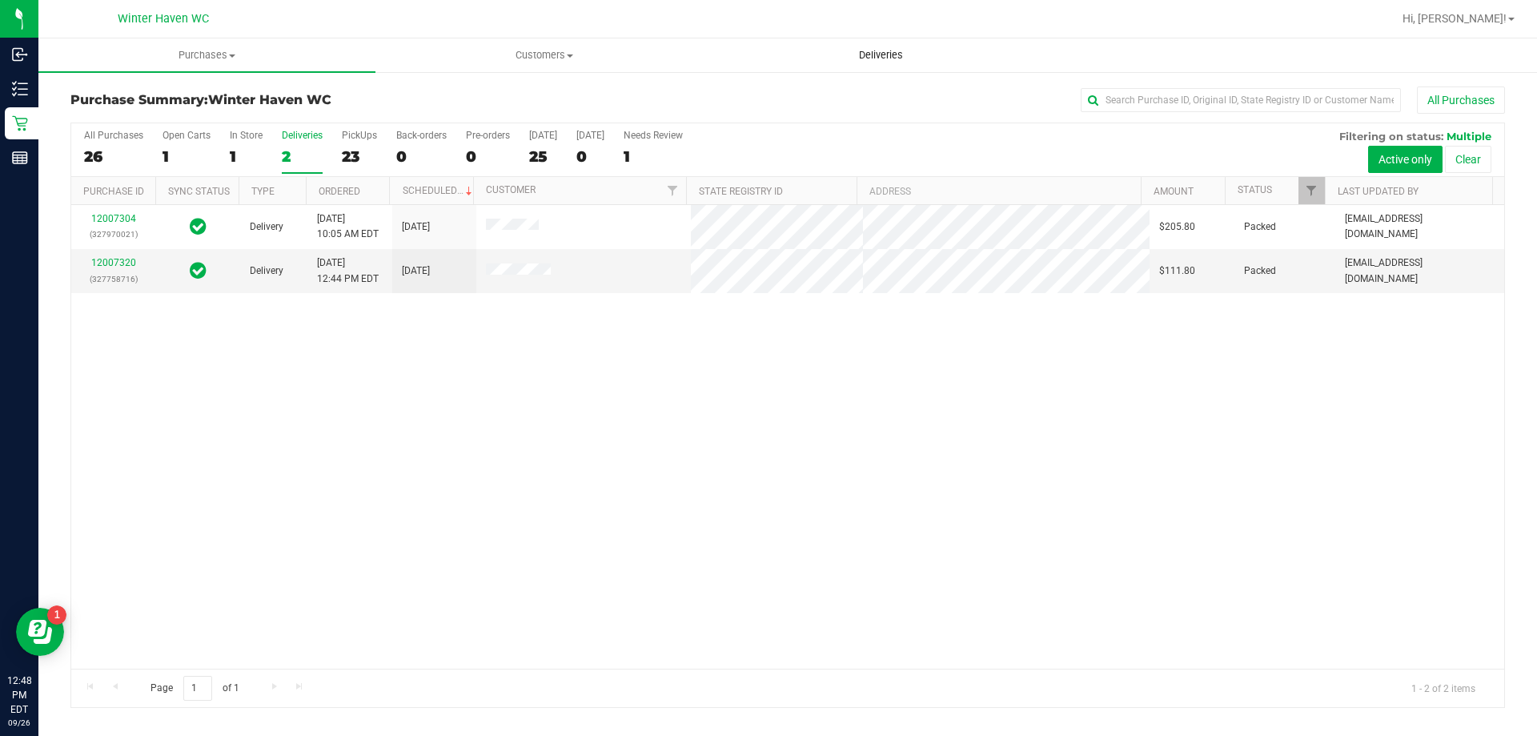
click at [908, 64] on uib-tab-heading "Deliveries" at bounding box center [880, 55] width 335 height 32
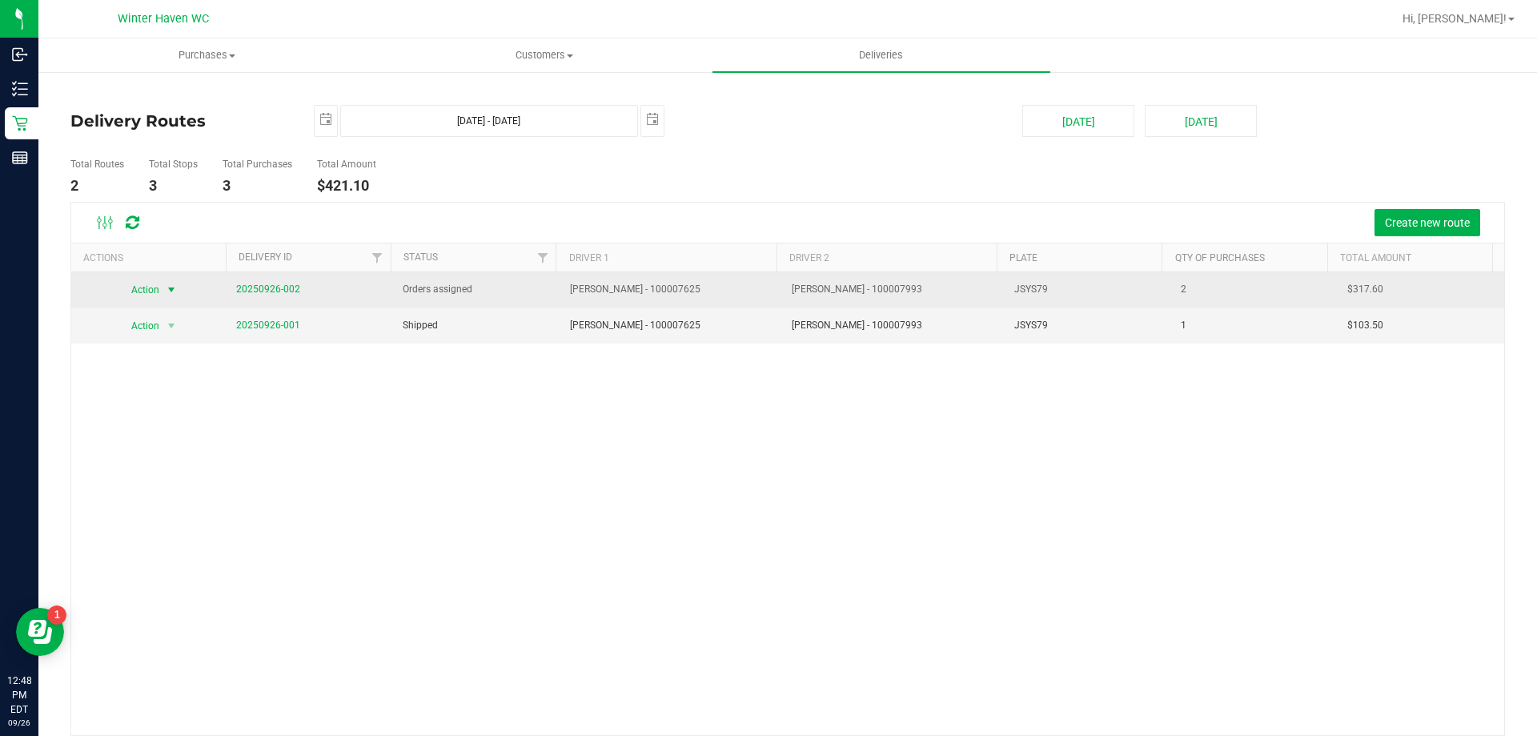
click at [166, 287] on span "select" at bounding box center [171, 289] width 13 height 13
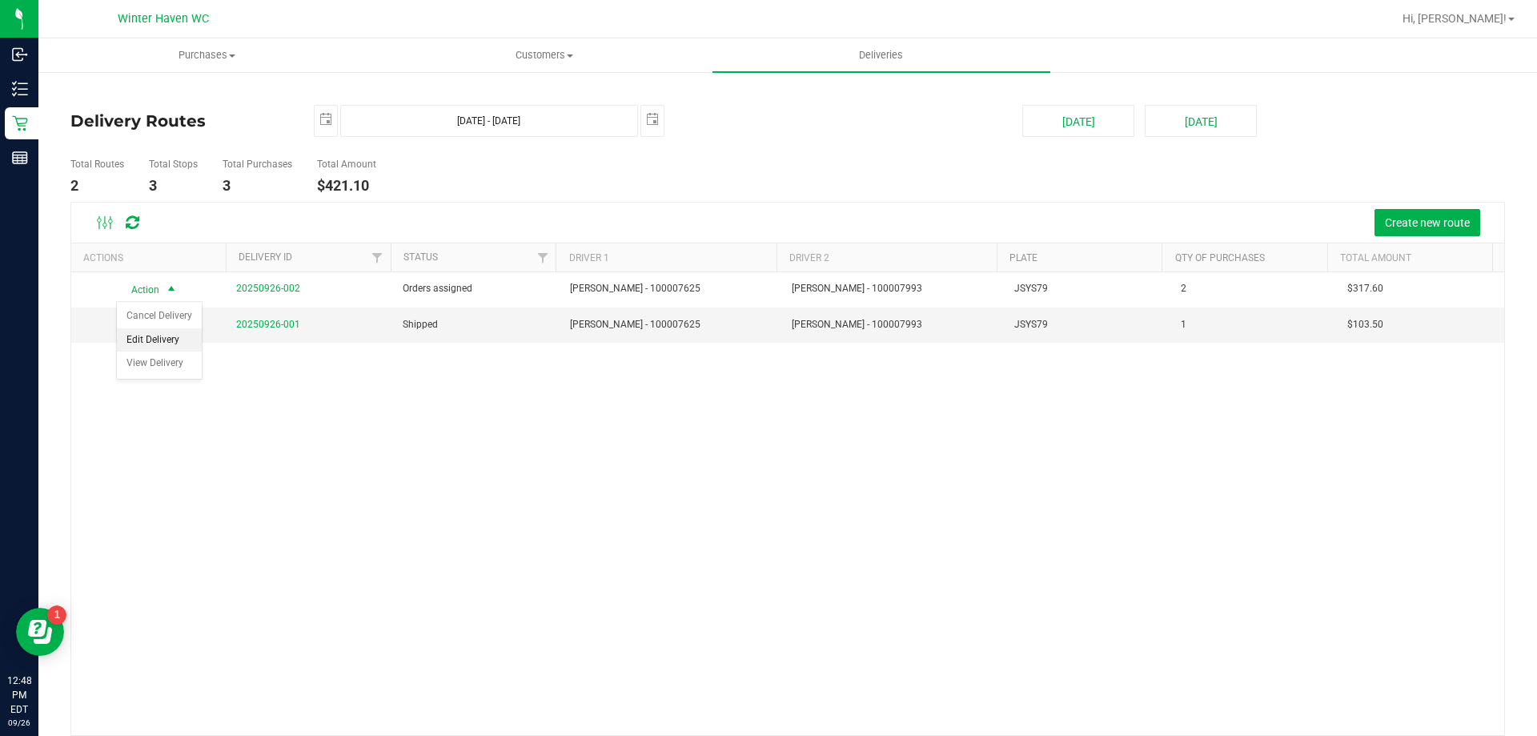
click at [167, 334] on li "Edit Delivery" at bounding box center [159, 340] width 85 height 24
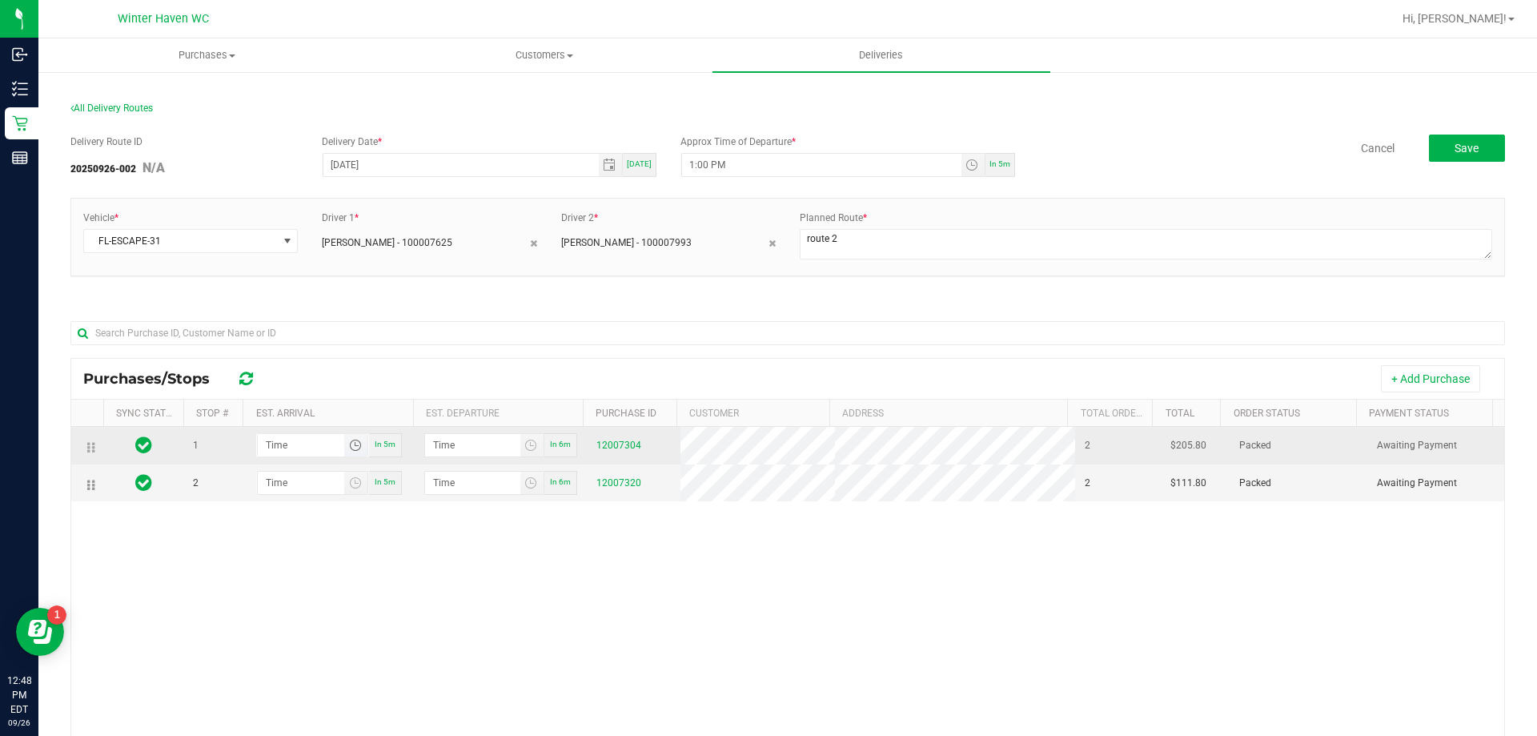
click at [353, 443] on span "Toggle time list" at bounding box center [355, 445] width 13 height 13
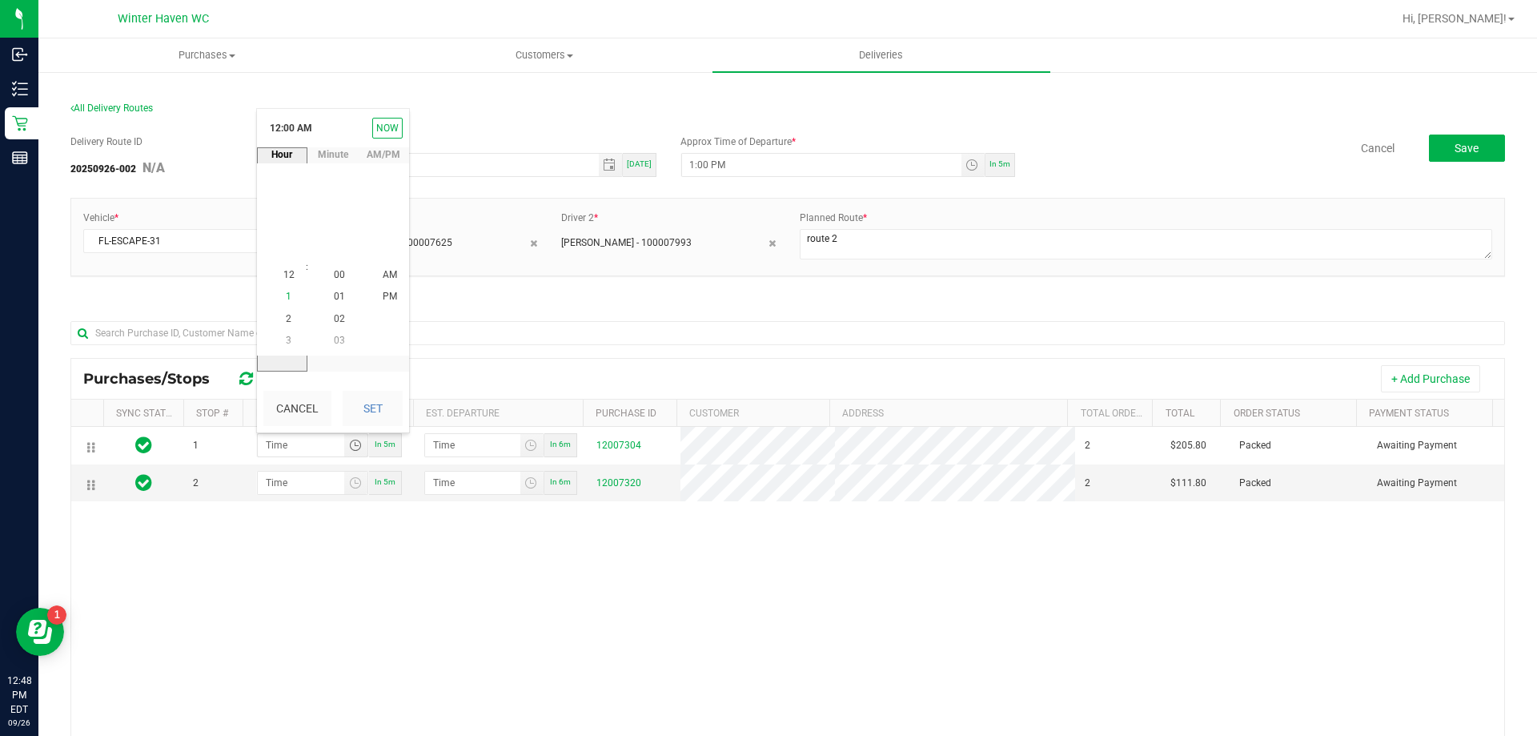
click at [286, 295] on span "1" at bounding box center [289, 296] width 6 height 11
click at [340, 281] on li "38" at bounding box center [339, 276] width 38 height 22
click at [383, 294] on span "PM" at bounding box center [390, 296] width 14 height 11
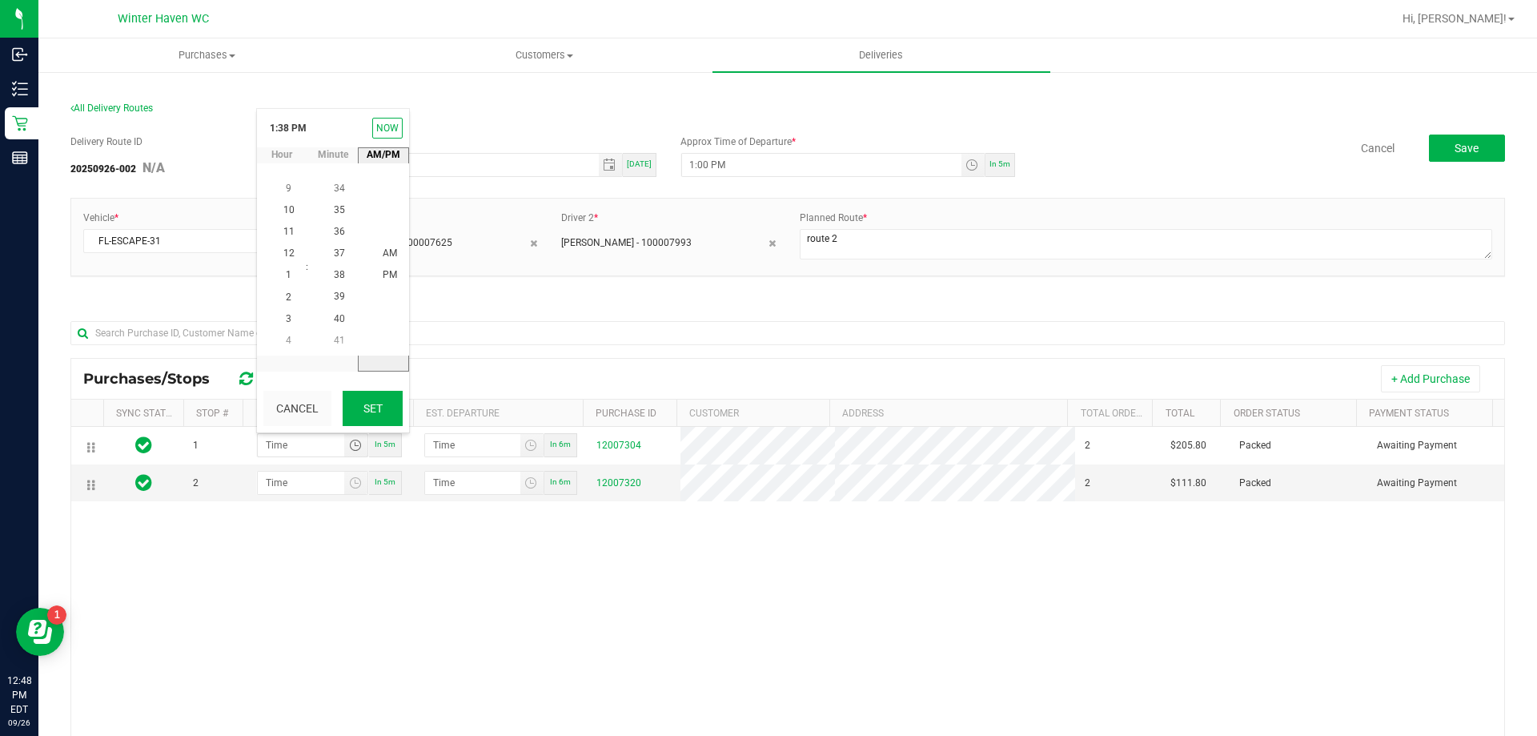
click at [374, 399] on button "Set" at bounding box center [373, 408] width 60 height 35
type input "1:38 PM"
type input "1:39 PM"
click at [351, 480] on span "Toggle time list" at bounding box center [355, 482] width 13 height 13
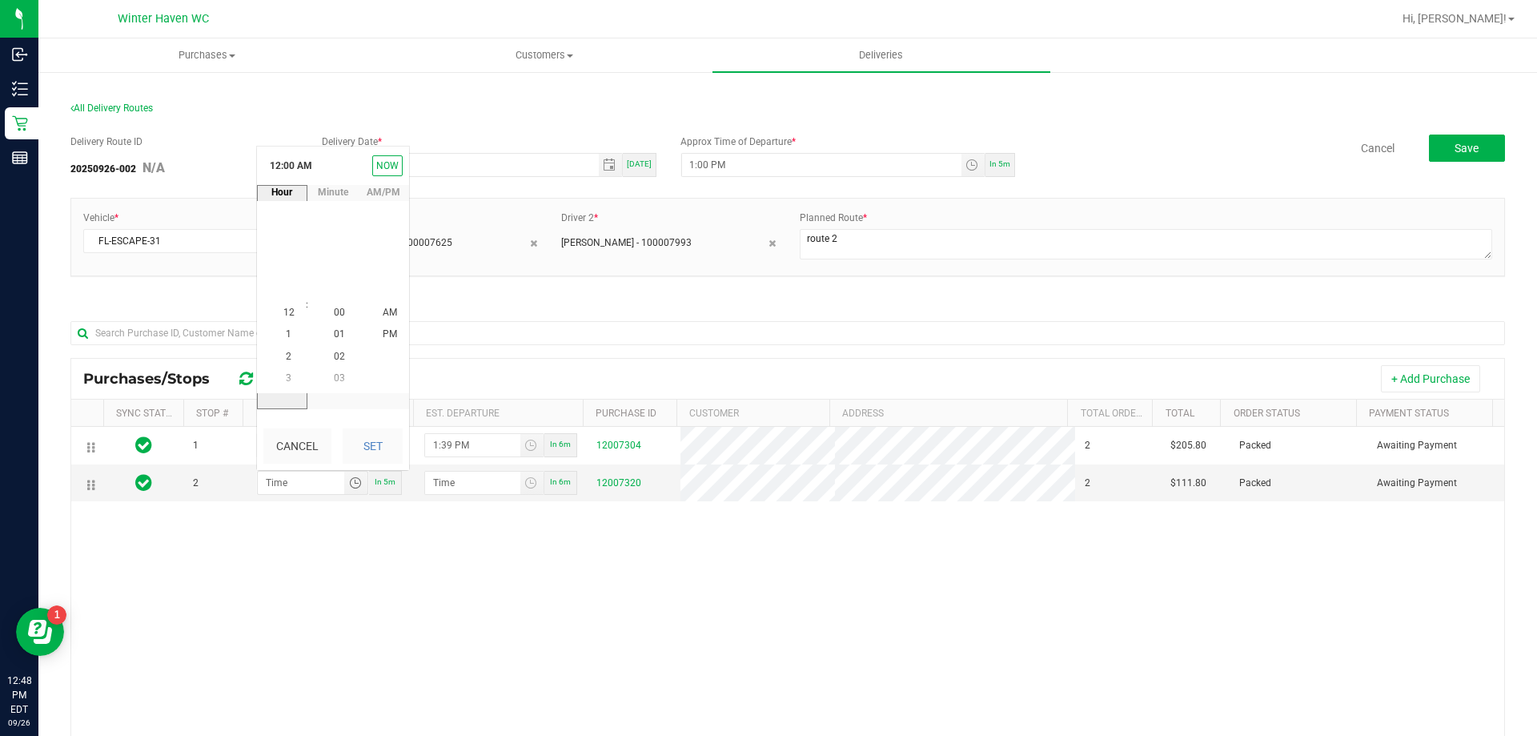
scroll to position [0, 0]
click at [286, 355] on span "2" at bounding box center [289, 356] width 6 height 11
click at [334, 316] on span "11" at bounding box center [339, 312] width 11 height 11
click at [386, 329] on span "PM" at bounding box center [390, 334] width 14 height 11
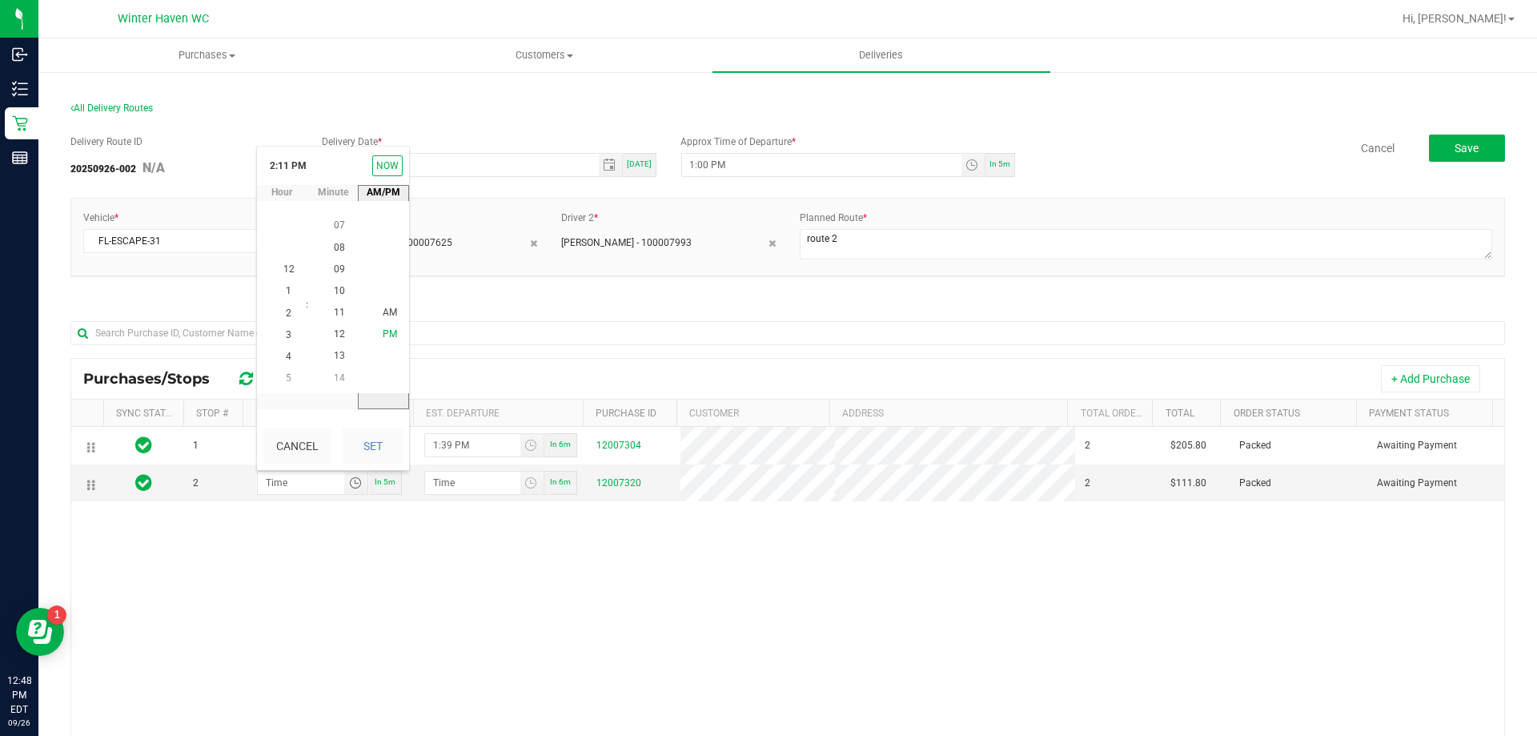
scroll to position [22, 0]
click at [384, 442] on button "Set" at bounding box center [373, 445] width 60 height 35
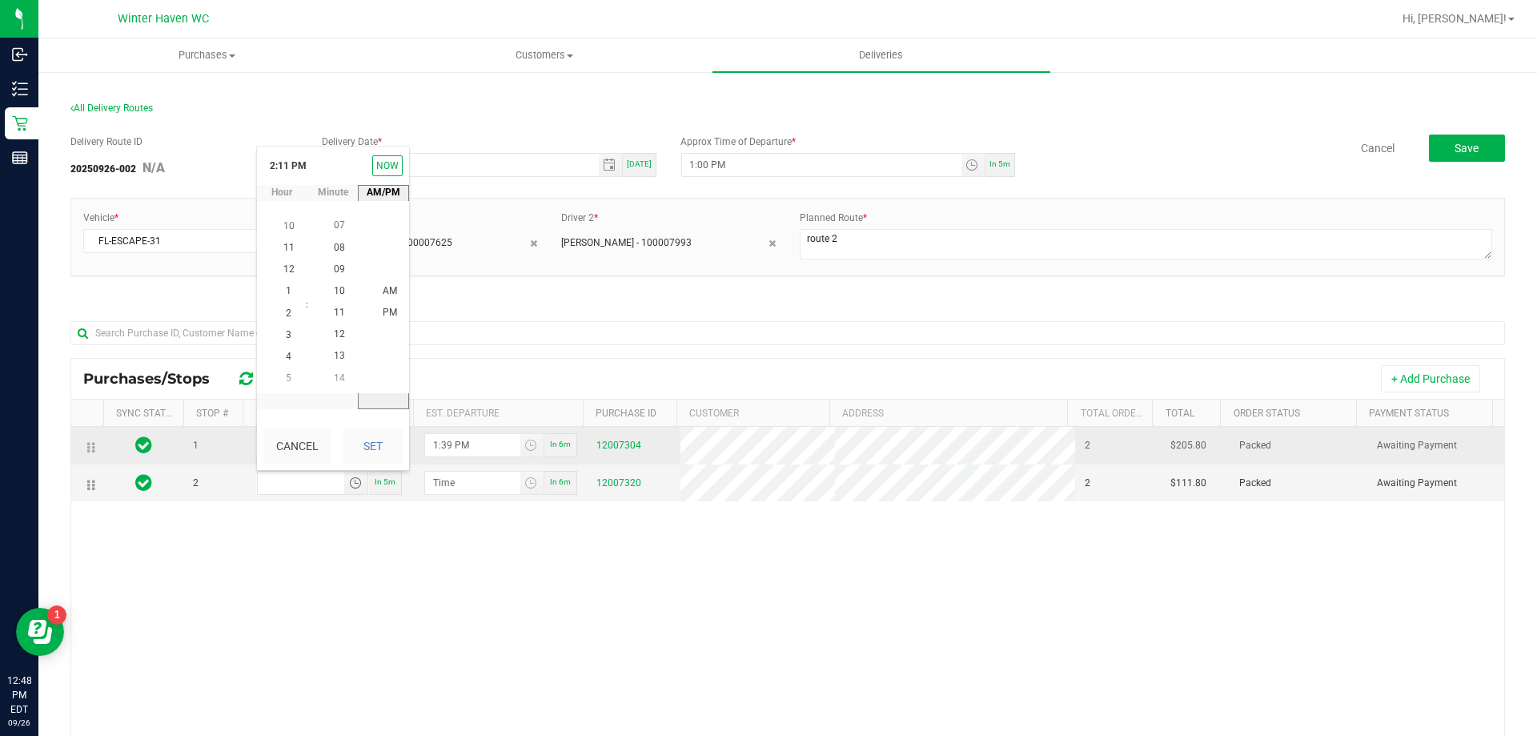
type input "2:11 PM"
type input "2:12 PM"
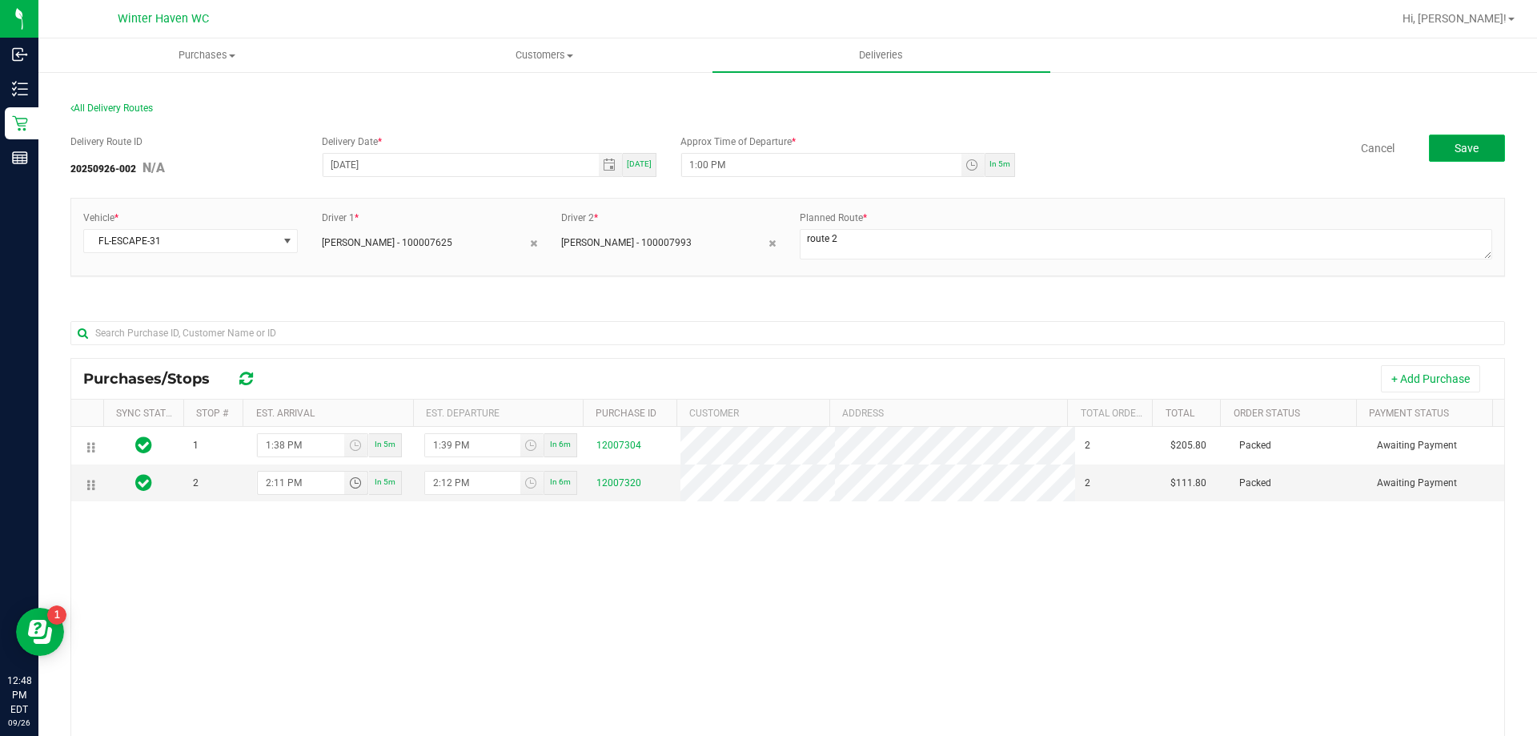
click at [1432, 142] on button "Save" at bounding box center [1467, 147] width 76 height 27
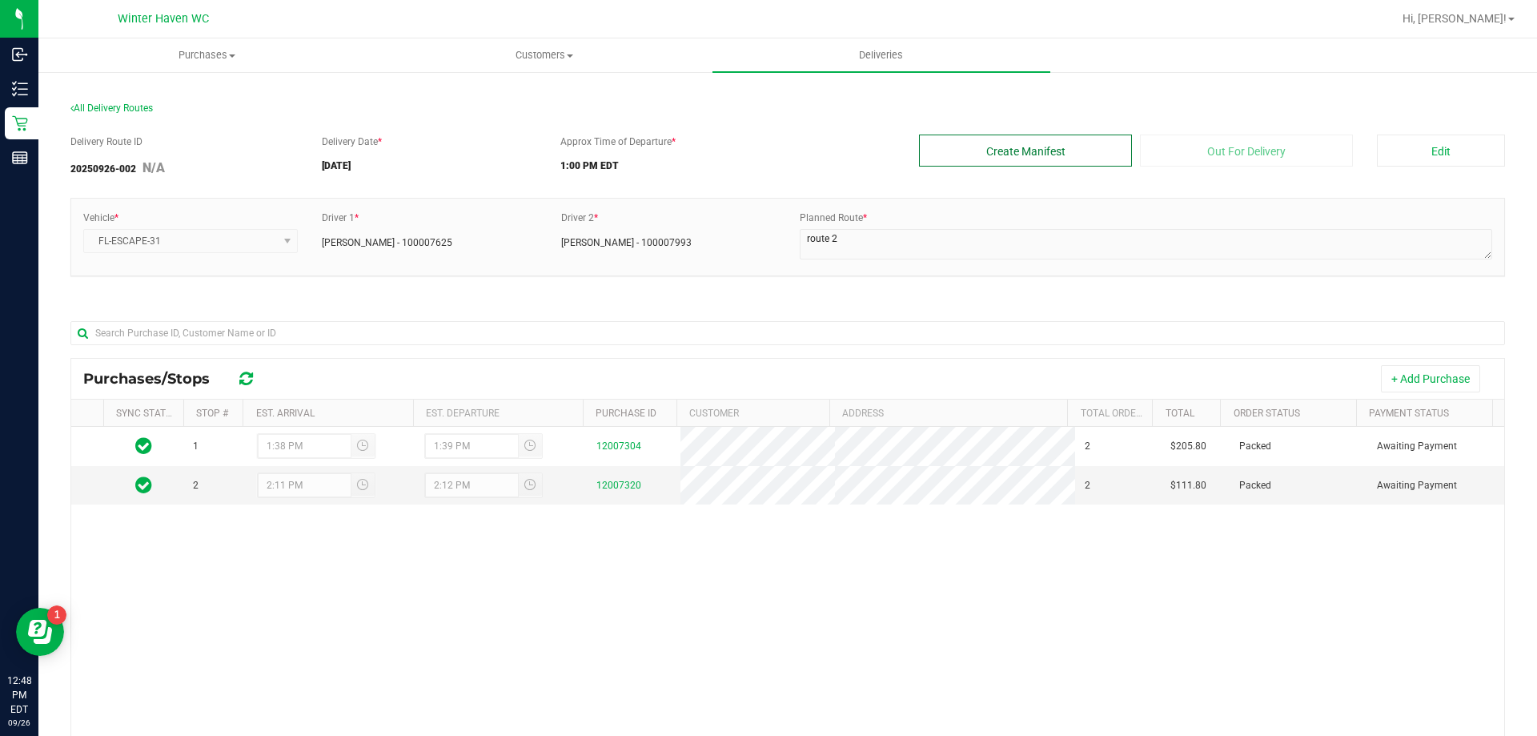
click at [1089, 155] on button "Create Manifest" at bounding box center [1025, 150] width 213 height 32
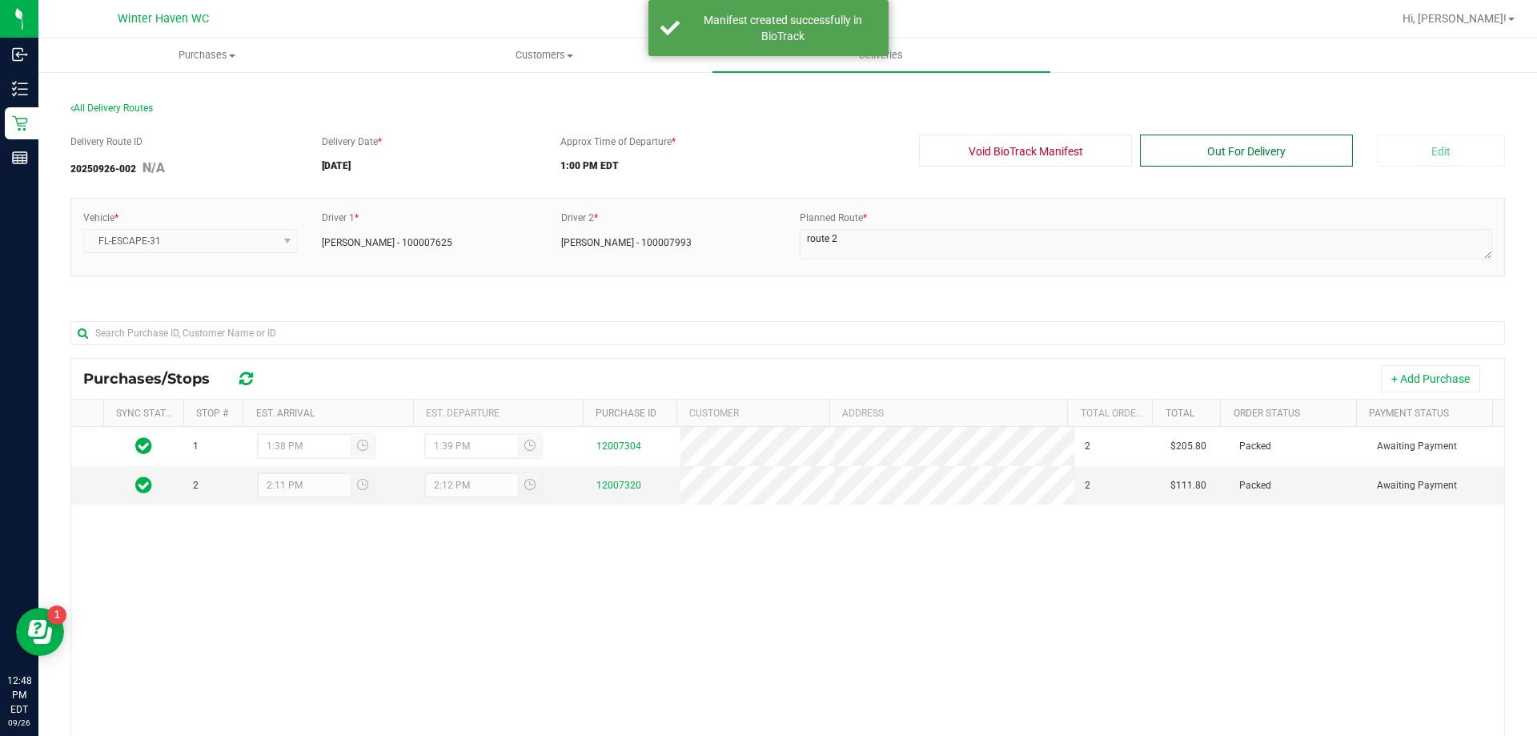
click at [1192, 158] on button "Out For Delivery" at bounding box center [1246, 150] width 213 height 32
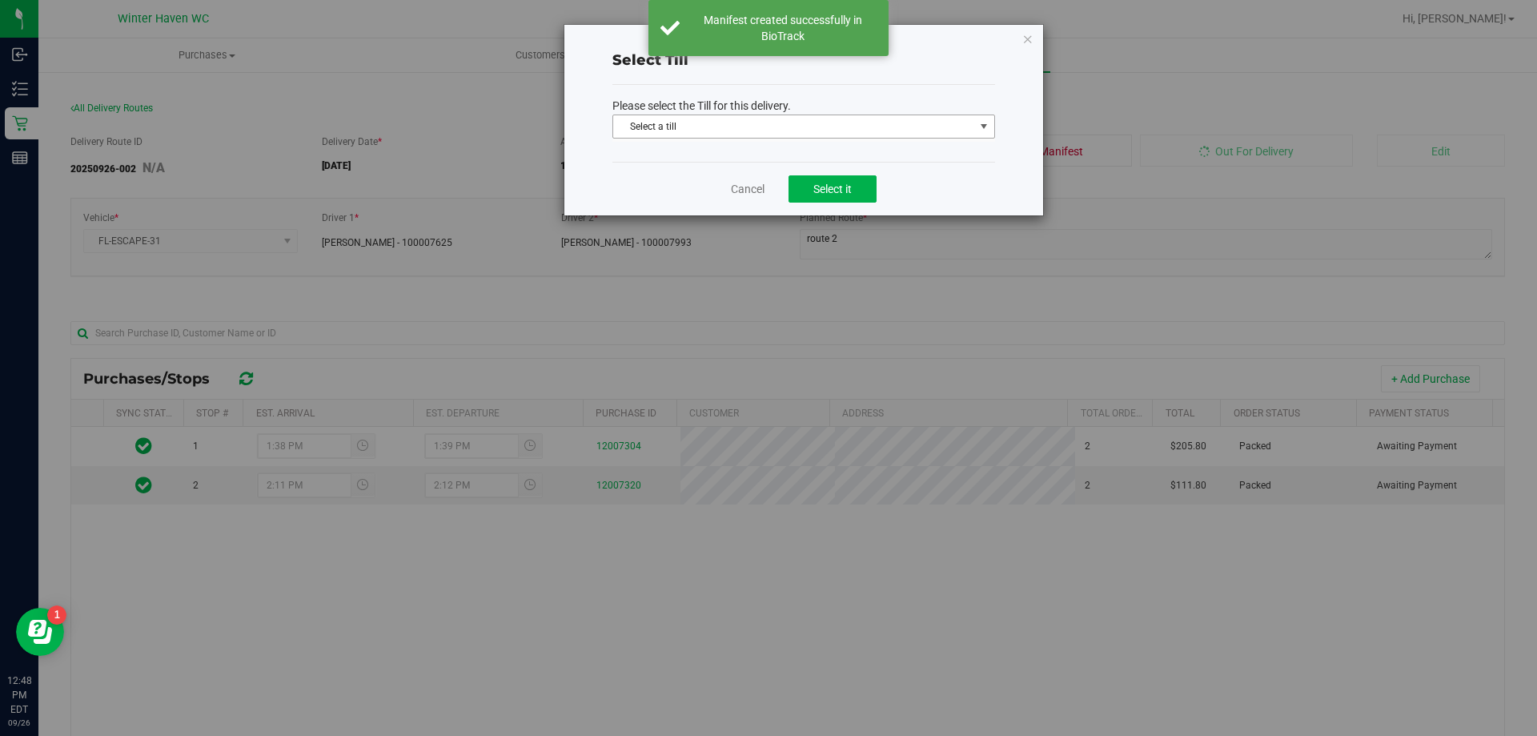
click at [810, 132] on span "Select a till" at bounding box center [793, 126] width 361 height 22
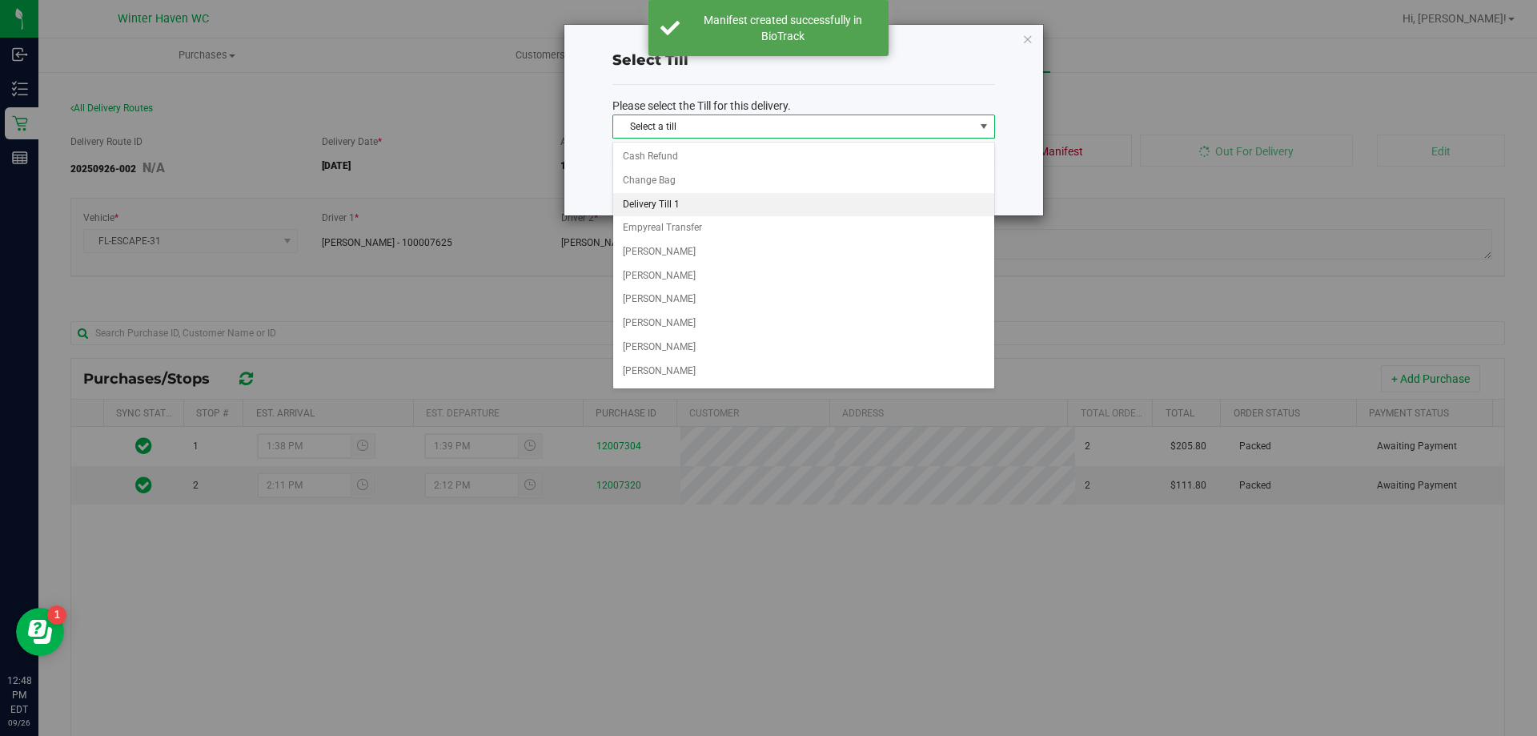
click at [691, 199] on li "Delivery Till 1" at bounding box center [803, 205] width 381 height 24
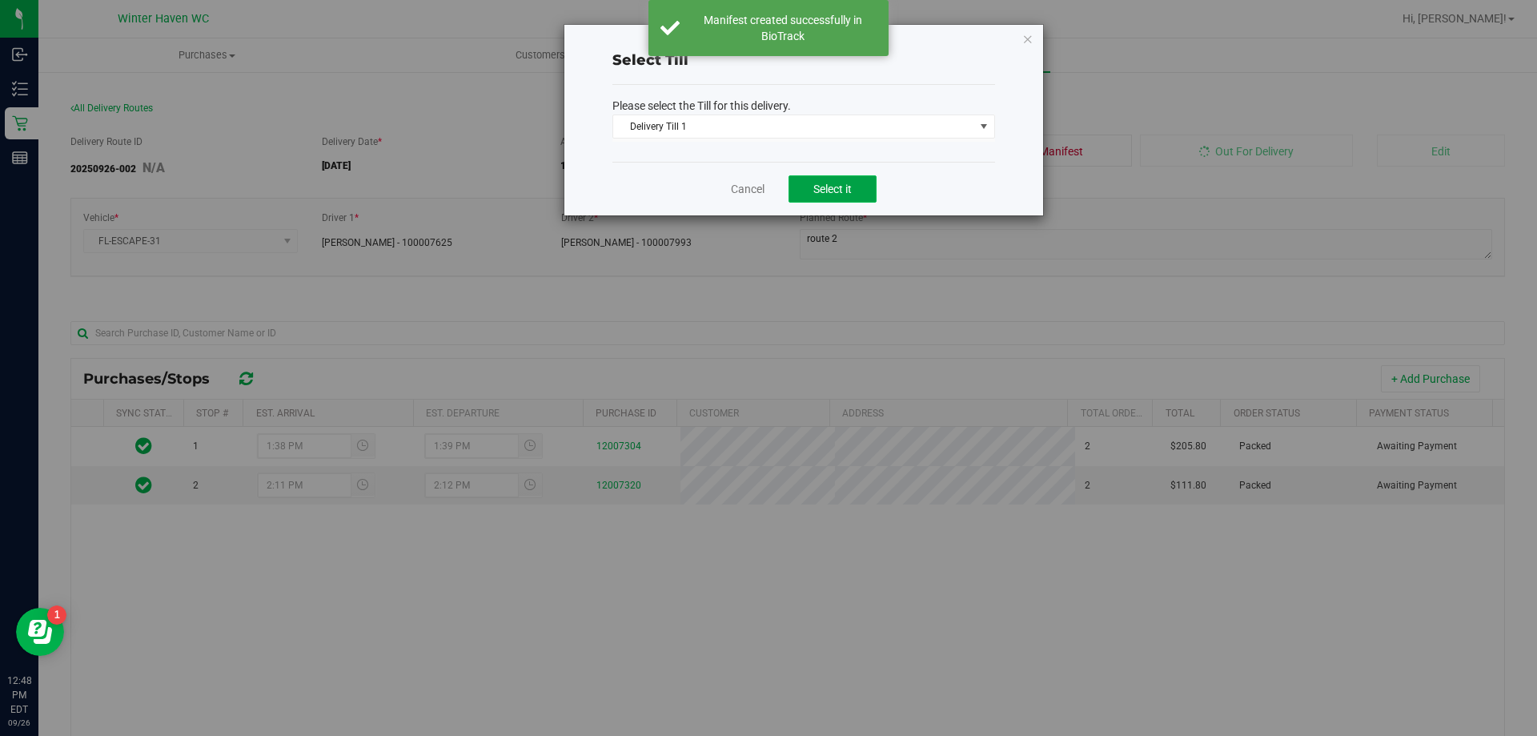
click at [812, 197] on button "Select it" at bounding box center [832, 188] width 88 height 27
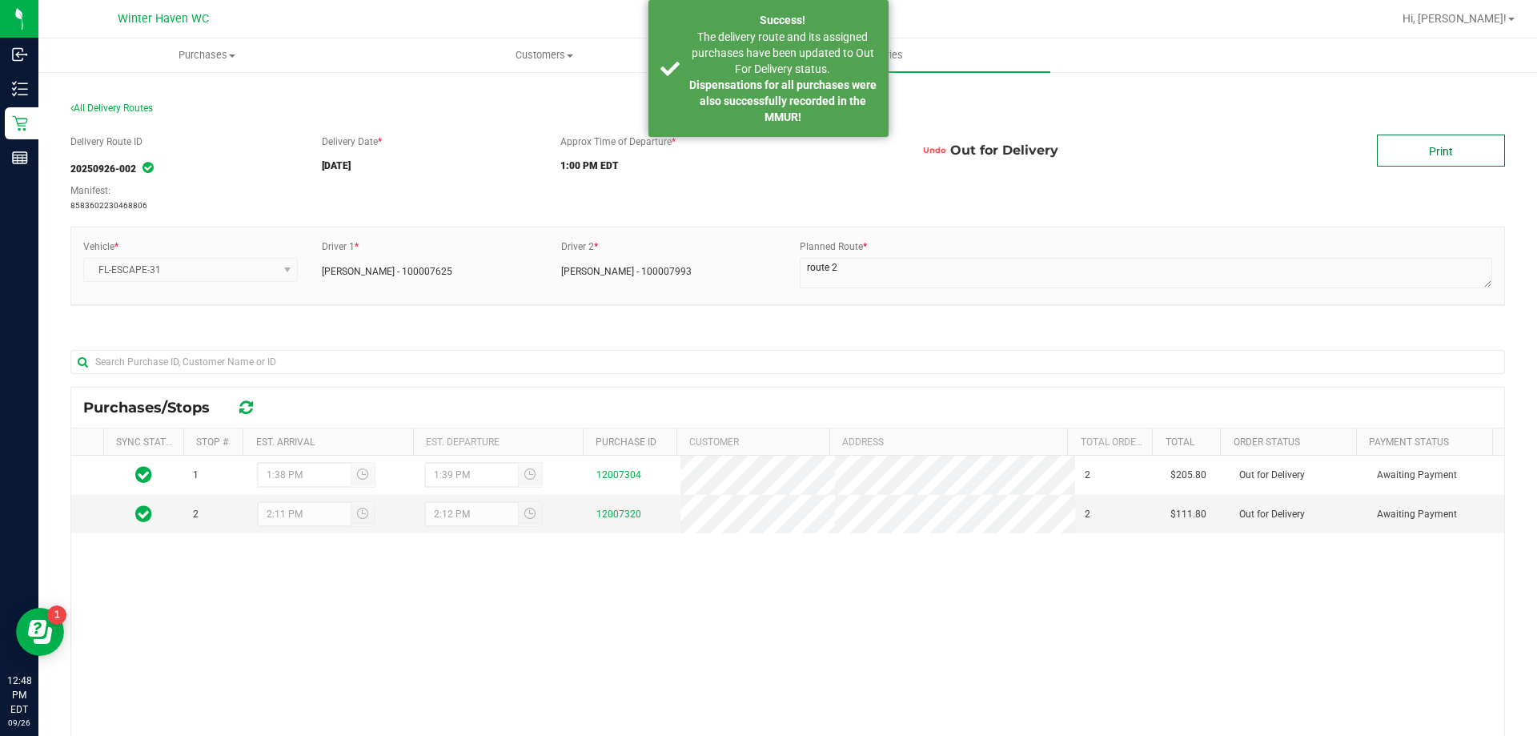
click at [1429, 158] on link "Print" at bounding box center [1441, 150] width 128 height 32
click at [197, 66] on uib-tab-heading "Purchases Summary of purchases Fulfillment All purchases" at bounding box center [206, 55] width 335 height 32
click at [157, 120] on li "Fulfillment" at bounding box center [206, 115] width 337 height 19
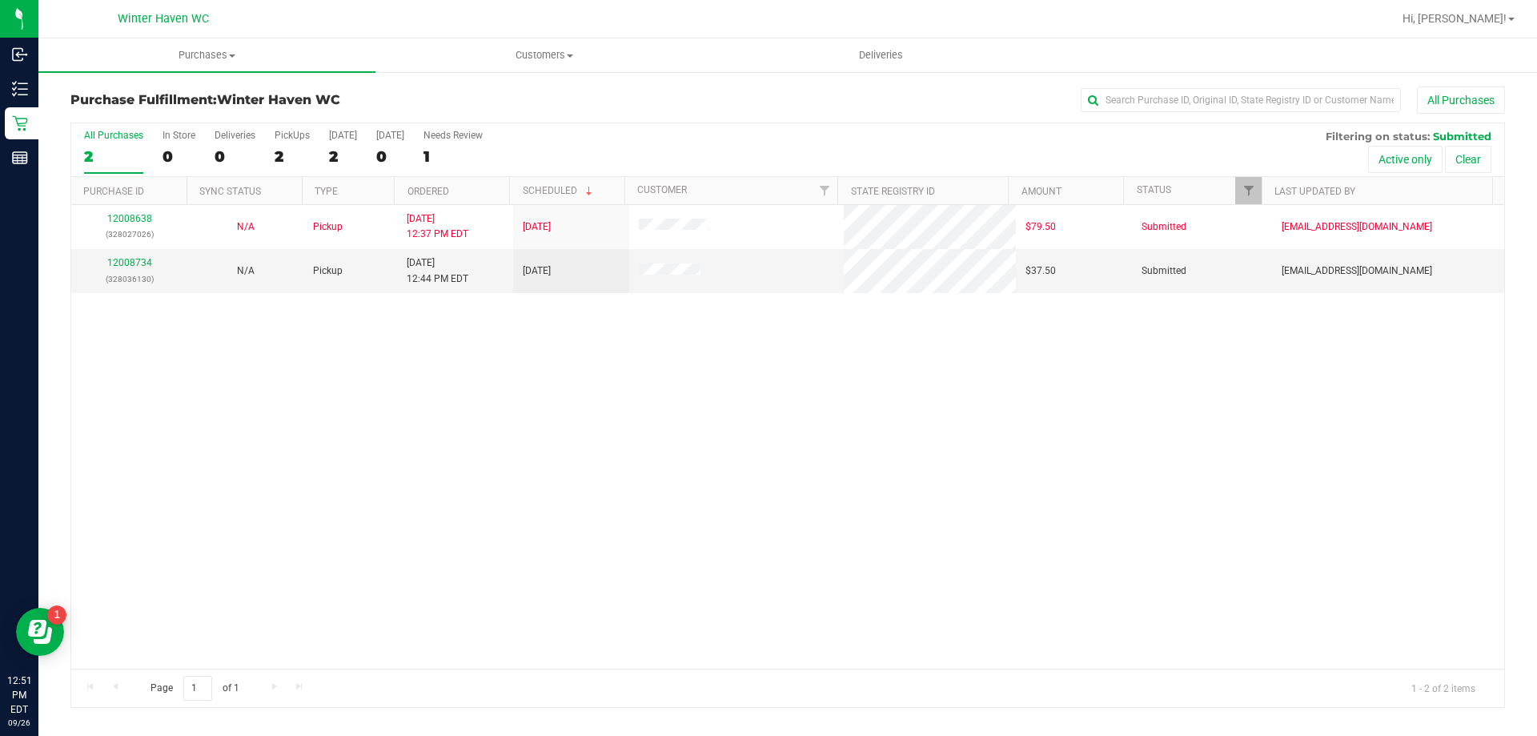
click at [232, 128] on div "All Purchases 2 In Store 0 Deliveries 0 PickUps 2 [DATE] 2 [DATE] 0 Needs Revie…" at bounding box center [787, 129] width 1433 height 13
click at [225, 145] on label "Deliveries 0" at bounding box center [235, 152] width 41 height 44
click at [0, 0] on input "Deliveries 0" at bounding box center [0, 0] width 0 height 0
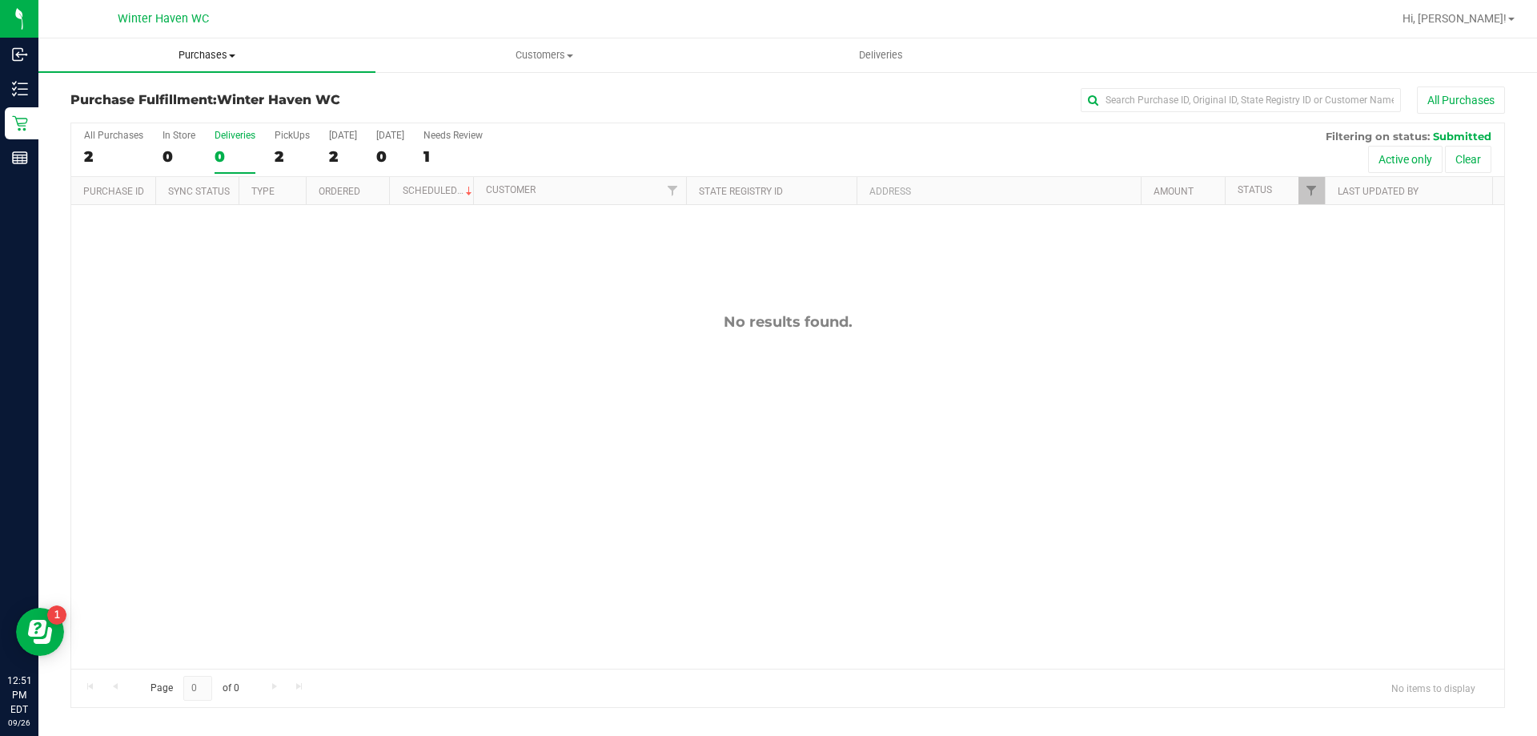
click at [195, 49] on span "Purchases" at bounding box center [206, 55] width 337 height 14
click at [126, 128] on span "All purchases" at bounding box center [95, 135] width 114 height 14
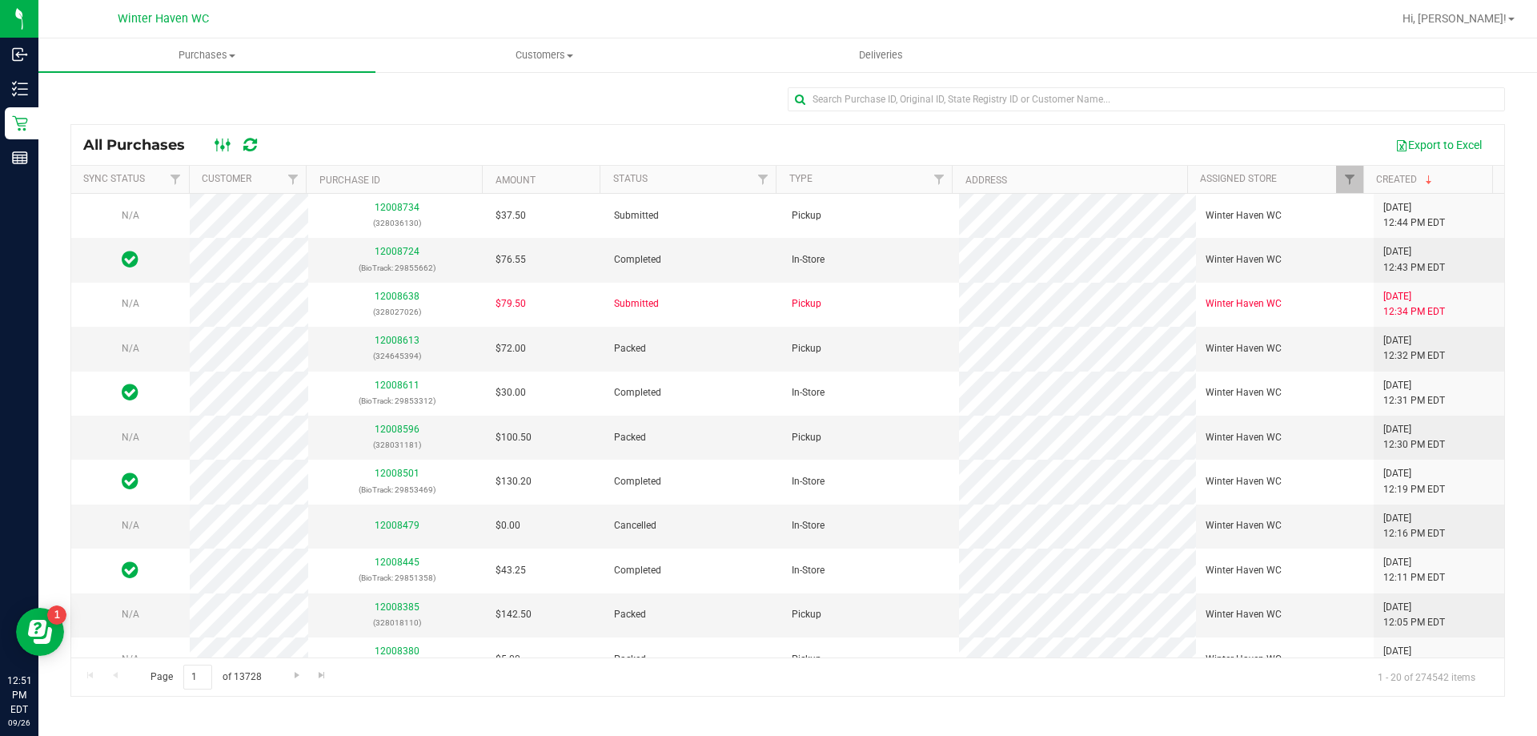
click at [221, 151] on icon at bounding box center [224, 144] width 18 height 19
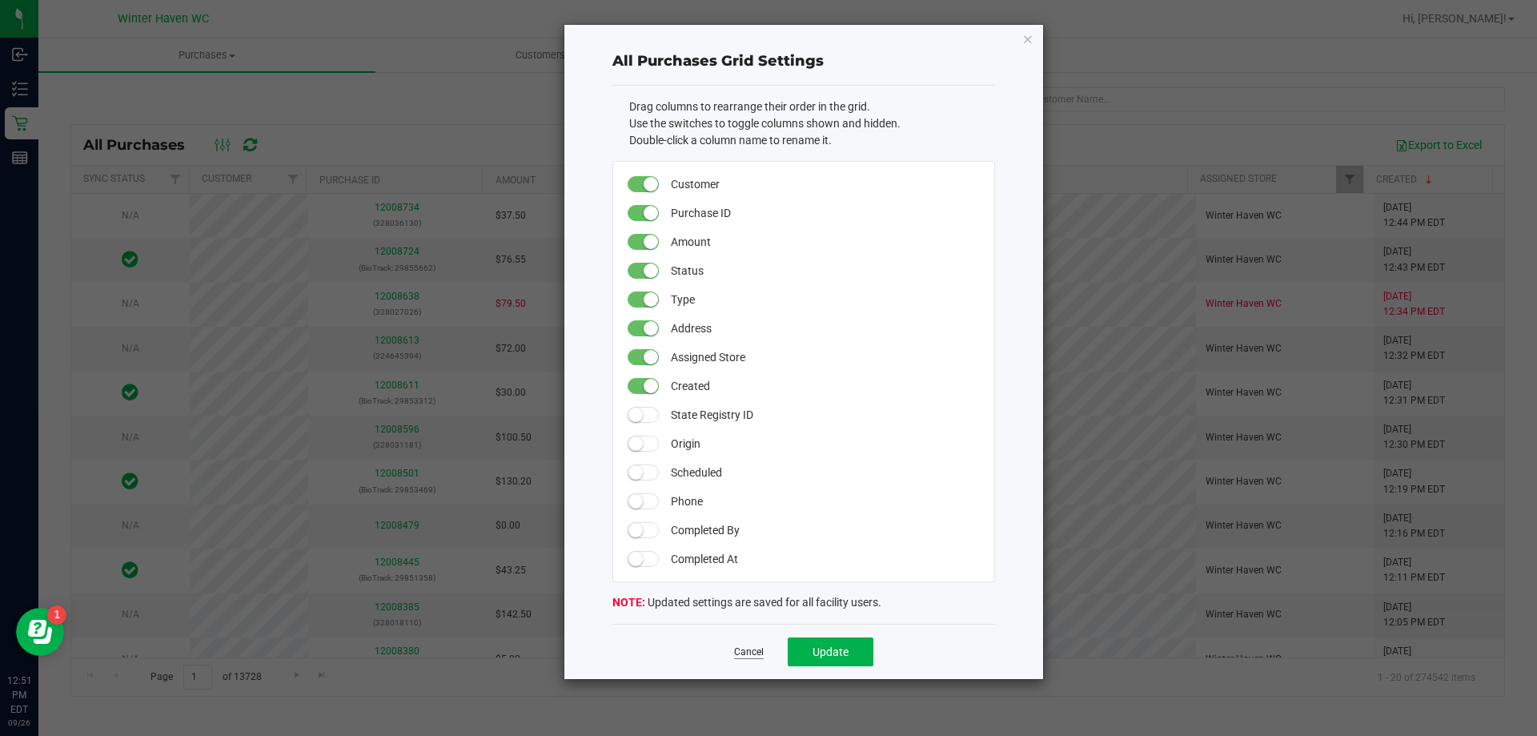
click at [757, 644] on div "Cancel Update" at bounding box center [803, 651] width 383 height 55
click at [756, 651] on link "Cancel" at bounding box center [749, 652] width 30 height 14
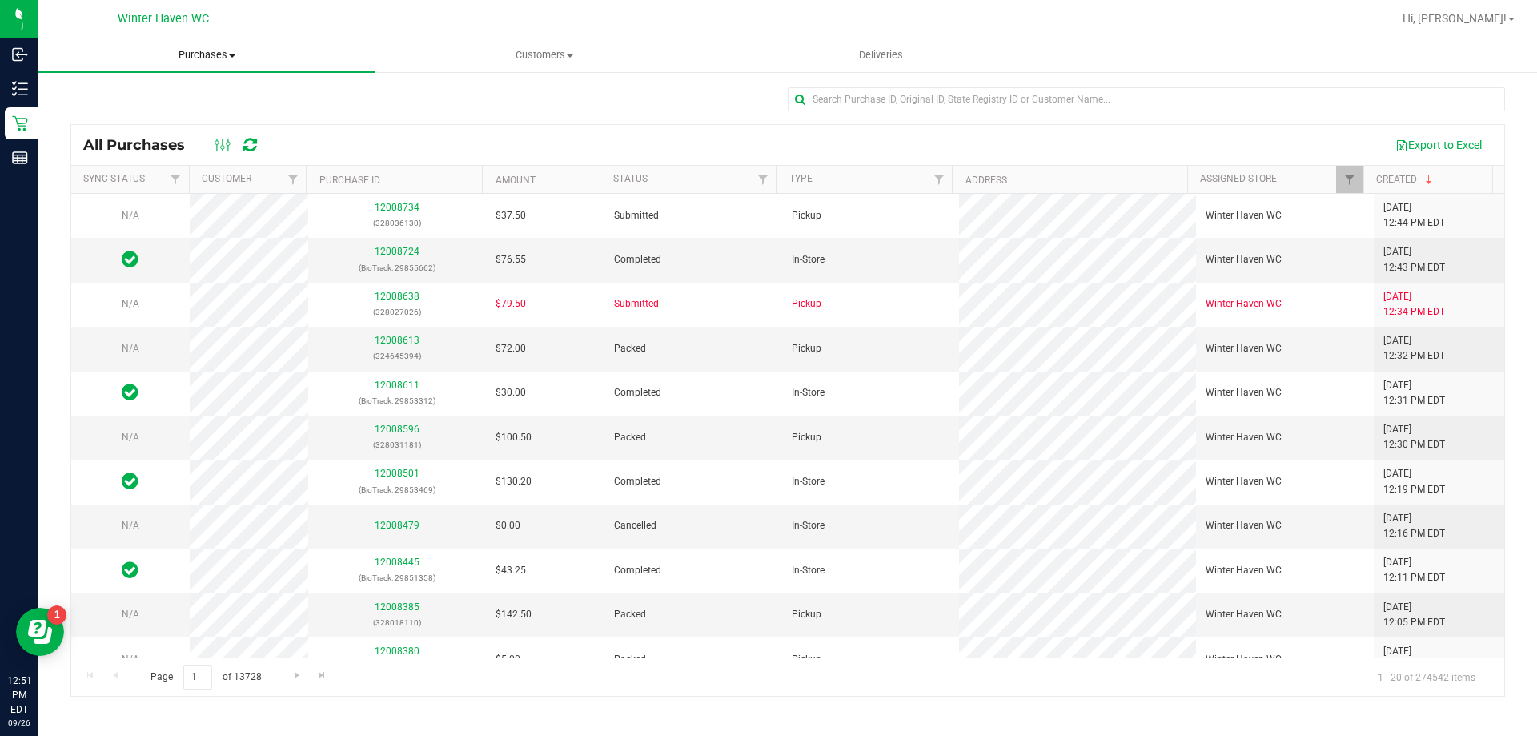
click at [215, 56] on span "Purchases" at bounding box center [206, 55] width 337 height 14
click at [114, 99] on span "Summary of purchases" at bounding box center [120, 97] width 164 height 14
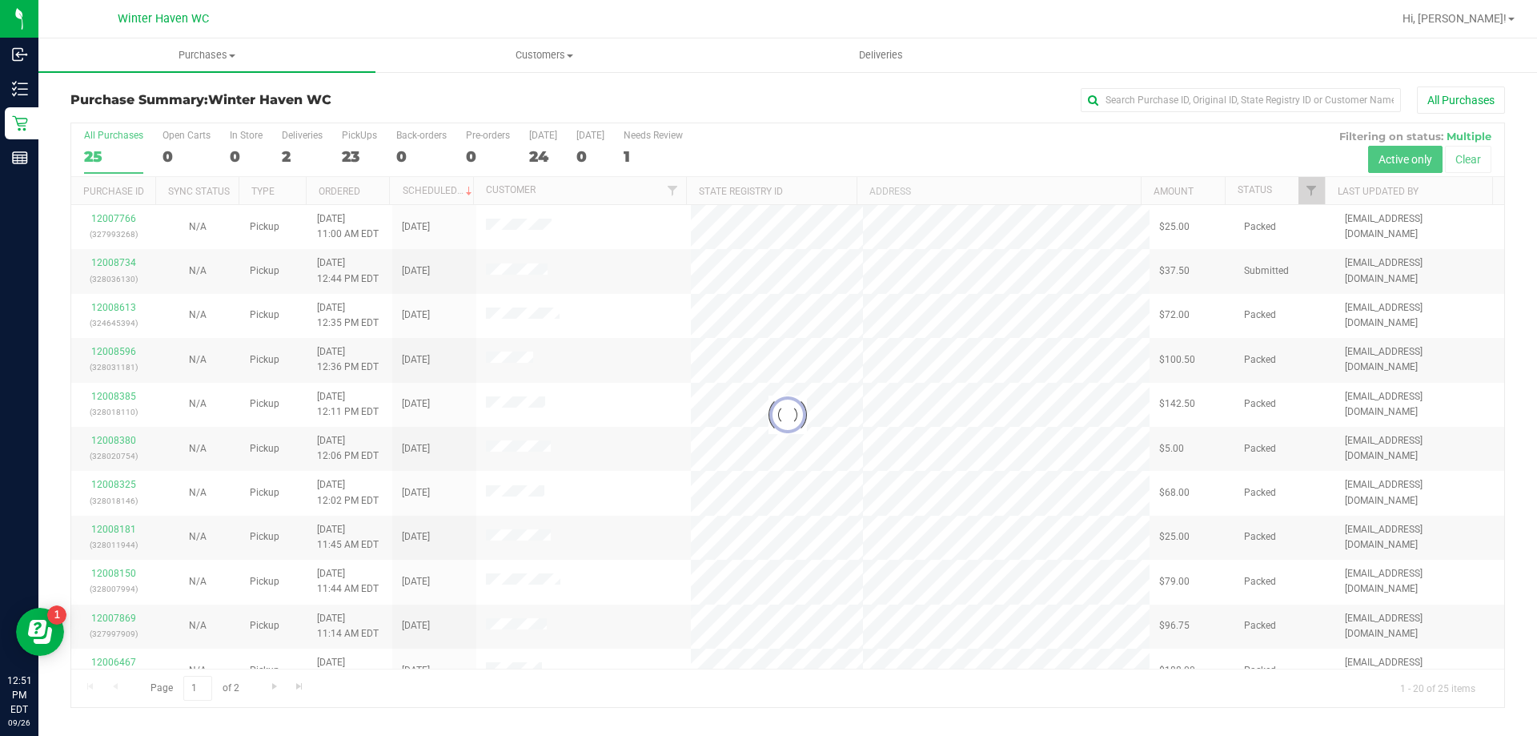
click at [289, 146] on div at bounding box center [787, 415] width 1433 height 584
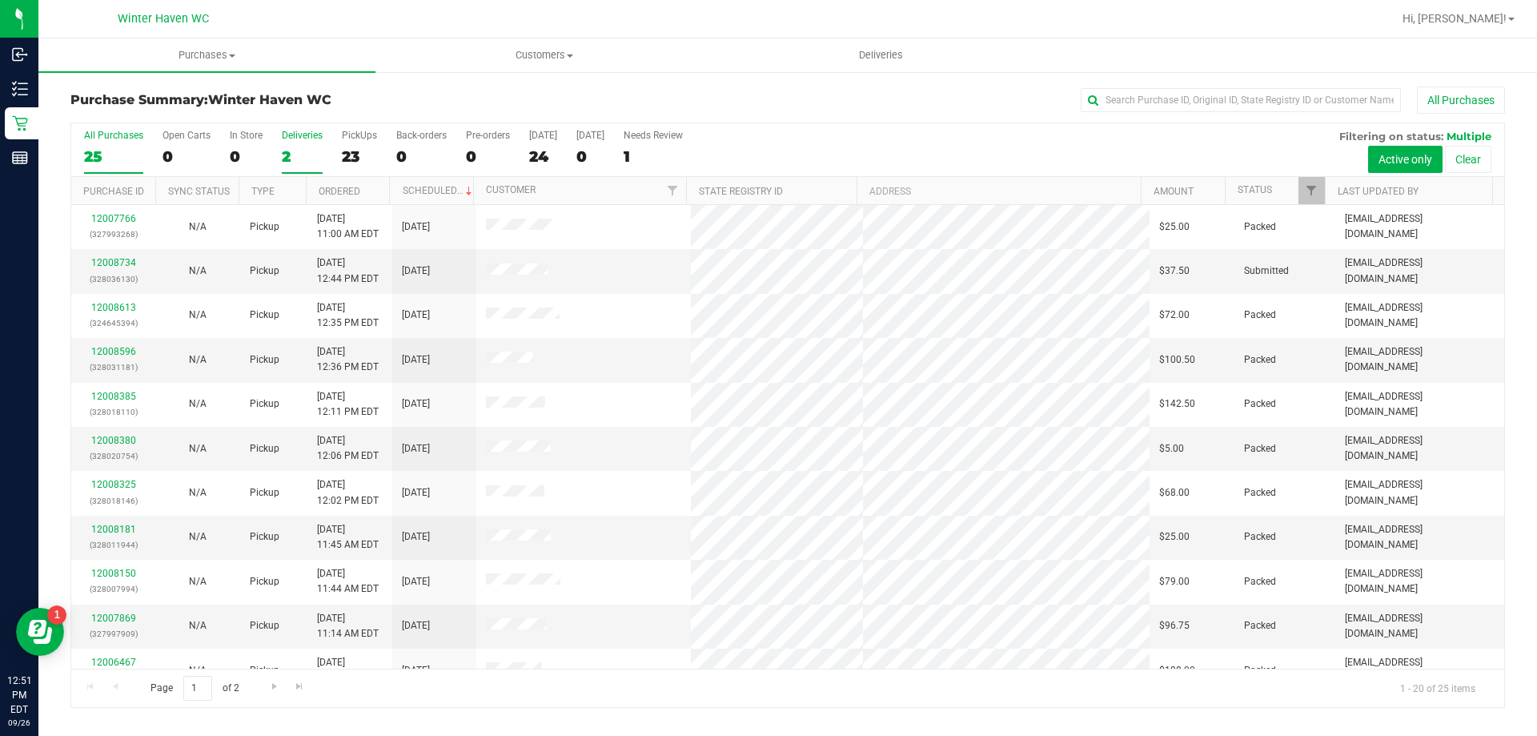
click at [288, 141] on label "Deliveries 2" at bounding box center [302, 152] width 41 height 44
click at [0, 0] on input "Deliveries 2" at bounding box center [0, 0] width 0 height 0
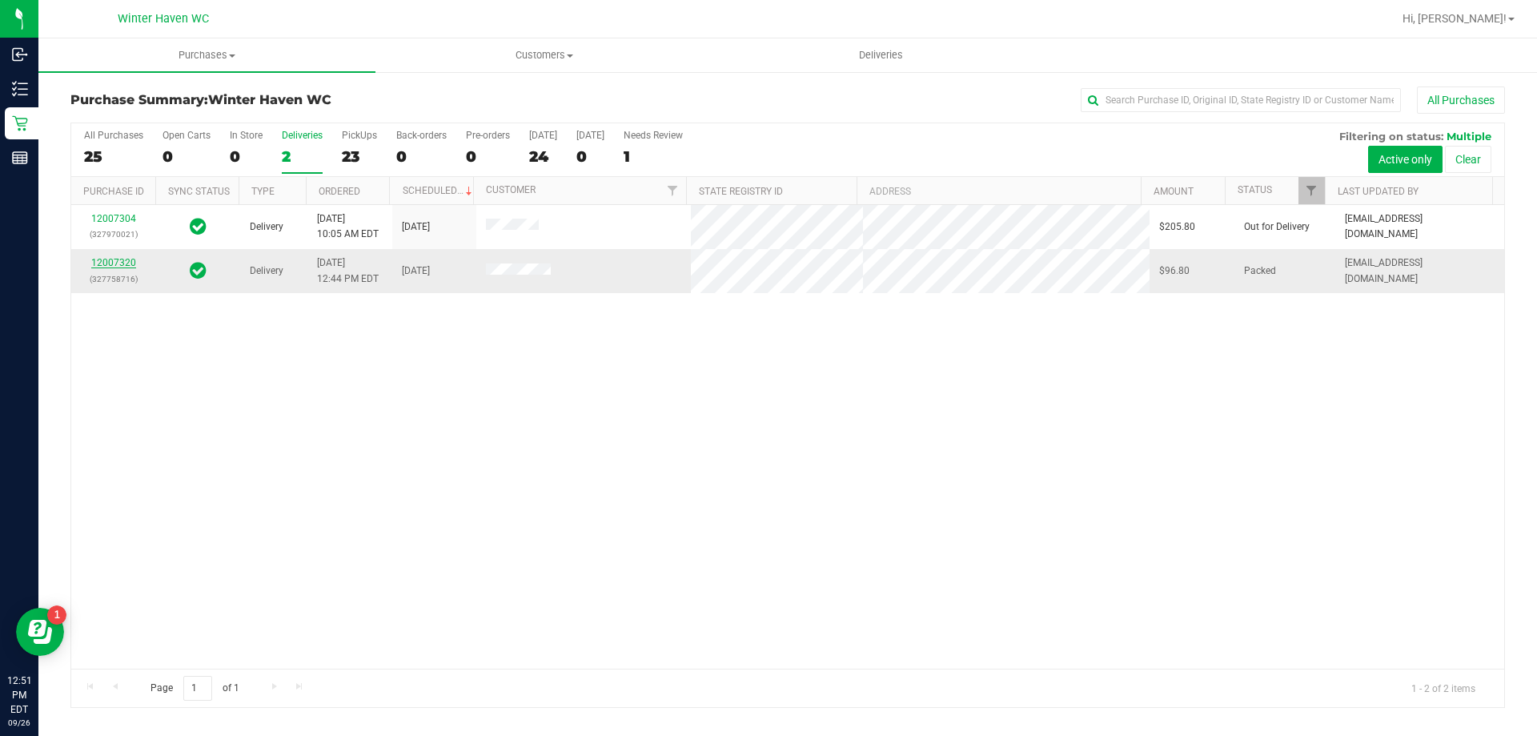
click at [106, 260] on link "12007320" at bounding box center [113, 262] width 45 height 11
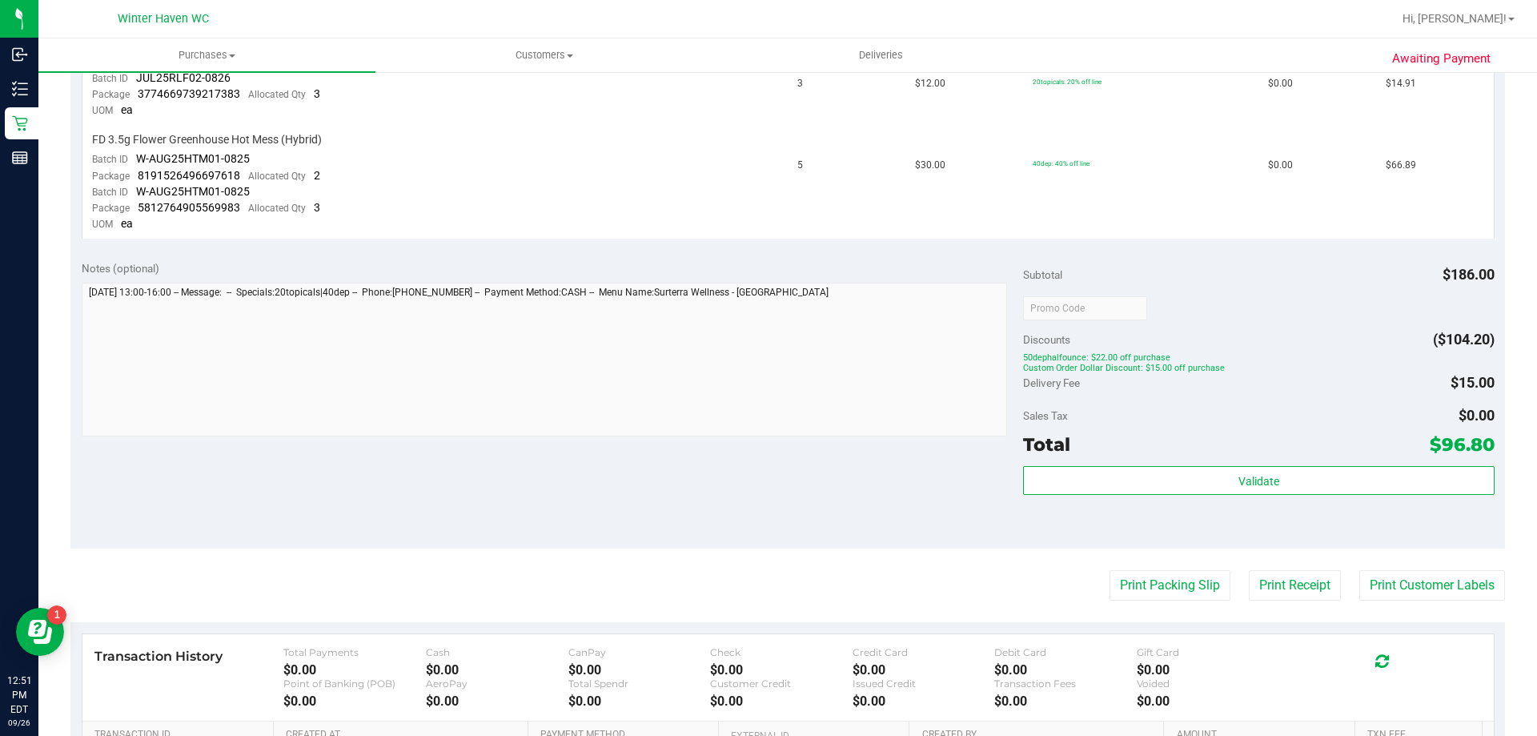
scroll to position [560, 0]
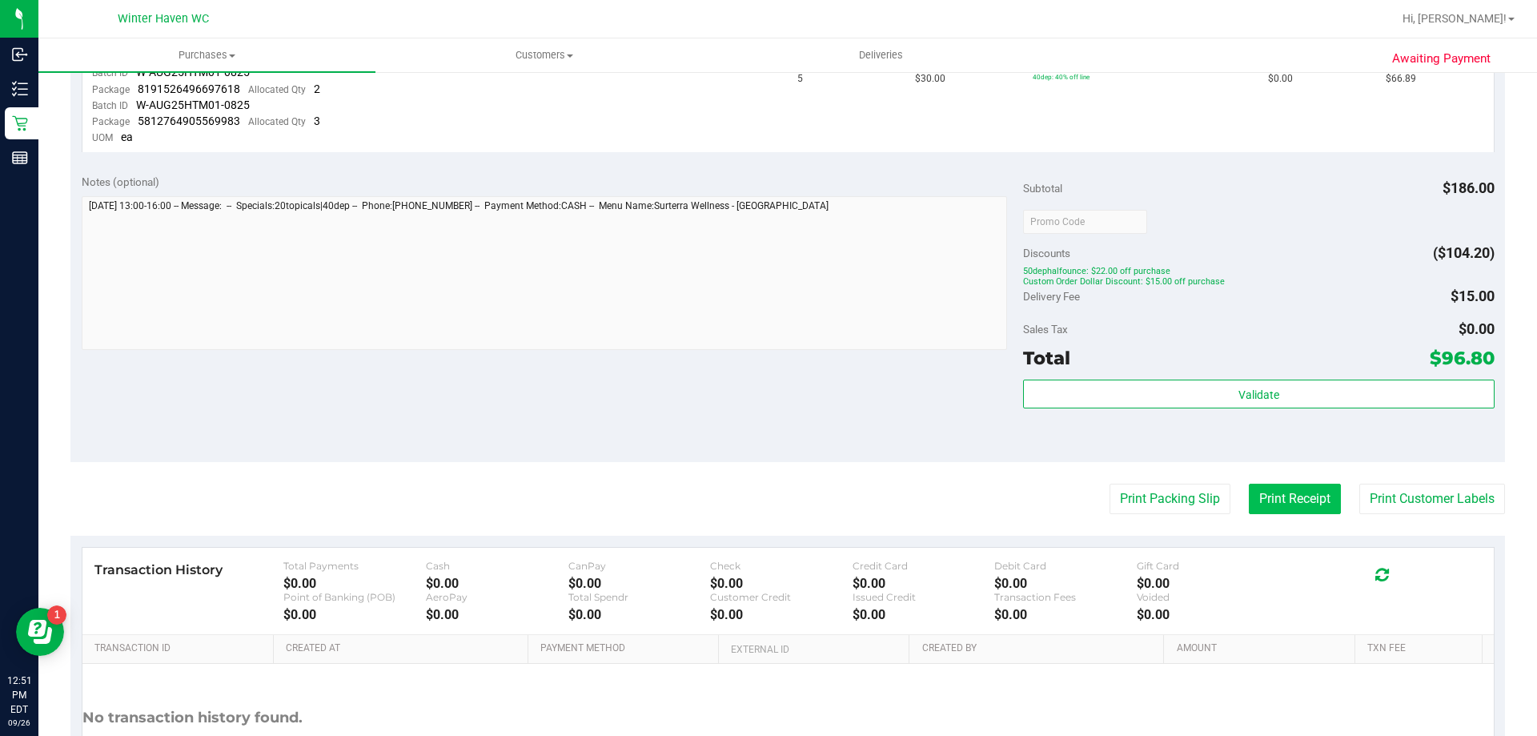
click at [1295, 495] on button "Print Receipt" at bounding box center [1295, 498] width 92 height 30
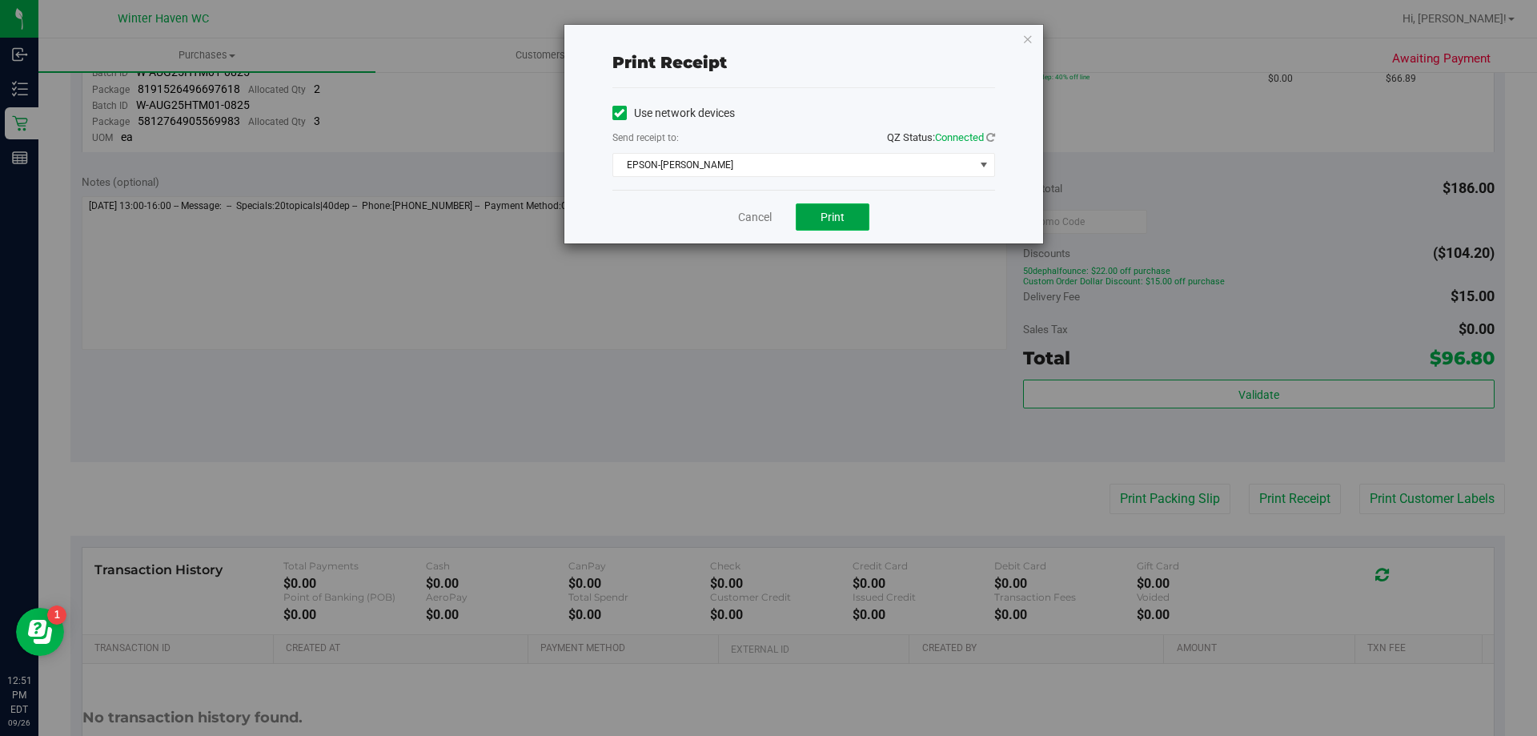
click at [832, 215] on span "Print" at bounding box center [832, 217] width 24 height 13
click at [766, 220] on link "Cancel" at bounding box center [755, 217] width 34 height 17
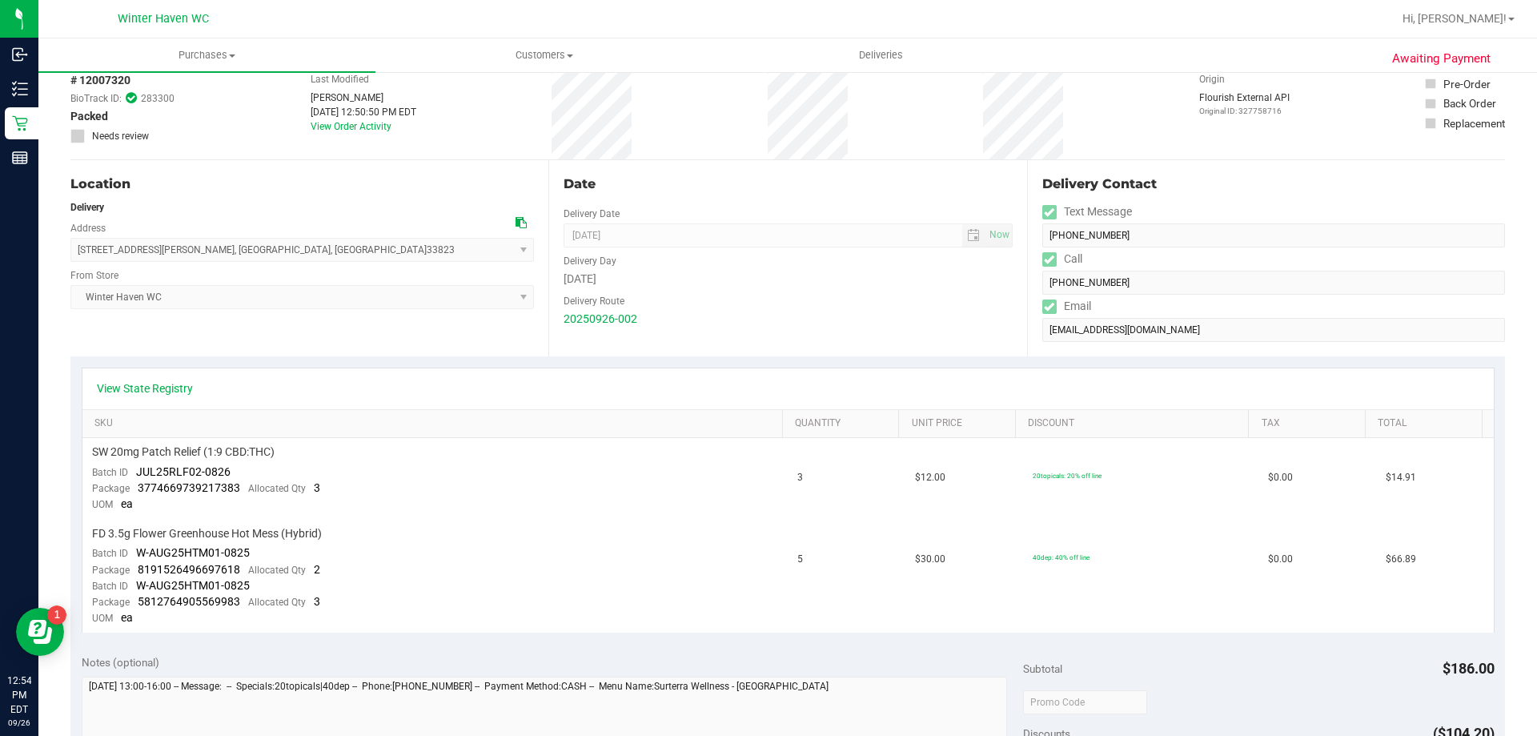
scroll to position [0, 0]
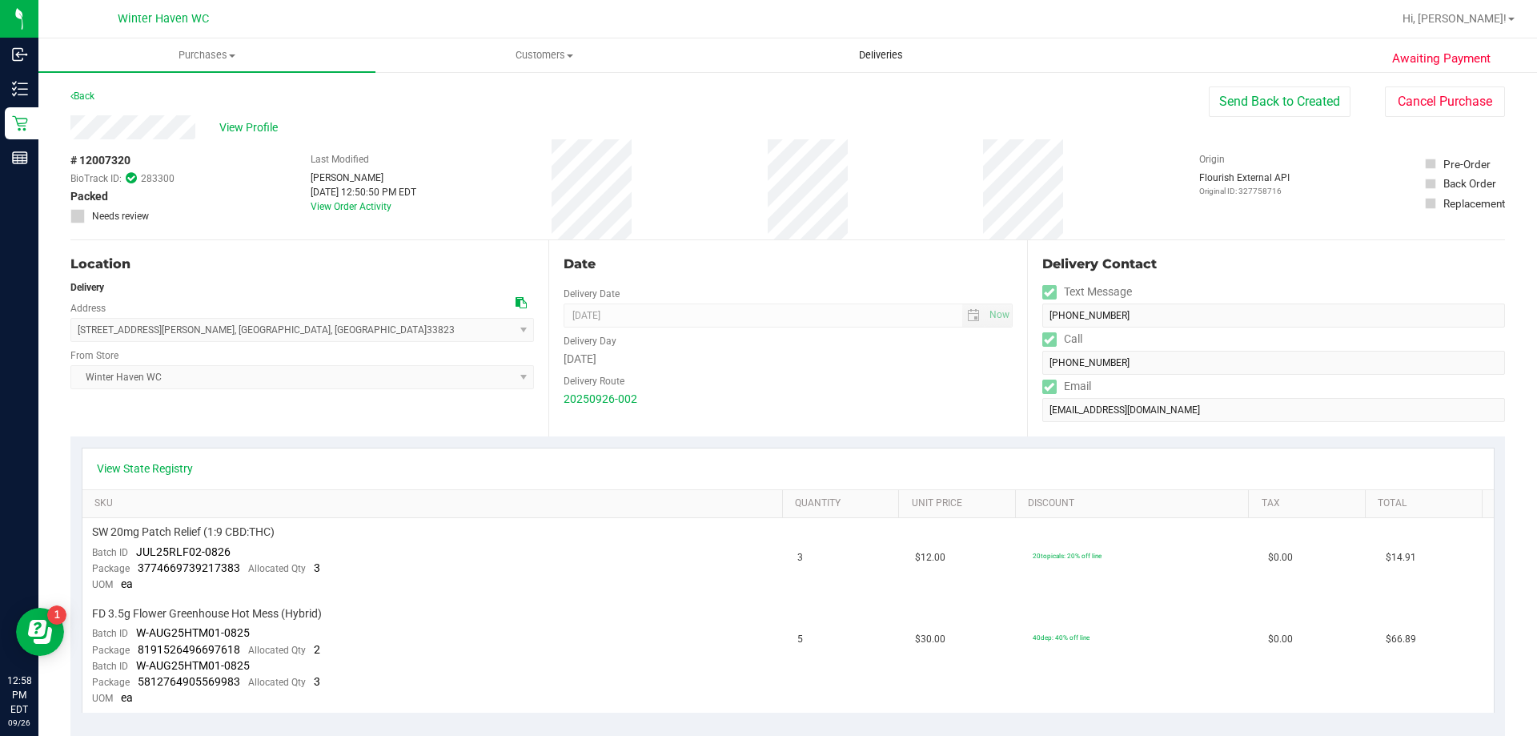
click at [880, 58] on span "Deliveries" at bounding box center [880, 55] width 87 height 14
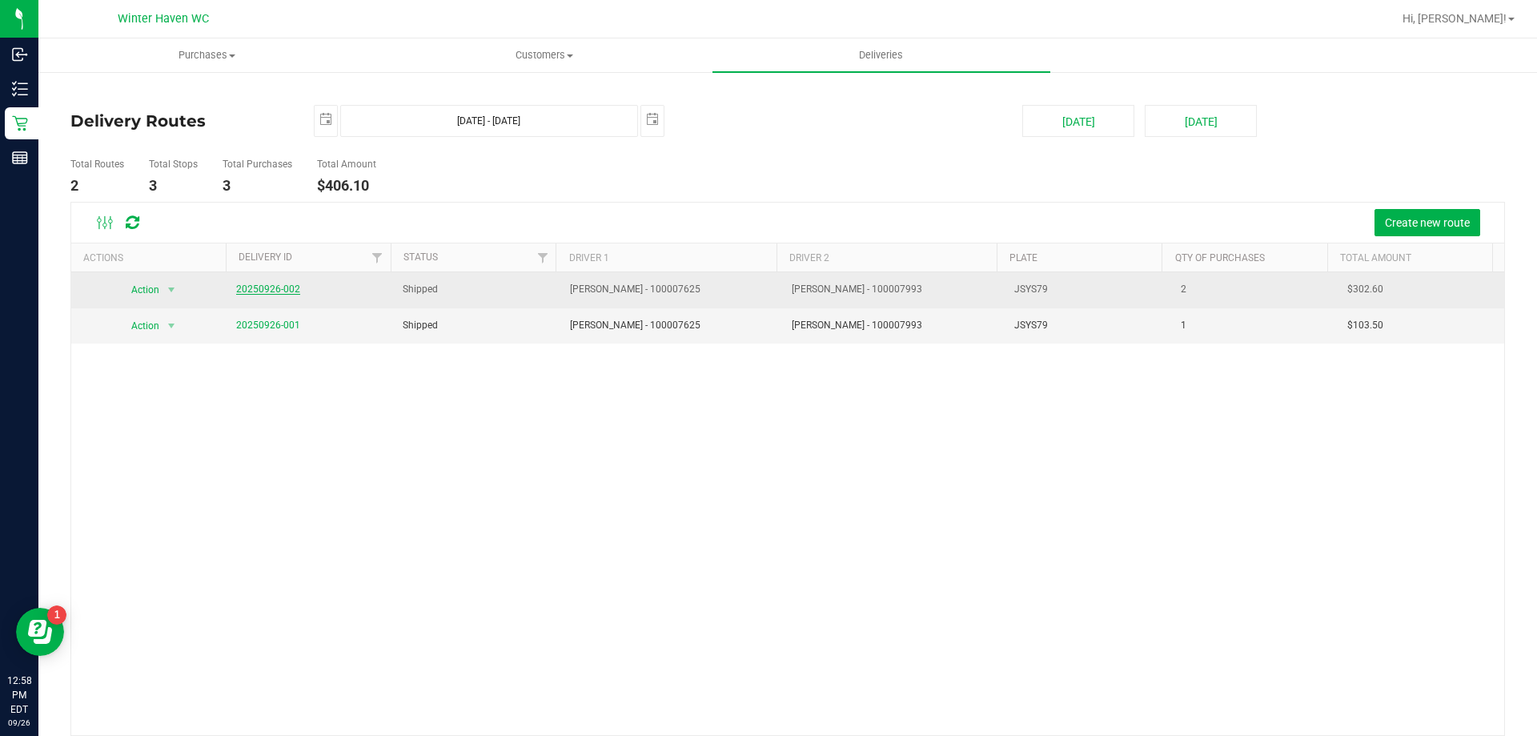
click at [269, 285] on link "20250926-002" at bounding box center [268, 288] width 64 height 11
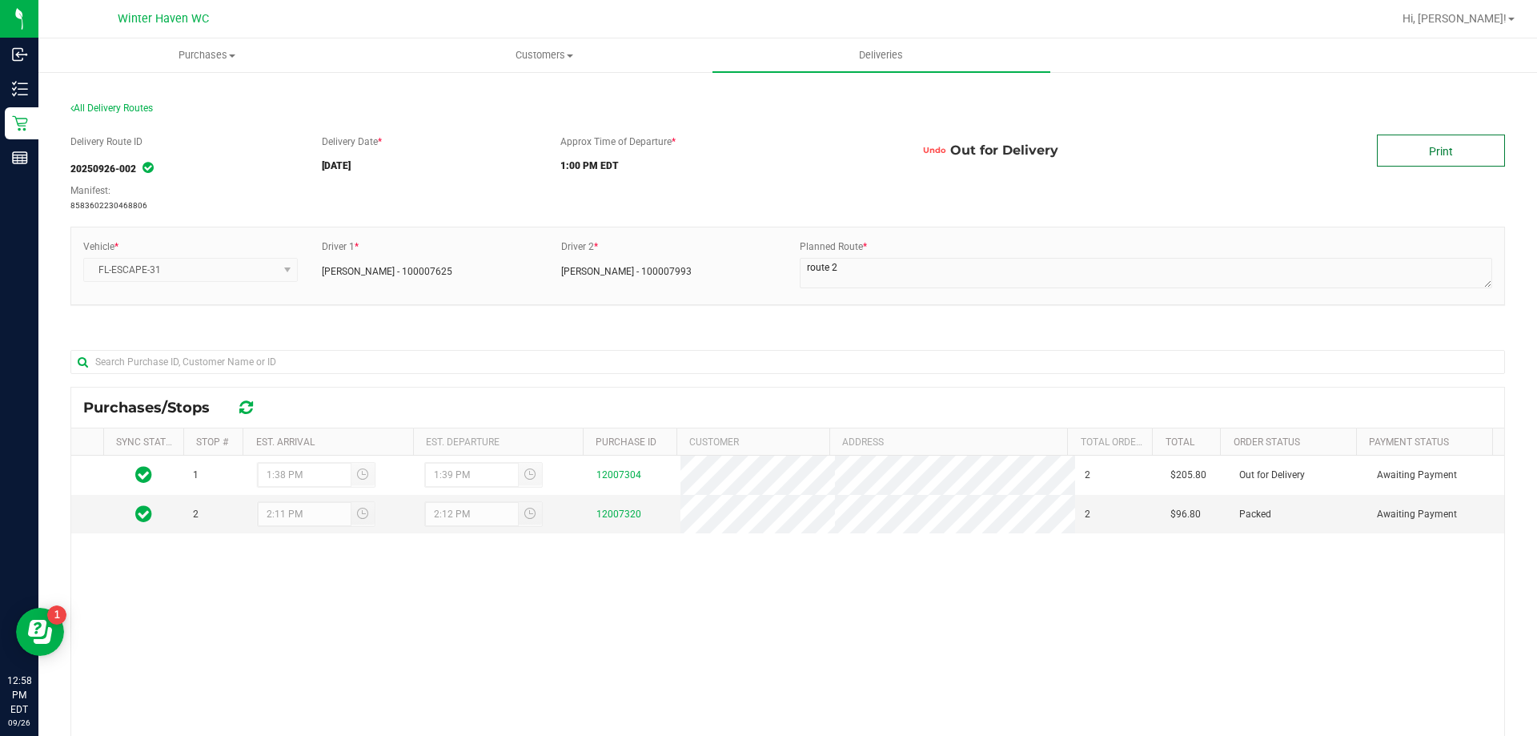
click at [1431, 150] on link "Print" at bounding box center [1441, 150] width 128 height 32
